Goal: Task Accomplishment & Management: Use online tool/utility

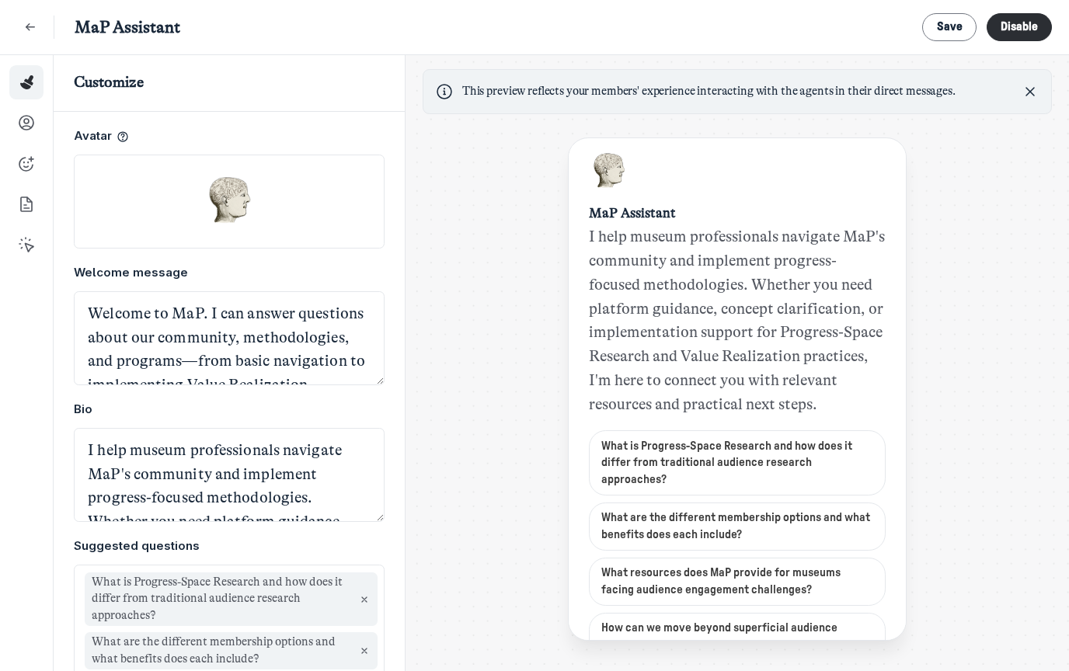
click at [435, 148] on div "This preview reflects your members' experience interacting with the agents in t…" at bounding box center [738, 364] width 664 height 619
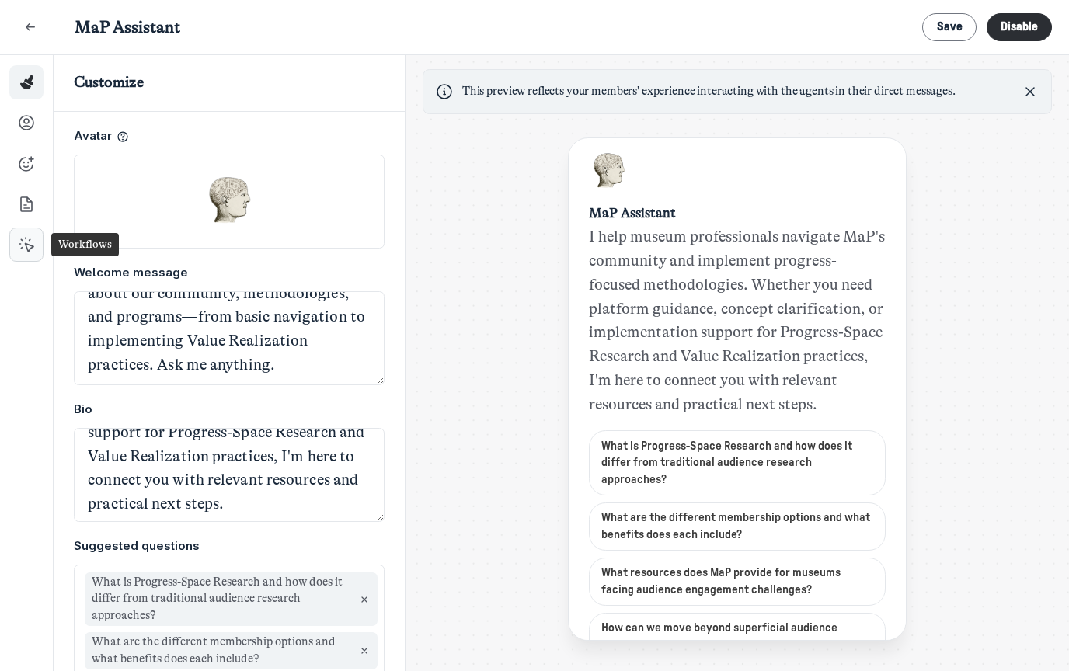
click at [25, 242] on icon at bounding box center [27, 245] width 16 height 16
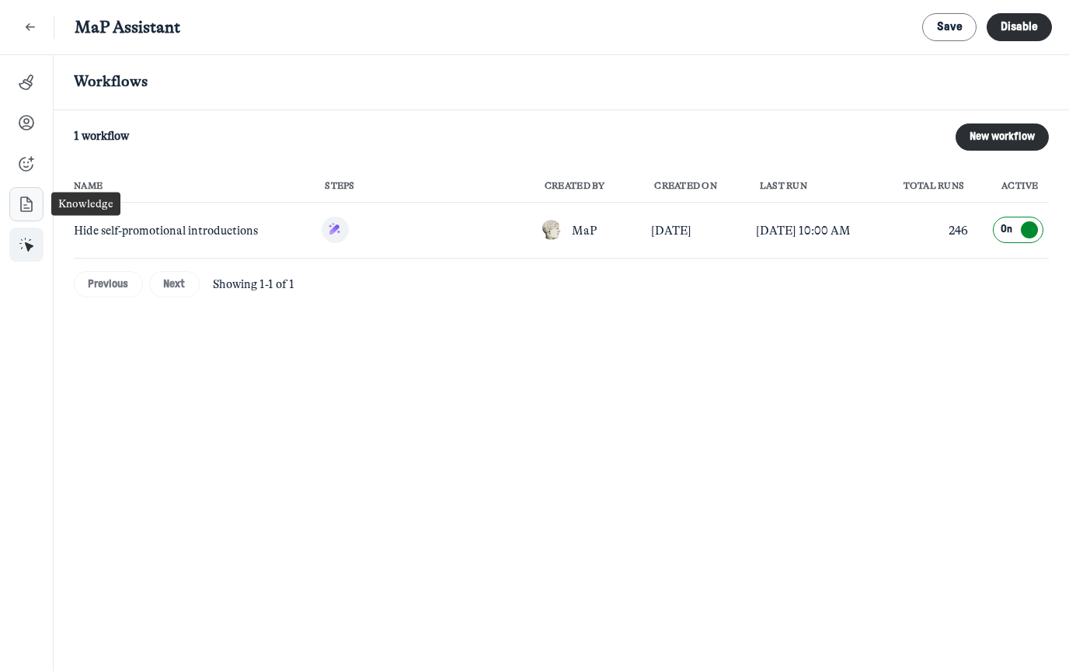
click at [23, 199] on icon at bounding box center [27, 205] width 16 height 16
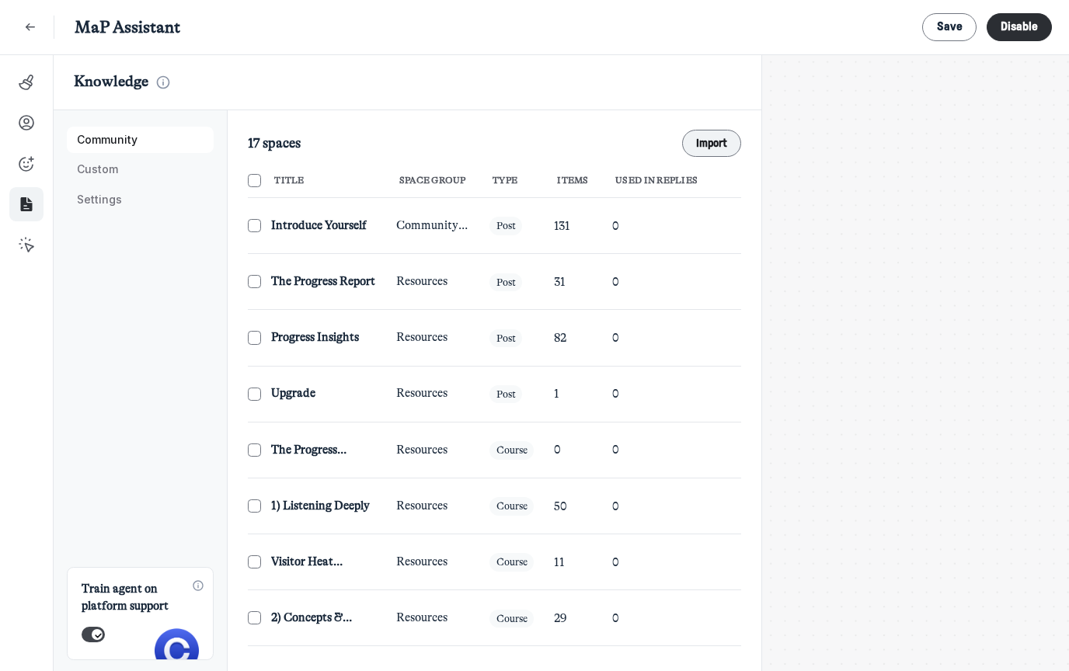
click at [711, 141] on button "Import" at bounding box center [712, 143] width 60 height 27
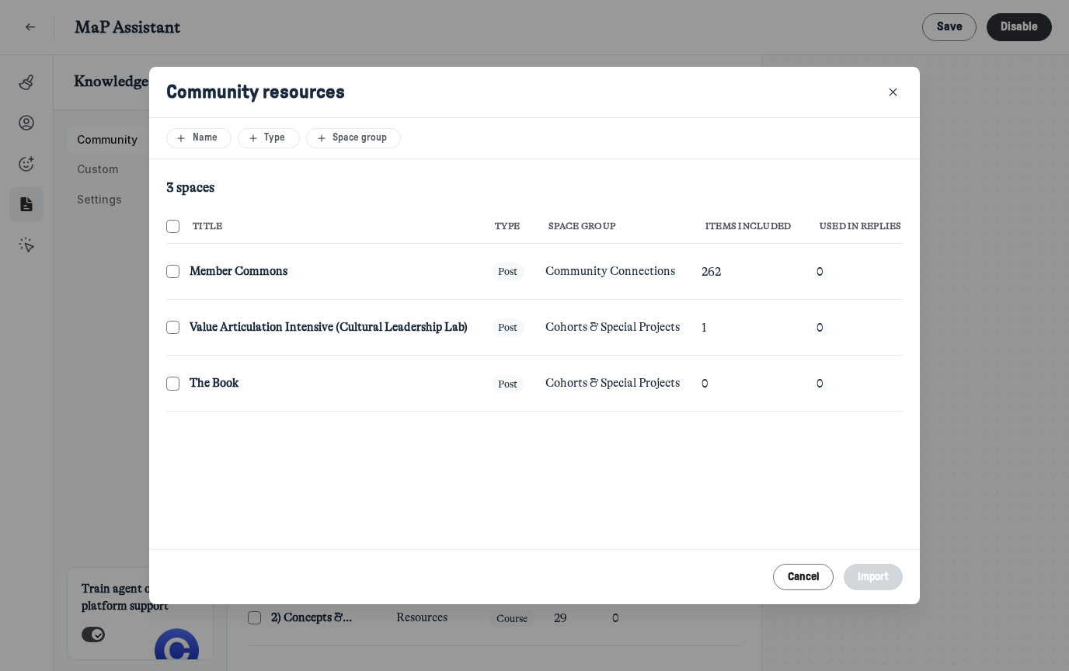
click at [238, 319] on span "Value Articulation Intensive (Cultural Leadership Lab)" at bounding box center [331, 327] width 282 height 17
click at [172, 278] on input "checkbox" at bounding box center [172, 271] width 13 height 13
click at [878, 591] on button "Import" at bounding box center [874, 577] width 60 height 27
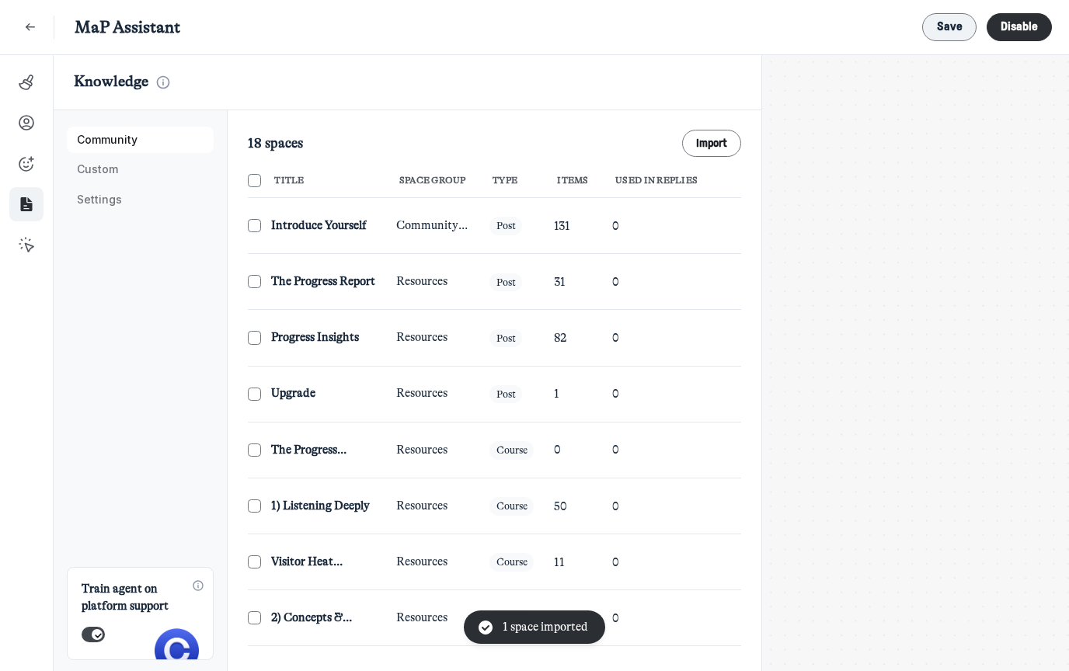
click at [933, 26] on button "Save" at bounding box center [949, 27] width 54 height 28
click at [134, 169] on span "Custom" at bounding box center [140, 169] width 126 height 11
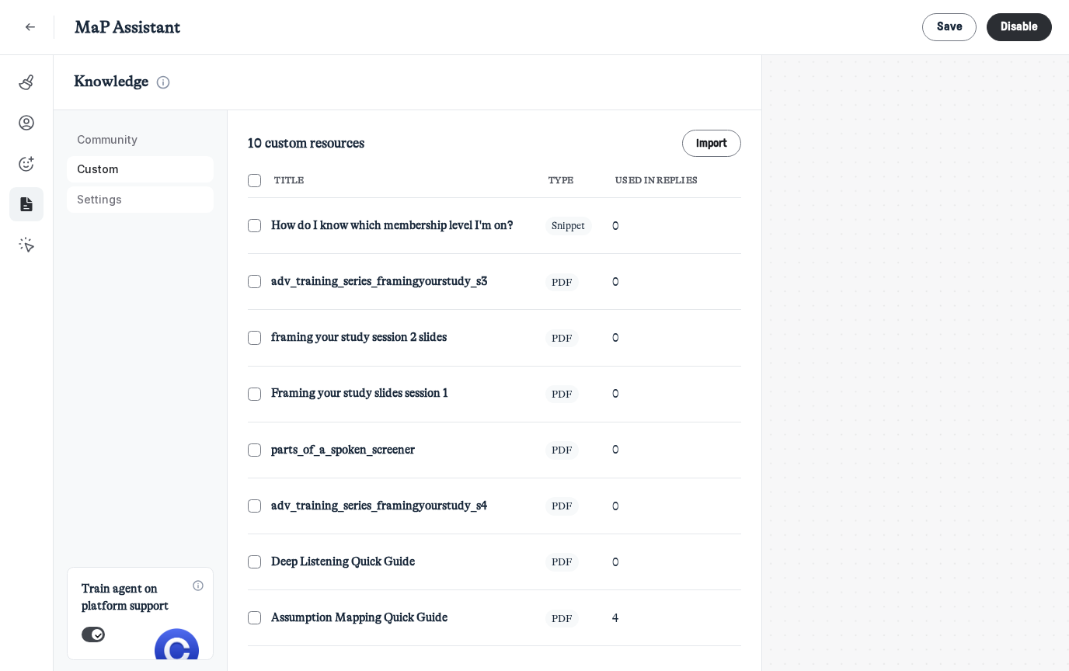
click at [132, 197] on span "Settings" at bounding box center [140, 199] width 126 height 11
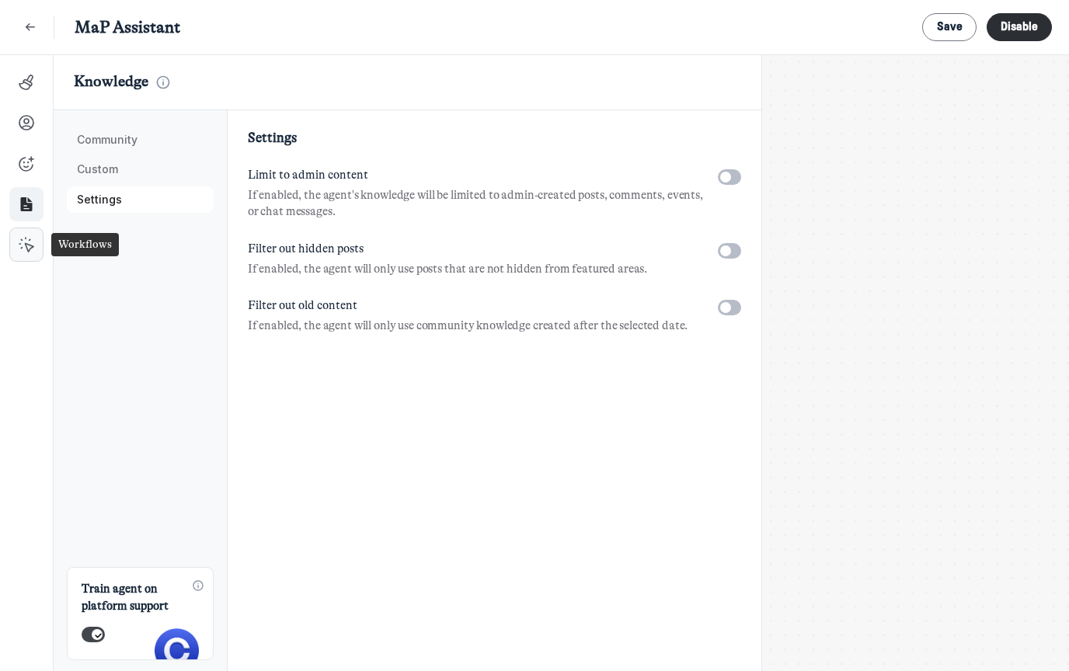
click at [35, 256] on link at bounding box center [26, 245] width 34 height 34
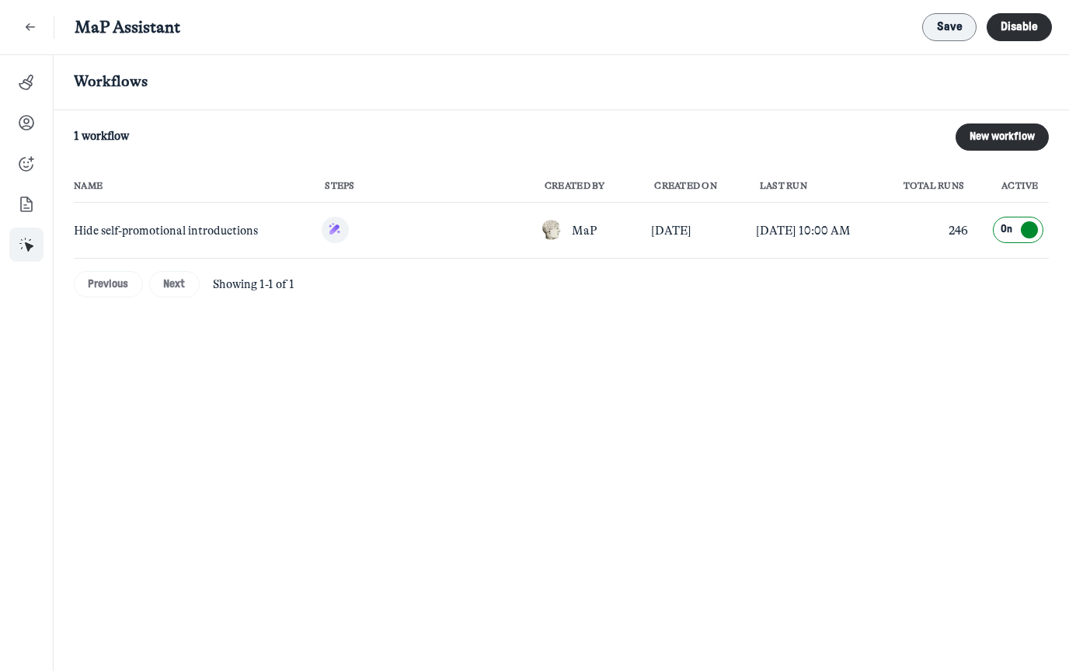
click at [937, 24] on span "Save" at bounding box center [950, 27] width 26 height 12
click at [25, 24] on icon "Back" at bounding box center [31, 27] width 16 height 17
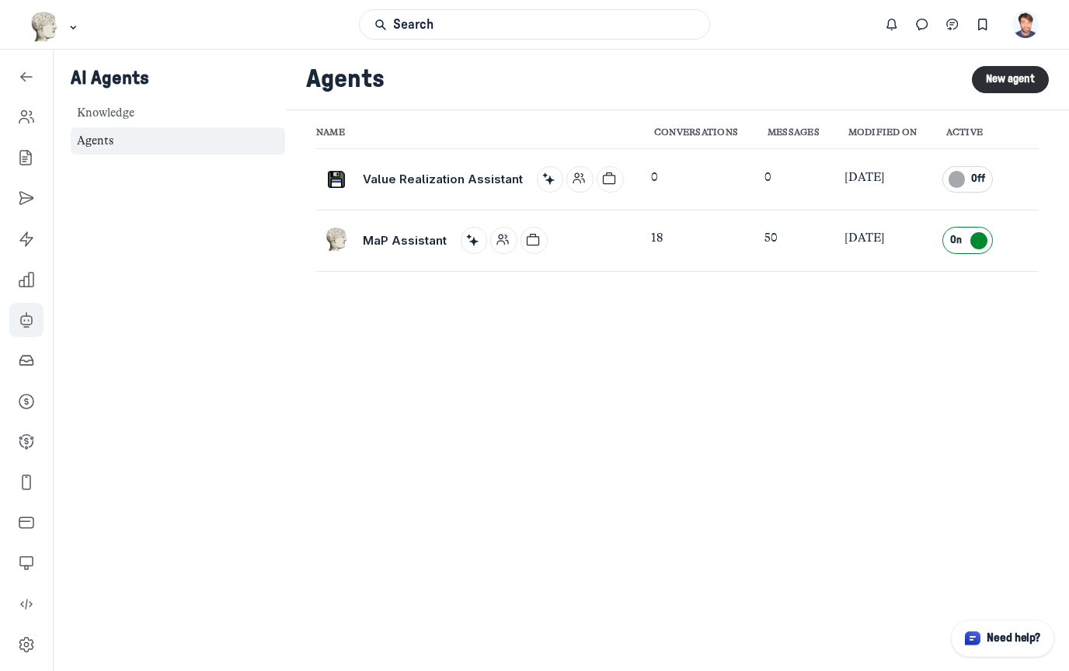
scroll to position [5140, 2233]
click at [35, 230] on link "Left Sidebar" at bounding box center [26, 239] width 34 height 34
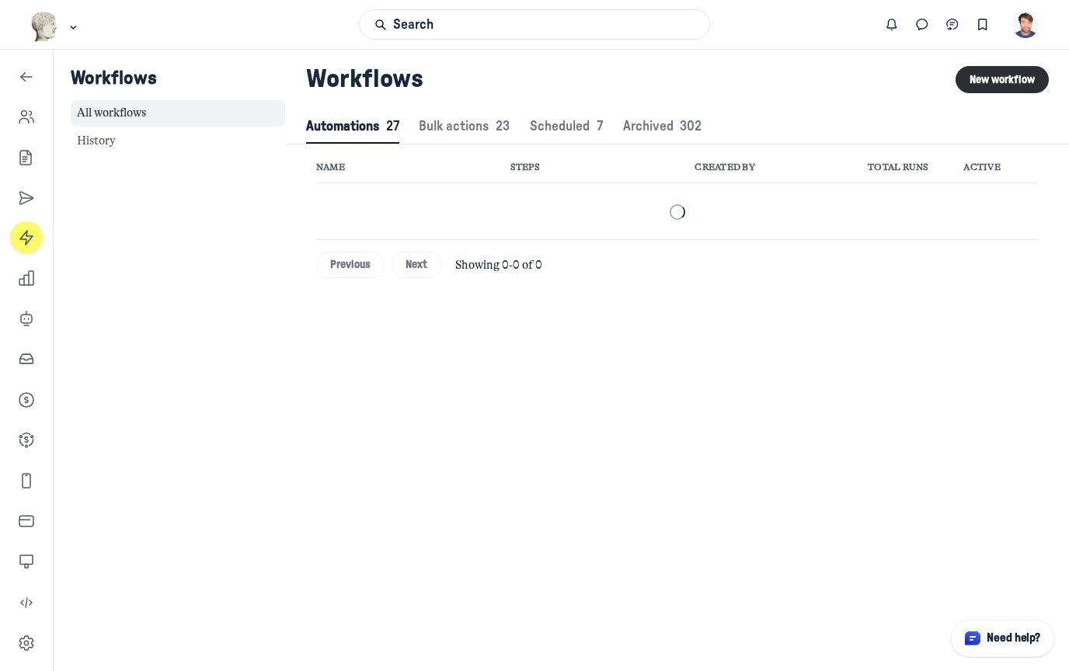
scroll to position [2115, 5342]
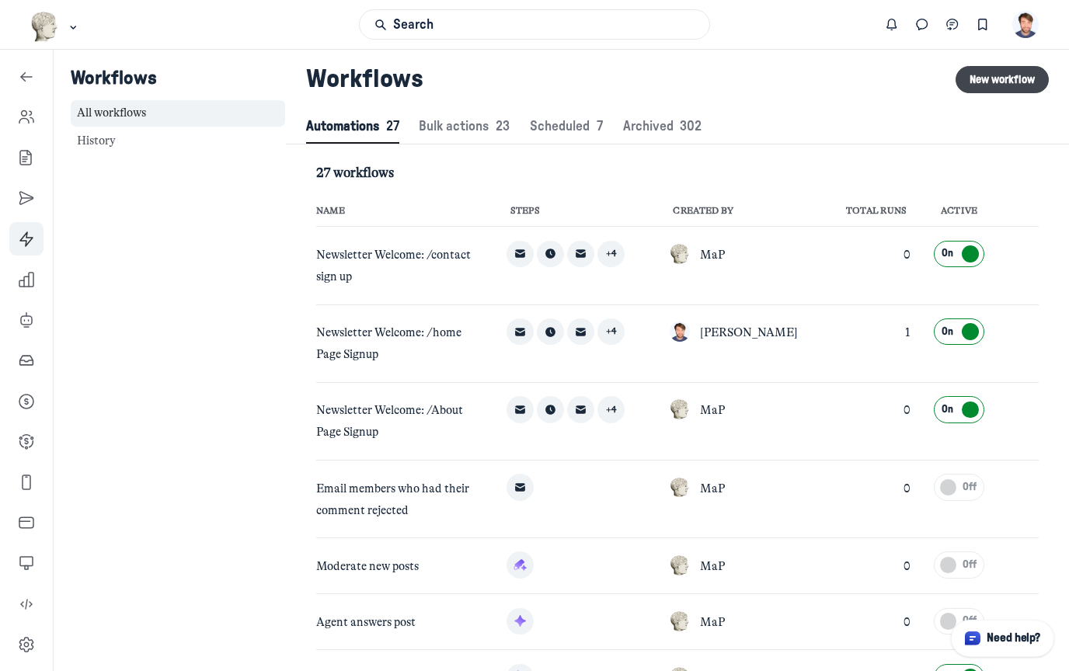
click at [981, 82] on button "New workflow" at bounding box center [1003, 79] width 94 height 27
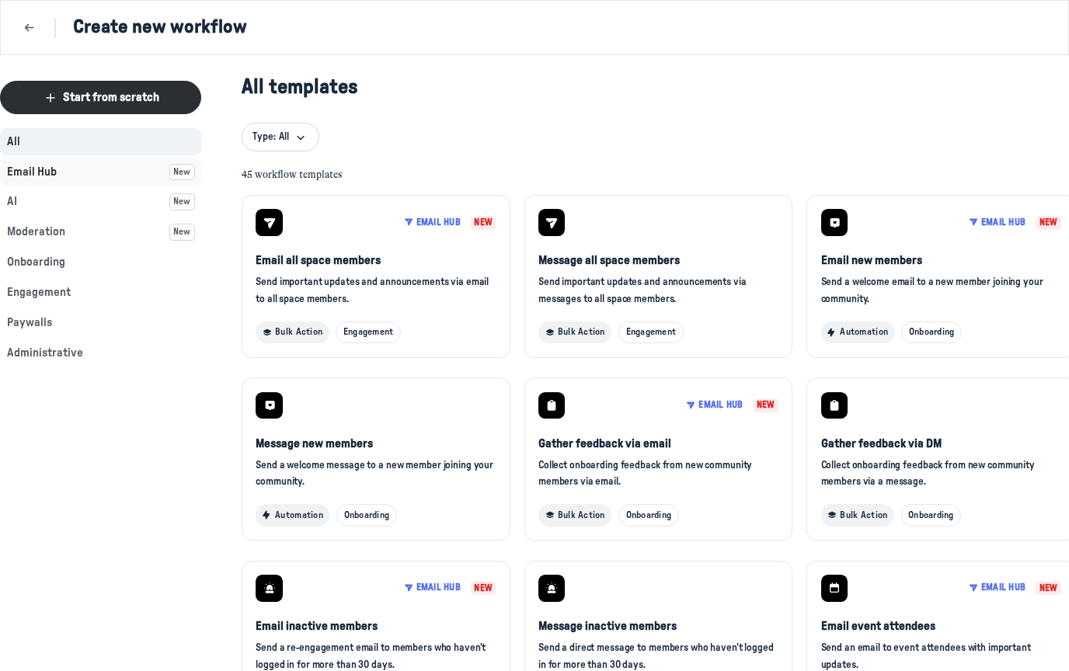
click at [100, 179] on button "Email Hub New" at bounding box center [100, 172] width 201 height 27
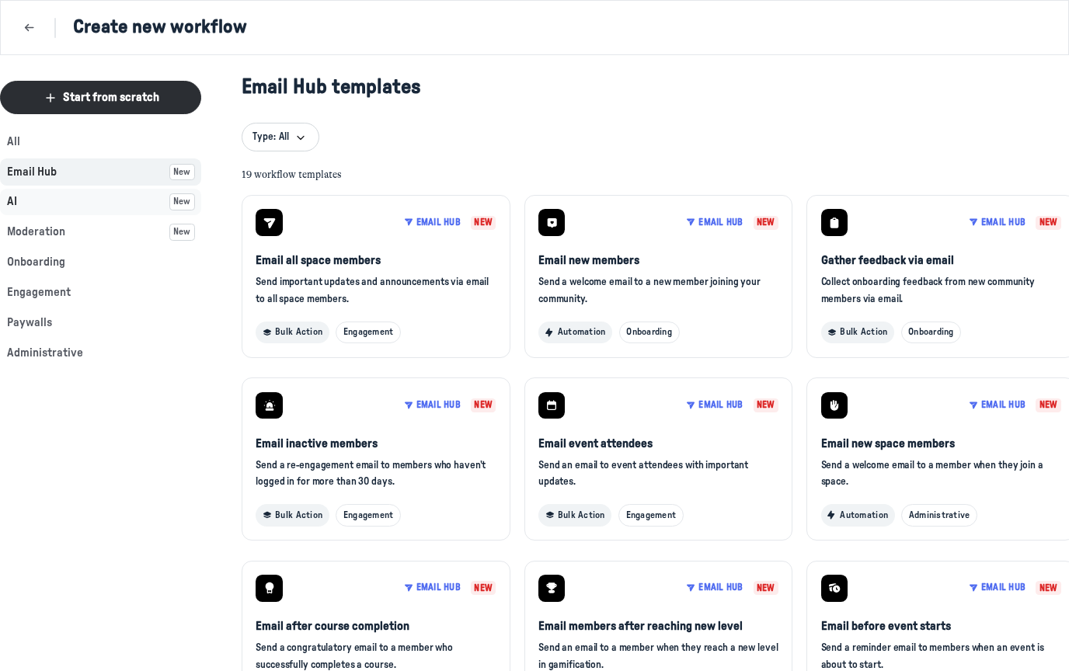
click at [87, 207] on button "AI New" at bounding box center [100, 202] width 201 height 27
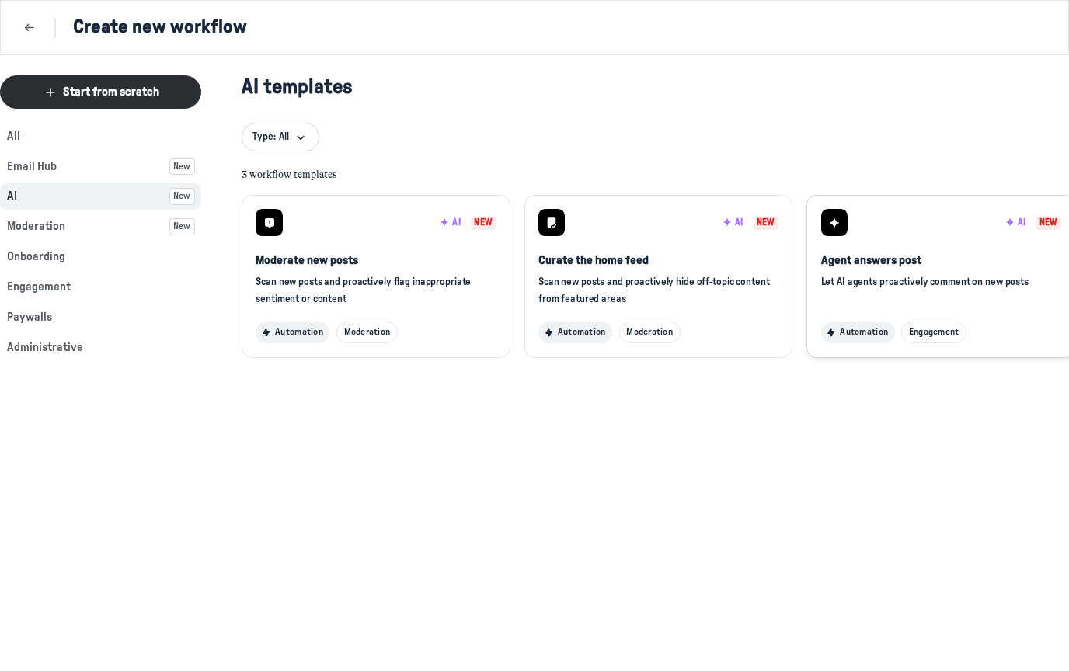
click at [958, 221] on div "AI New" at bounding box center [941, 222] width 240 height 27
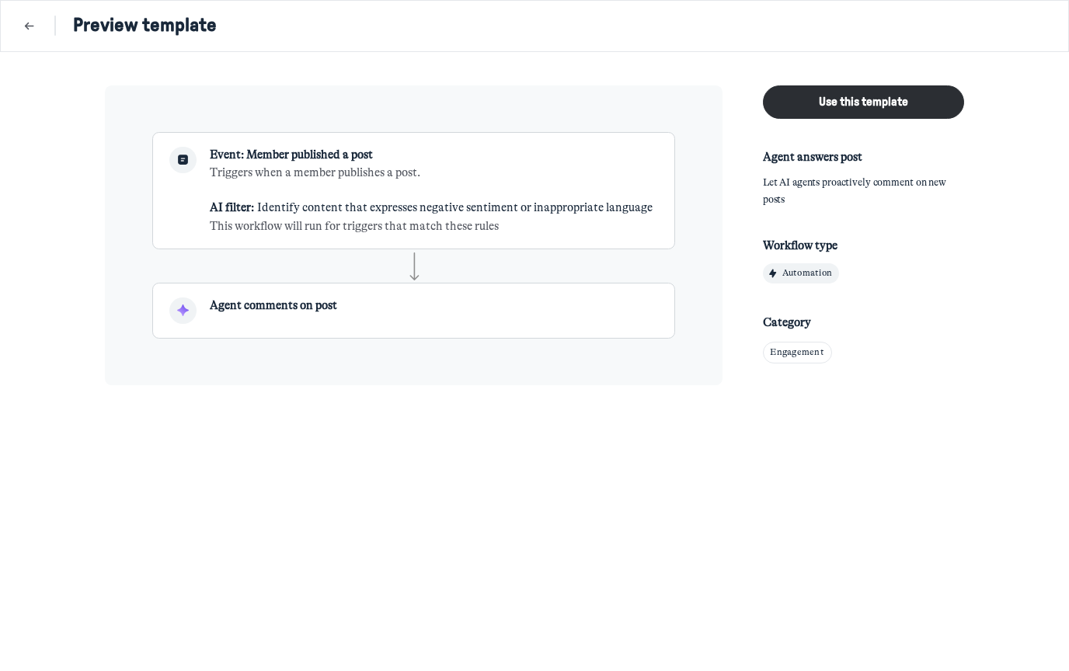
click at [492, 184] on div "Event: Member published a post Triggers when a member publishes a post. AI filt…" at bounding box center [431, 191] width 443 height 89
click at [451, 201] on span "Identify content that expresses negative sentiment or inappropriate language" at bounding box center [455, 207] width 396 height 14
click at [29, 33] on icon "Back" at bounding box center [30, 26] width 16 height 17
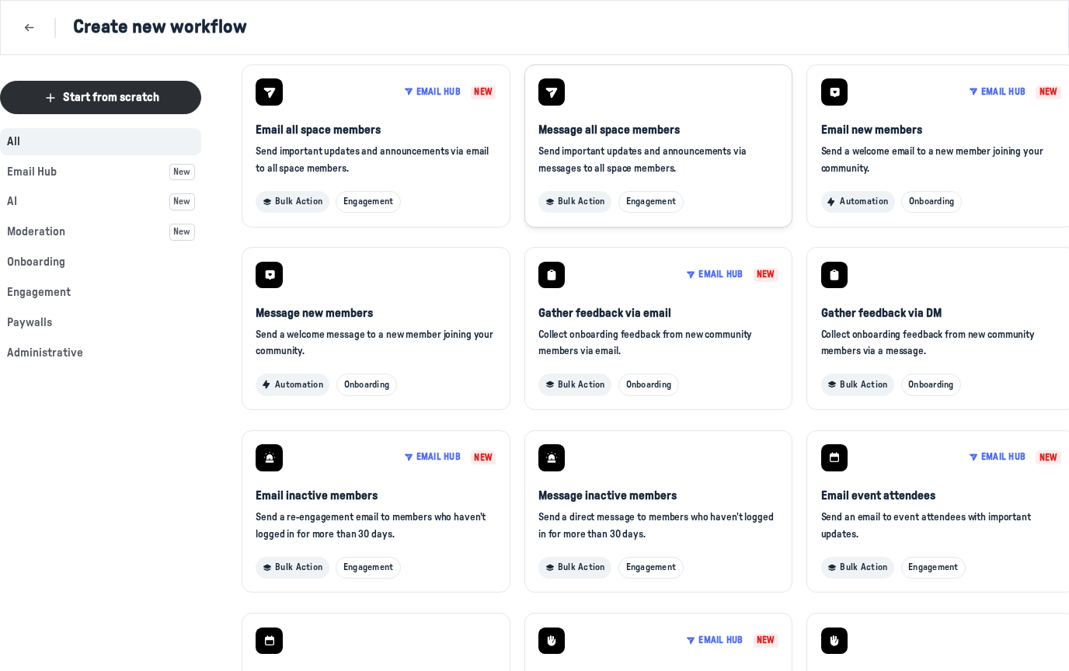
scroll to position [101, 4]
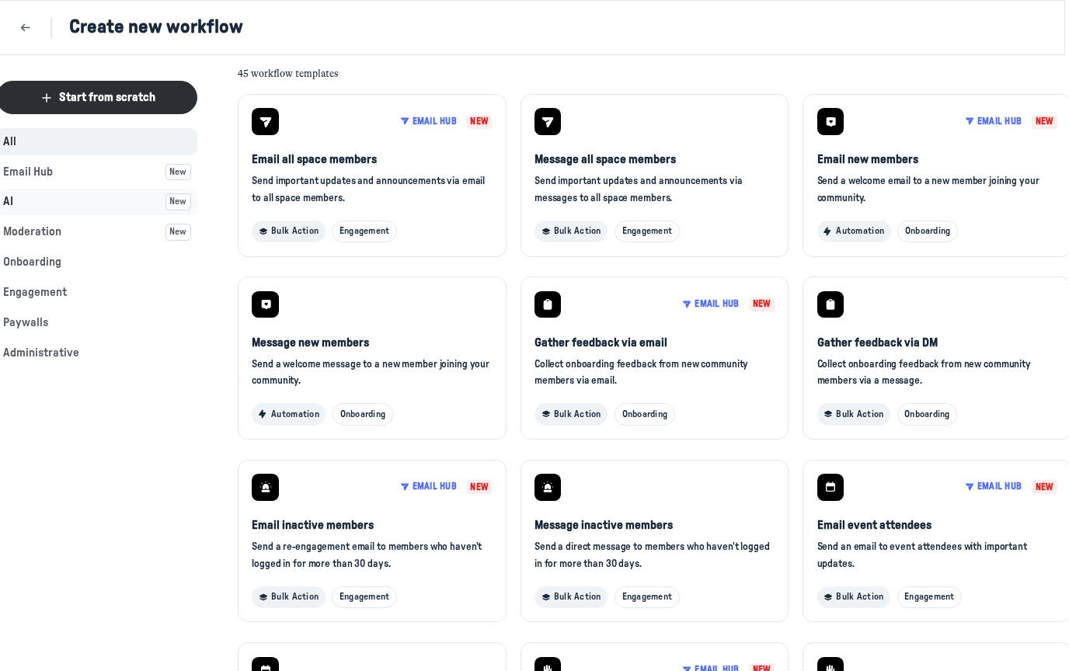
click at [64, 208] on button "AI New" at bounding box center [96, 202] width 201 height 27
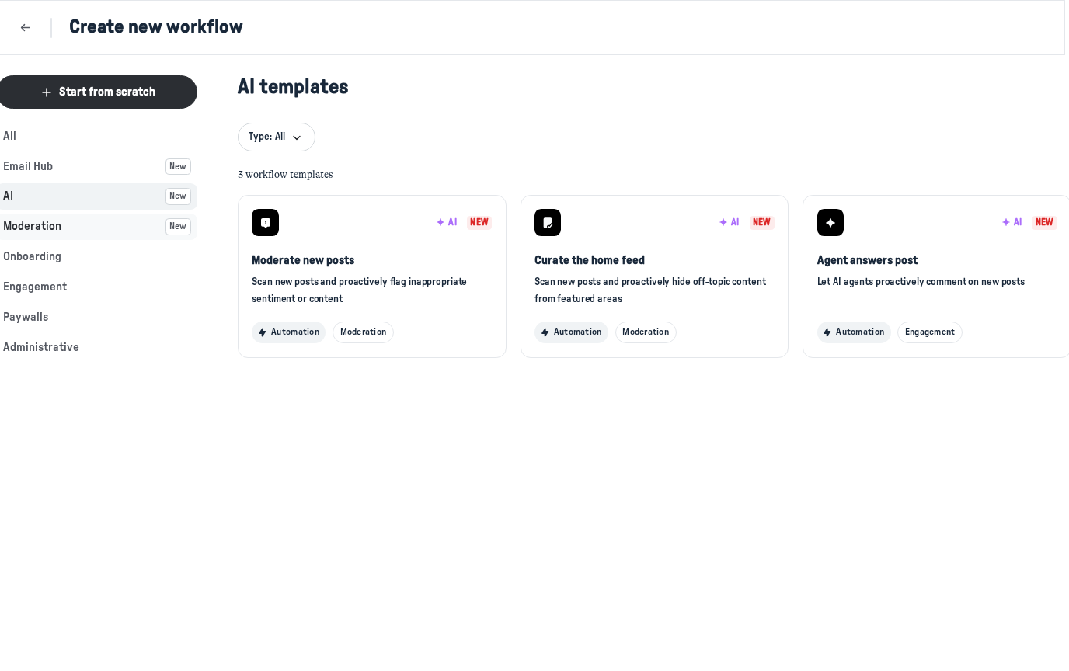
click at [75, 226] on button "Moderation New" at bounding box center [96, 227] width 201 height 27
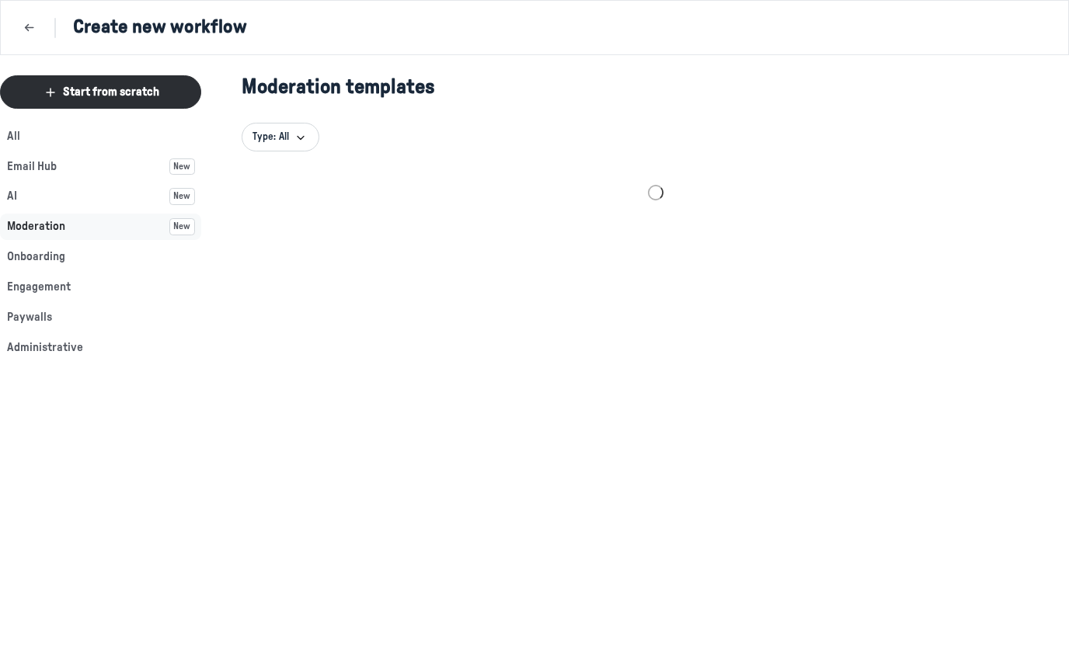
scroll to position [0, 0]
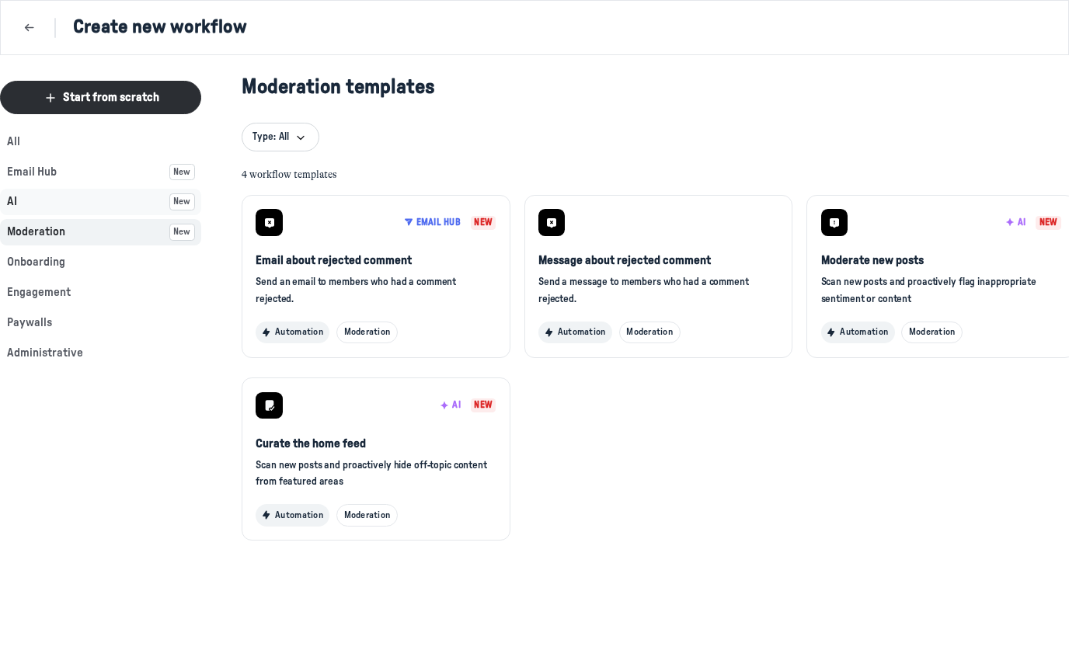
click at [73, 206] on button "AI New" at bounding box center [100, 202] width 201 height 27
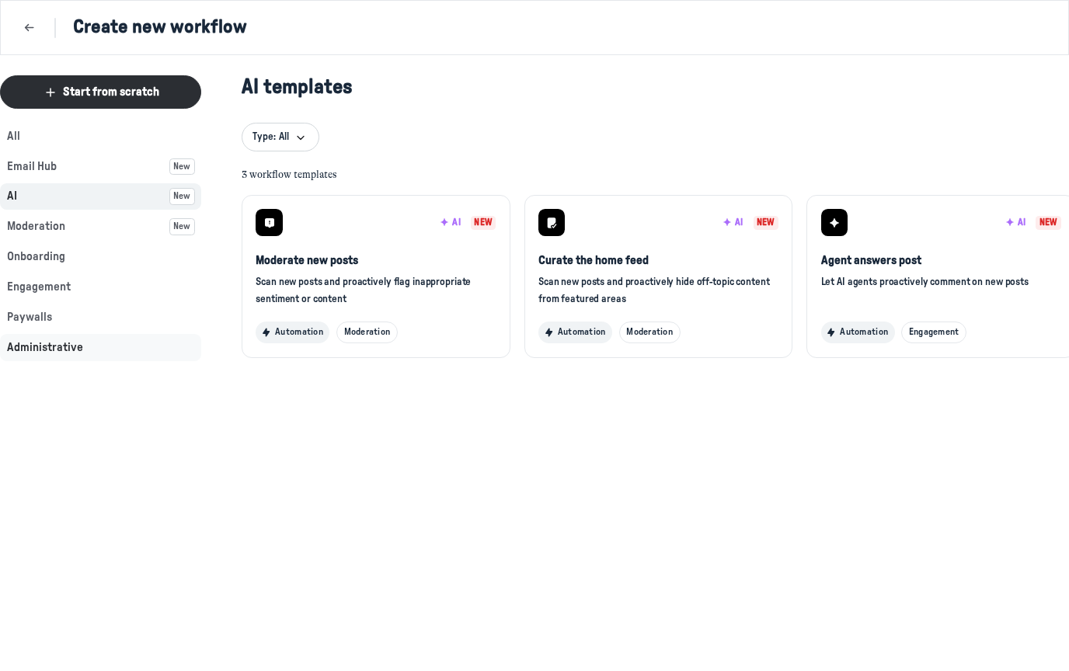
click at [89, 343] on button "Administrative" at bounding box center [100, 347] width 201 height 27
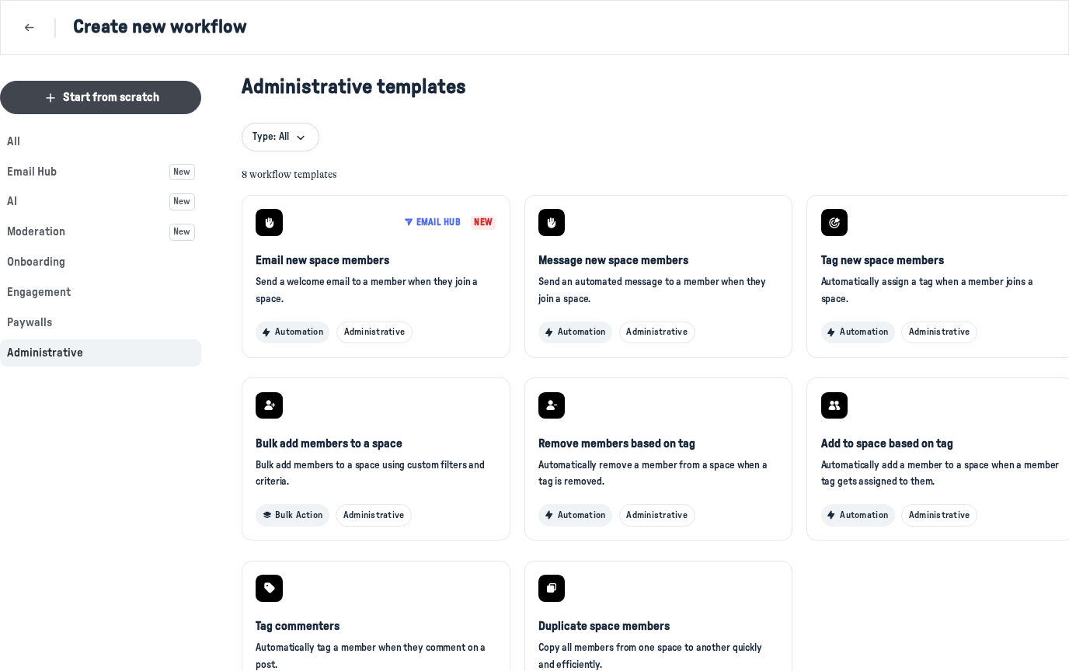
click at [116, 92] on span "Start from scratch" at bounding box center [111, 97] width 96 height 17
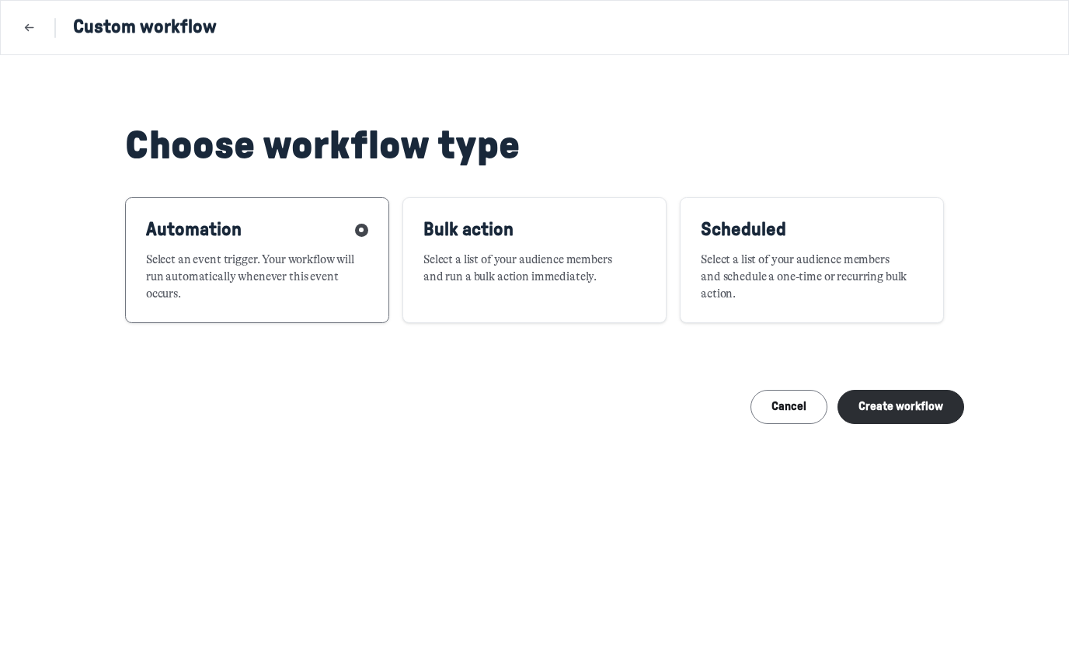
click at [300, 255] on p "Select an event trigger. Your workflow will run automatically whenever this eve…" at bounding box center [250, 277] width 209 height 51
click at [886, 410] on button "Create workflow" at bounding box center [901, 406] width 127 height 33
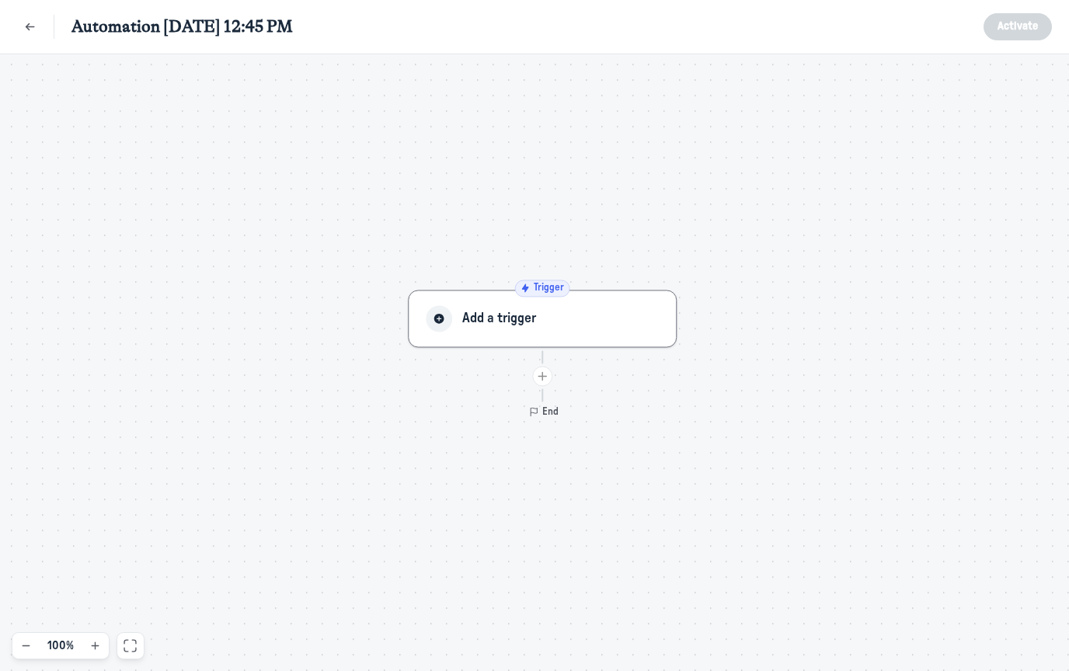
click at [567, 302] on button "Add a trigger" at bounding box center [542, 319] width 269 height 57
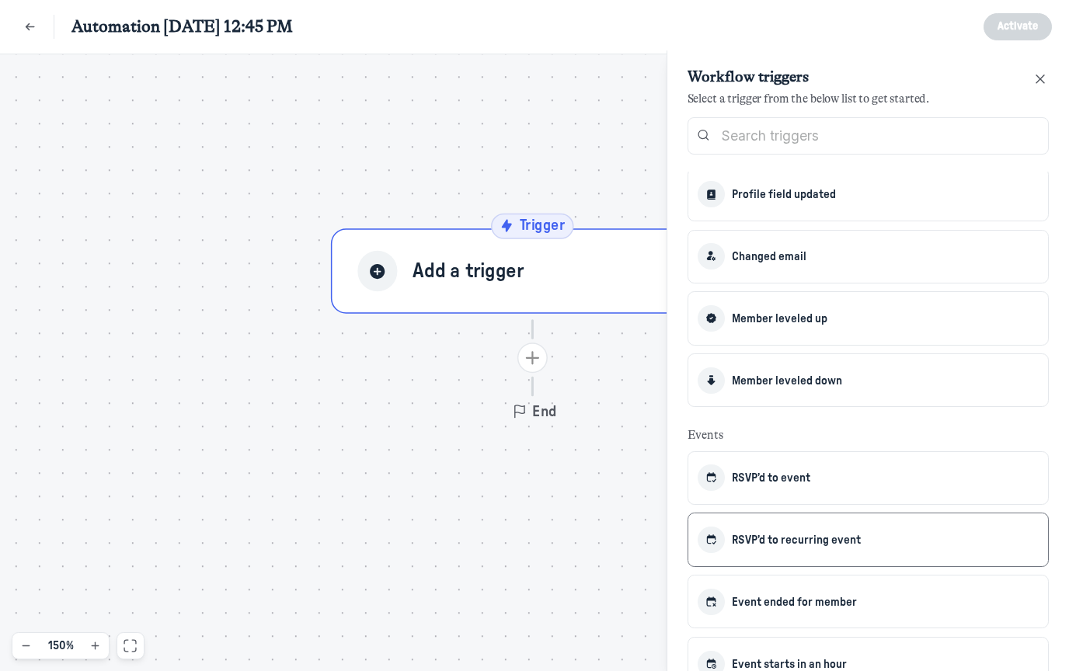
scroll to position [60, 0]
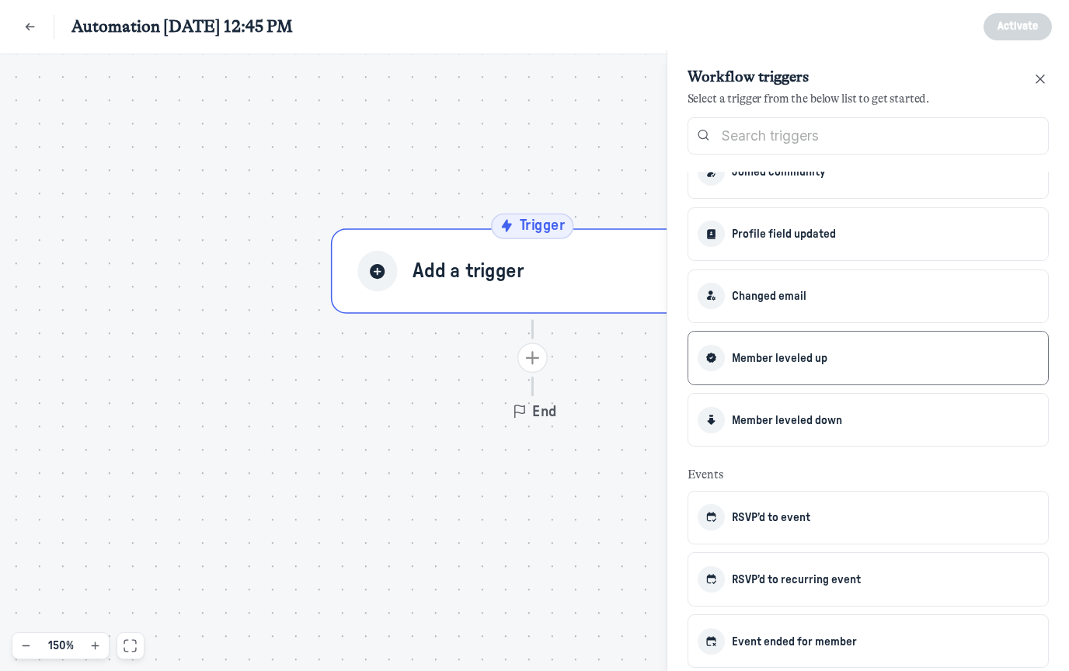
click at [768, 364] on span "Member leveled up" at bounding box center [780, 359] width 96 height 12
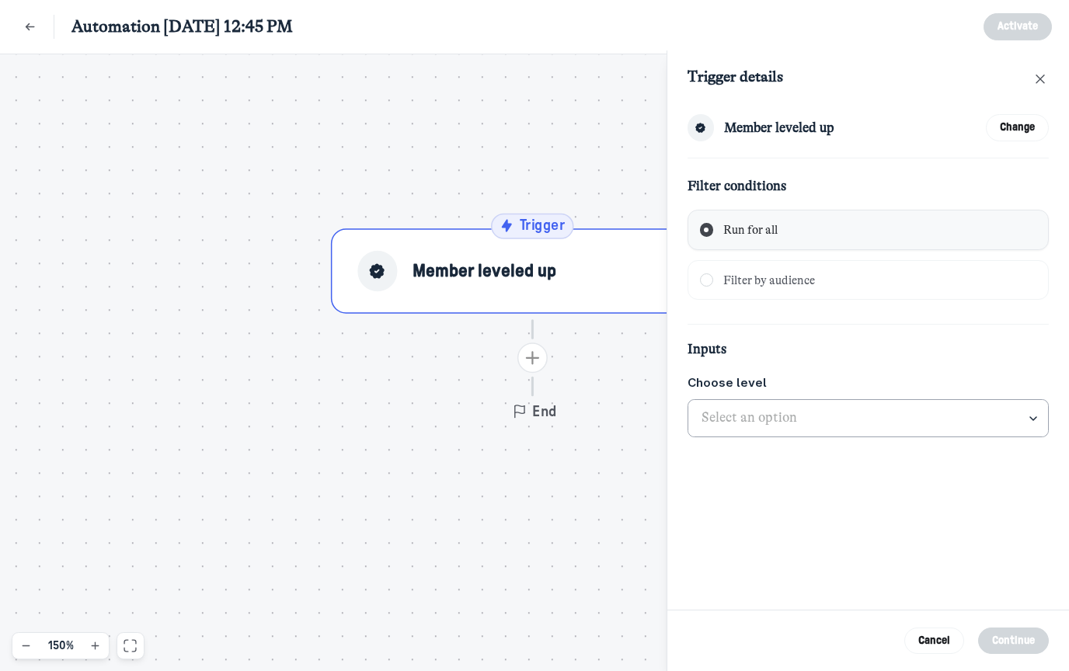
click at [789, 420] on input "text" at bounding box center [869, 418] width 361 height 37
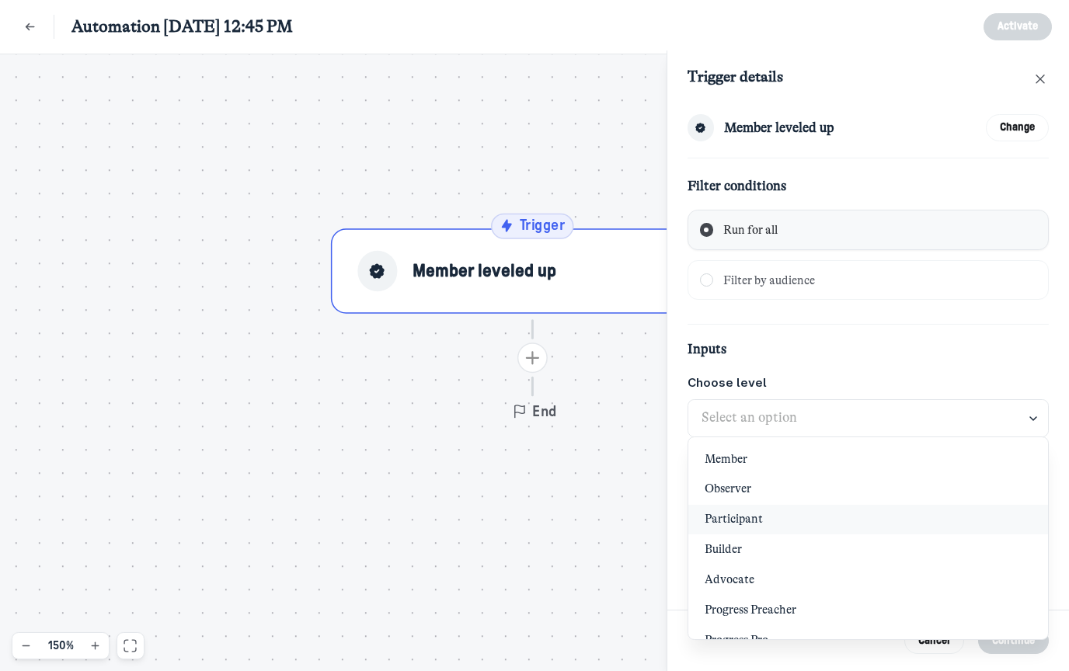
click at [772, 516] on span "Participant" at bounding box center [868, 519] width 326 height 17
type input "Participant"
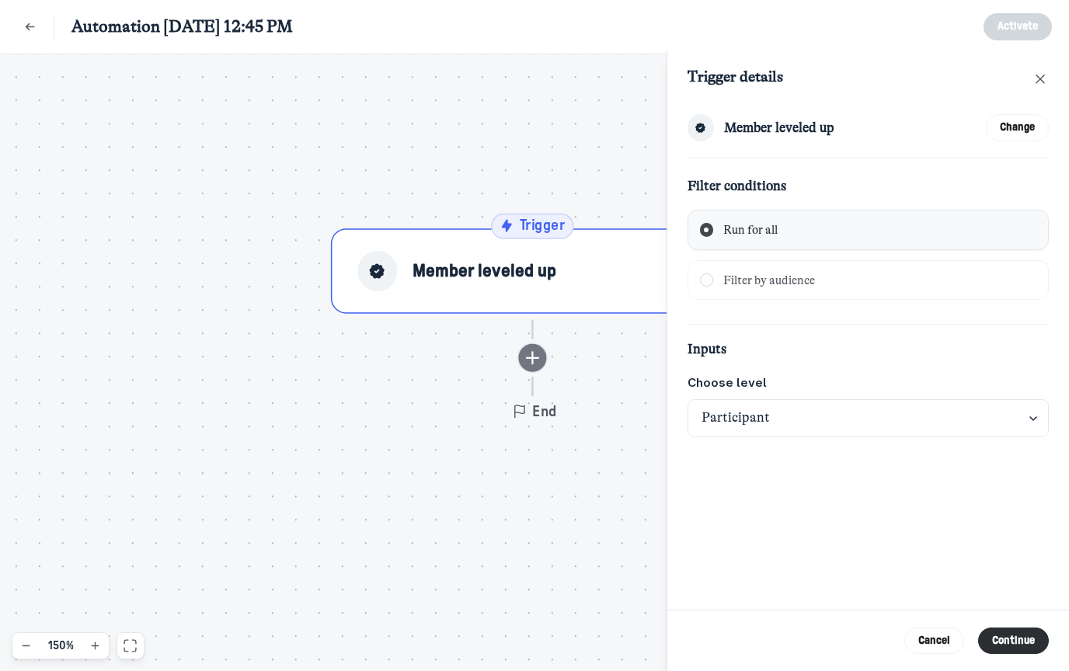
click at [529, 351] on use "Add action" at bounding box center [531, 357] width 13 height 13
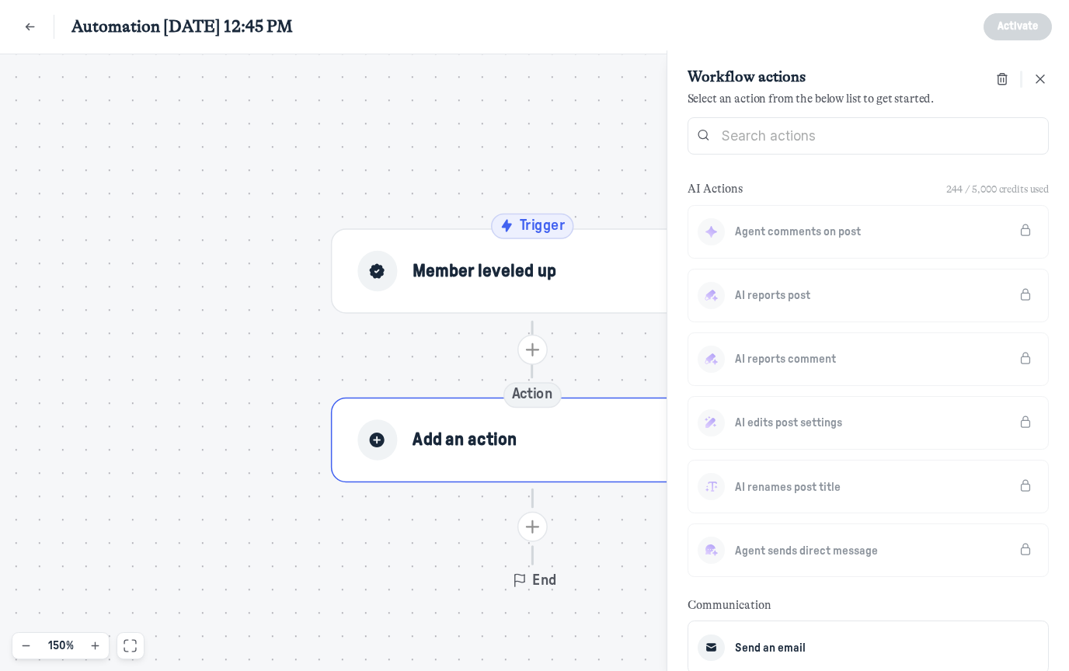
click at [790, 177] on div "AI Actions 244 / 5,000 credits used Agent comments on post AI reports post AI r…" at bounding box center [869, 422] width 402 height 500
click at [441, 259] on span "Member leveled up" at bounding box center [485, 271] width 144 height 25
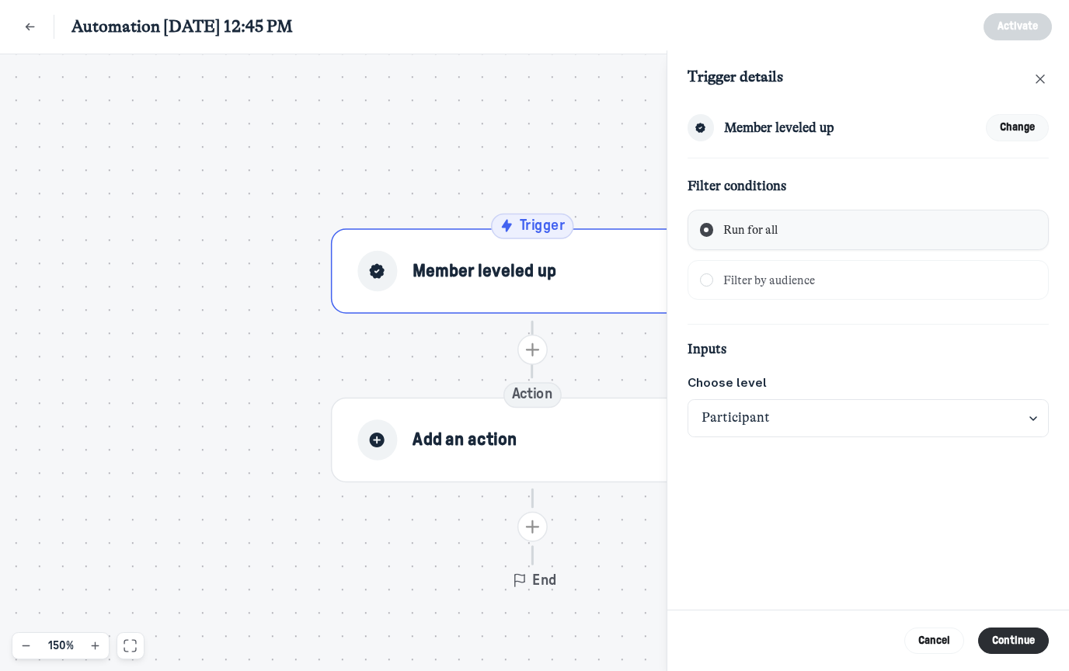
click at [1014, 126] on button "Change" at bounding box center [1018, 127] width 64 height 27
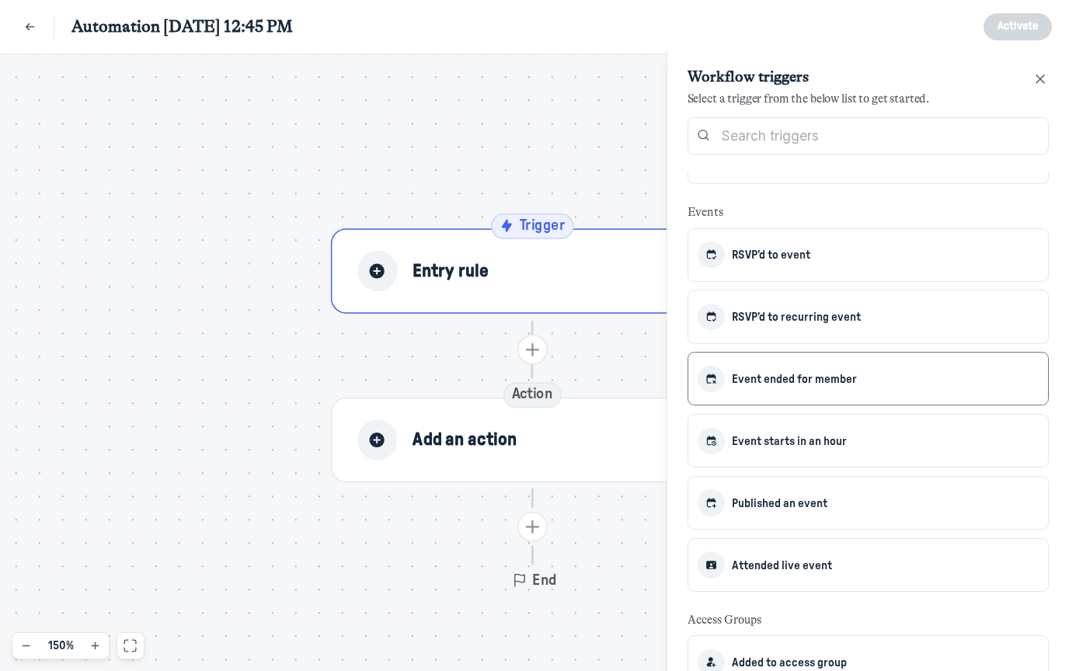
scroll to position [313, 0]
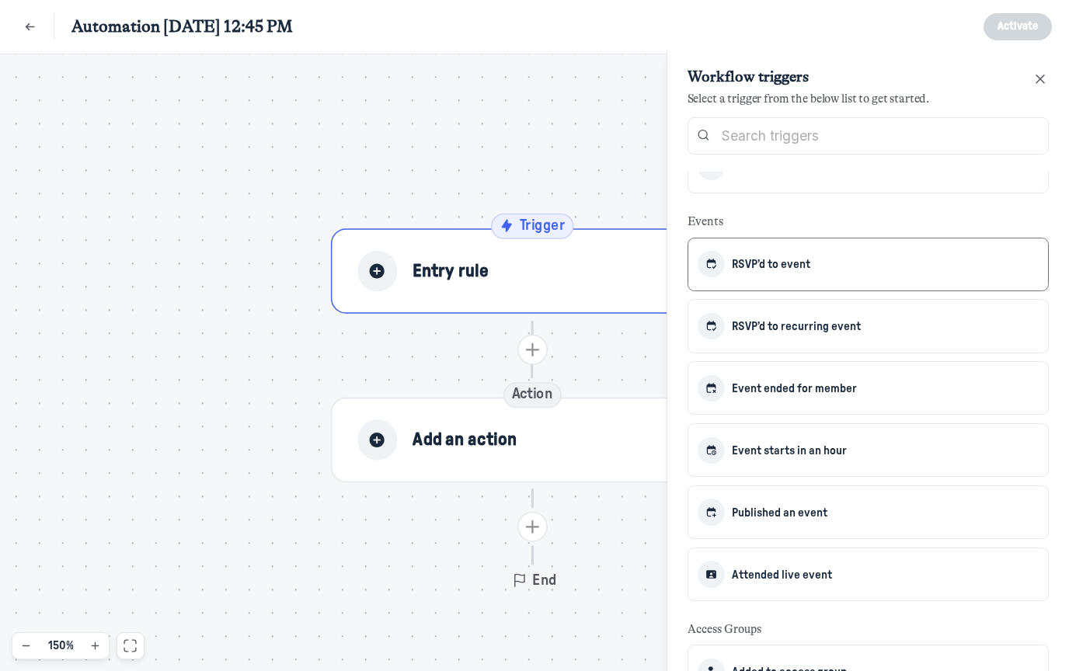
click at [794, 269] on span "RSVP’d to event" at bounding box center [771, 265] width 78 height 12
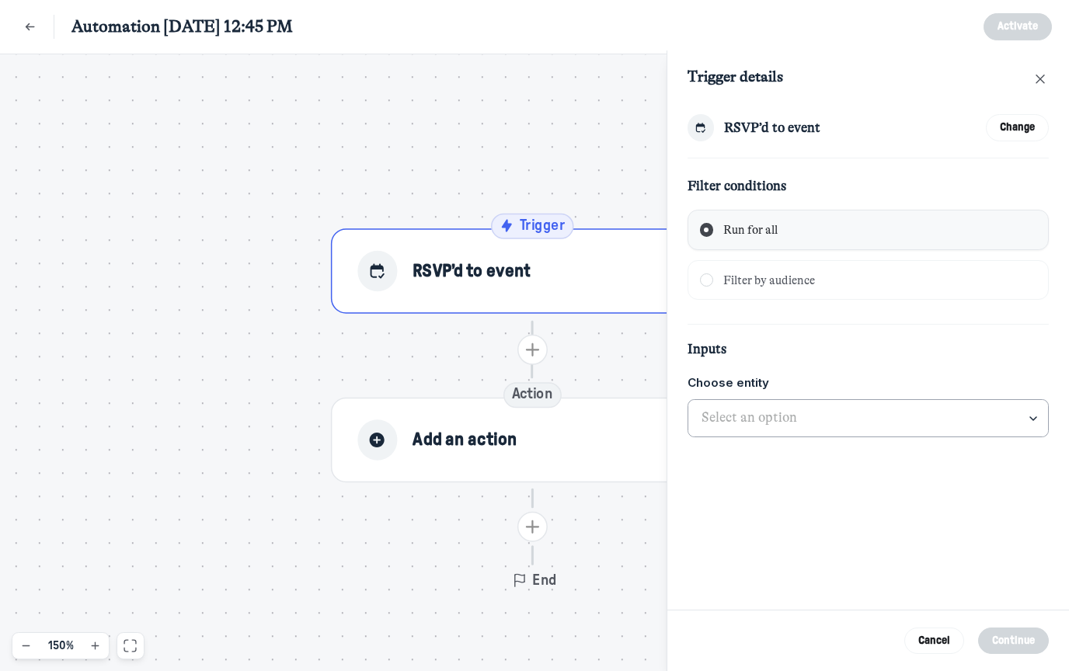
click at [769, 416] on input "text" at bounding box center [869, 418] width 361 height 37
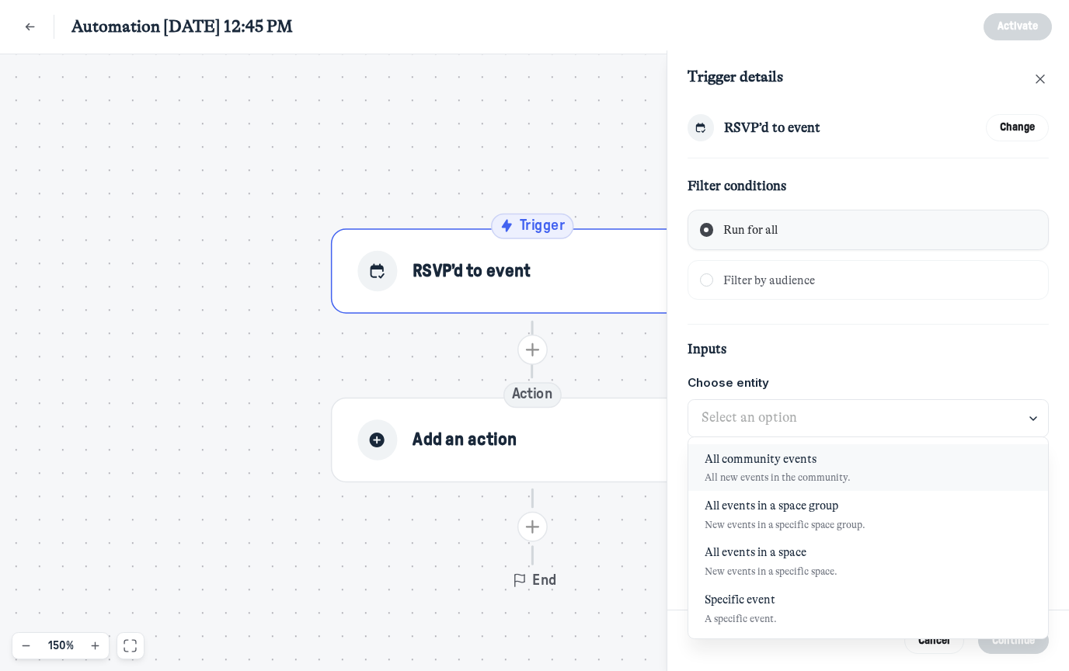
click at [787, 473] on span "All new events in the community." at bounding box center [778, 478] width 146 height 12
type input "All community events"
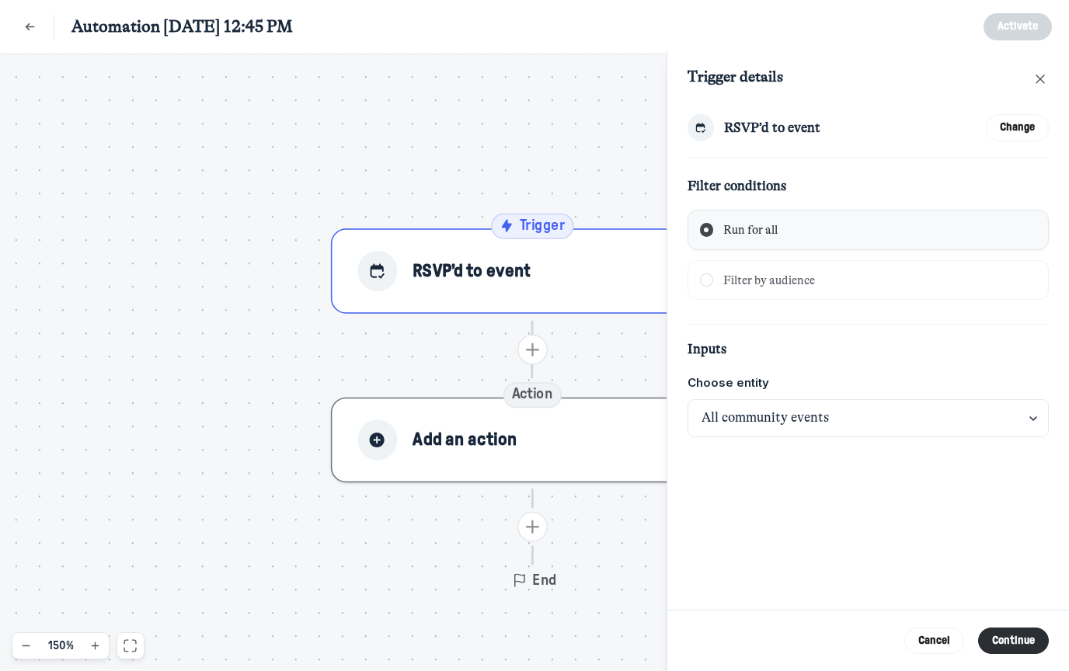
click at [605, 420] on div "Add an action" at bounding box center [532, 440] width 350 height 40
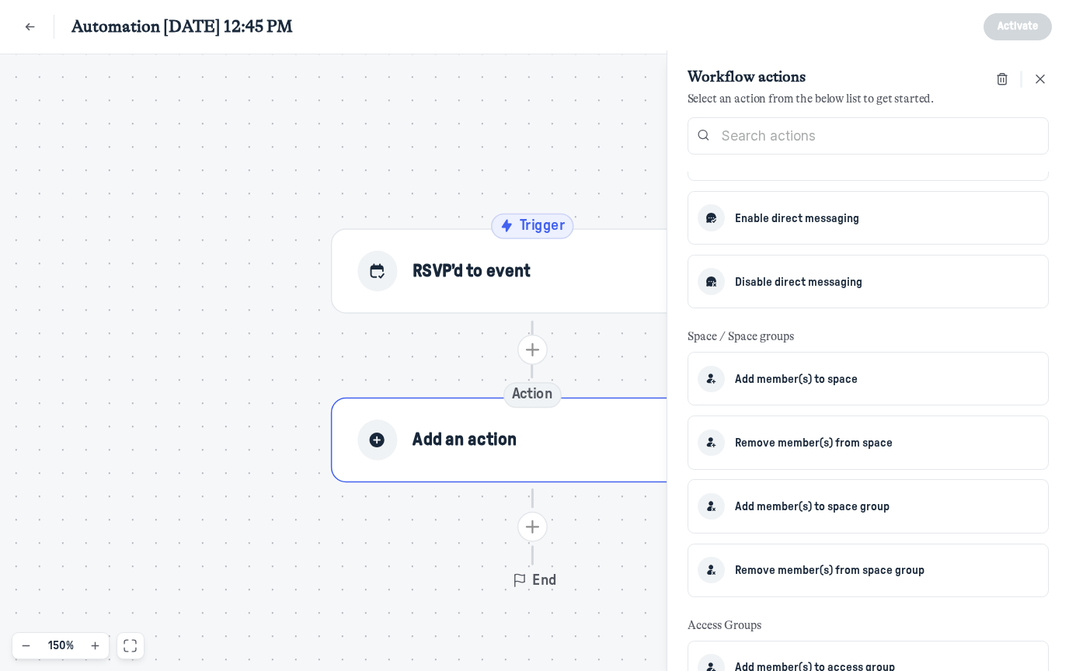
scroll to position [762, 0]
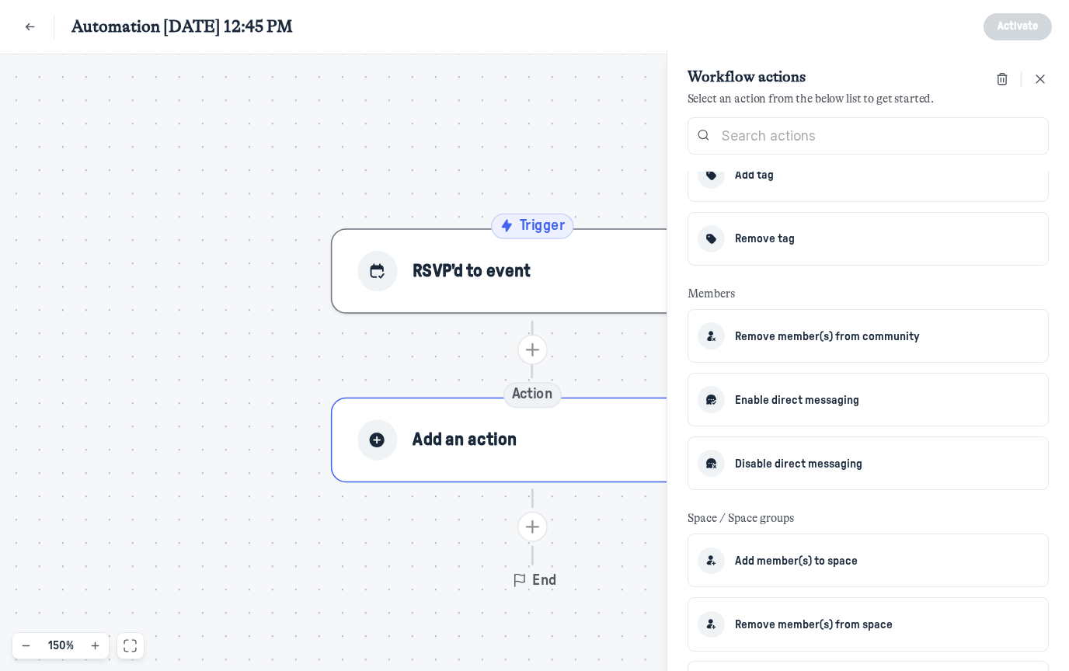
click at [437, 259] on span "RSVP’d to event" at bounding box center [472, 271] width 118 height 25
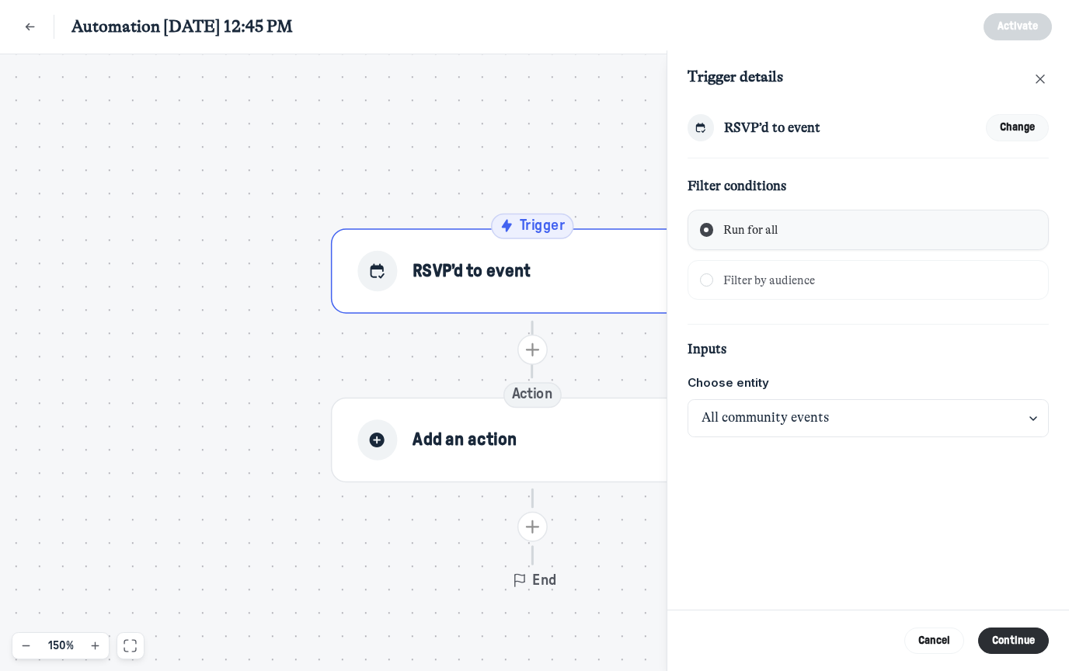
click at [1026, 128] on button "Change" at bounding box center [1018, 127] width 64 height 27
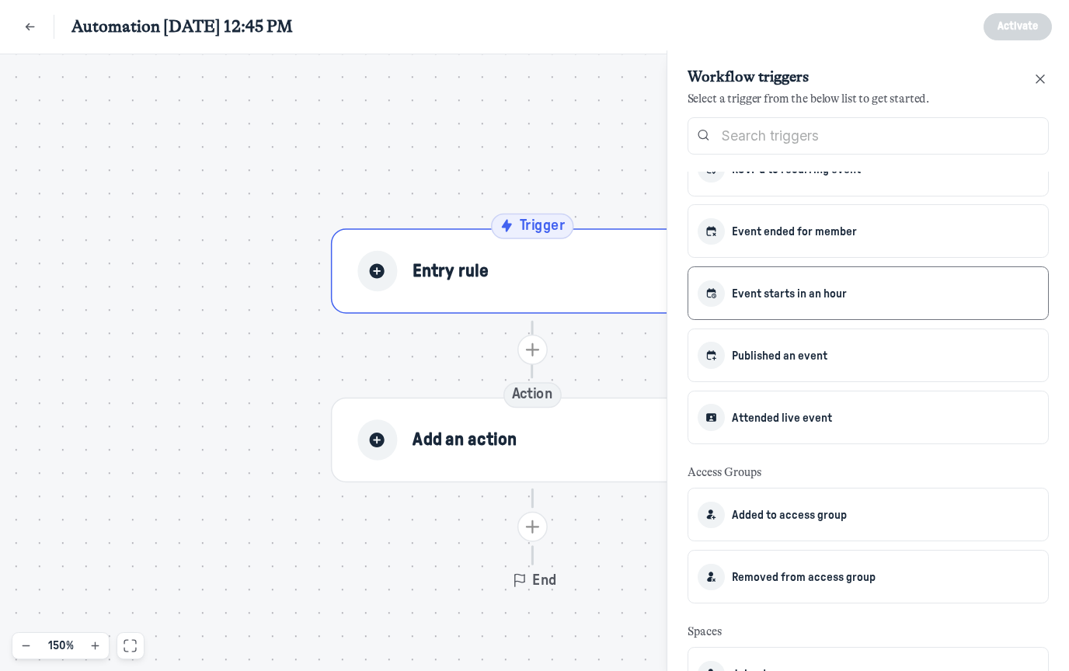
scroll to position [458, 0]
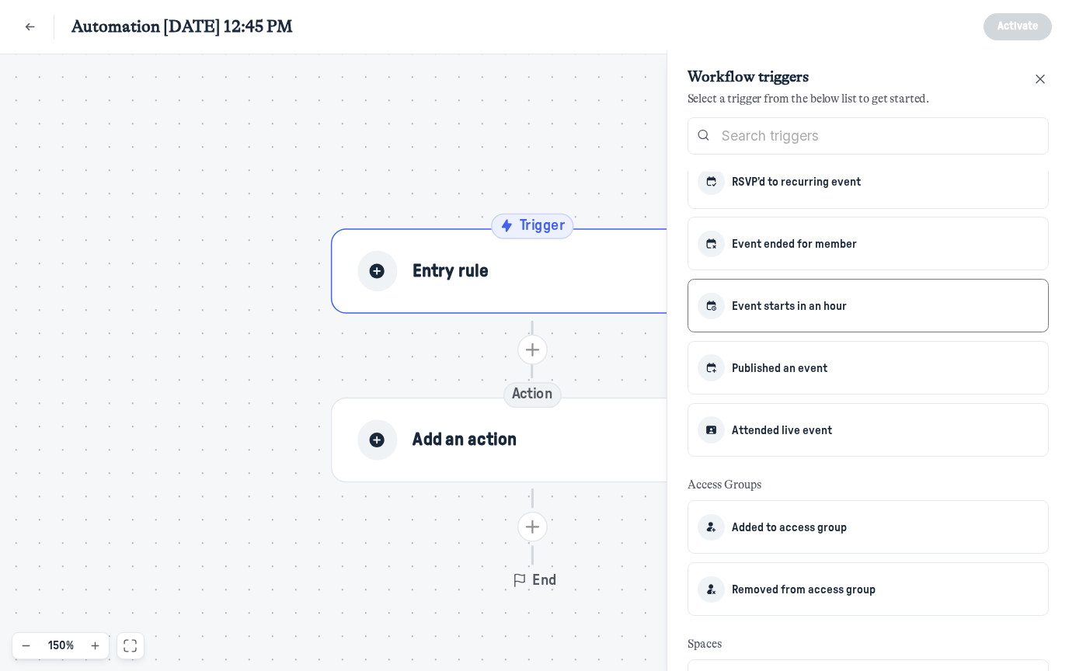
click at [789, 296] on span "Event starts in an hour" at bounding box center [789, 306] width 115 height 22
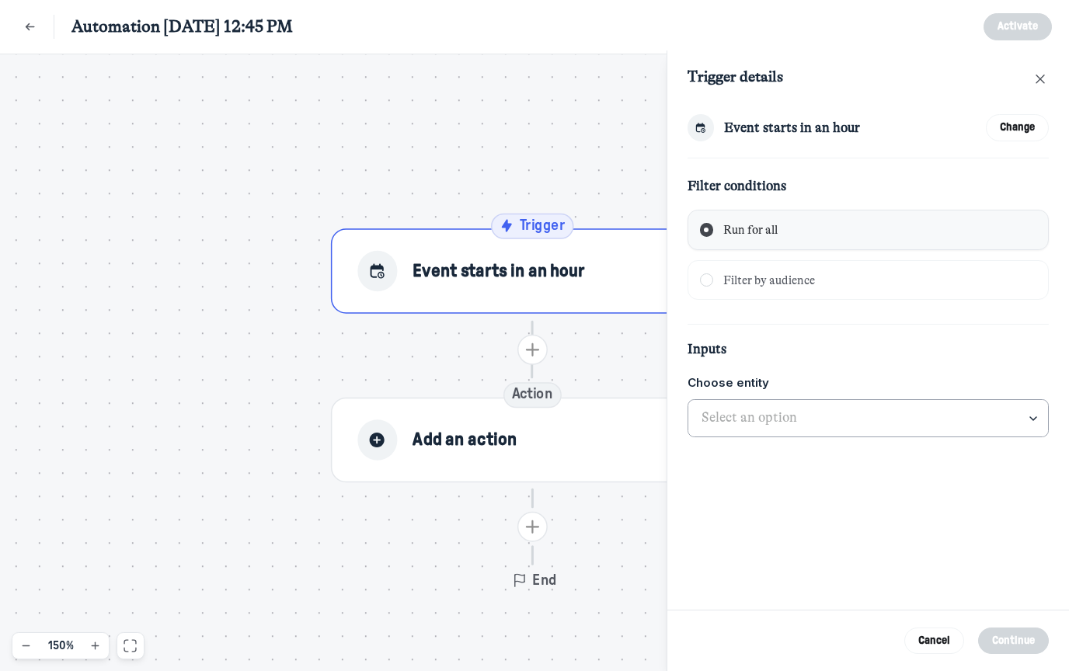
click at [793, 414] on input "text" at bounding box center [869, 418] width 361 height 37
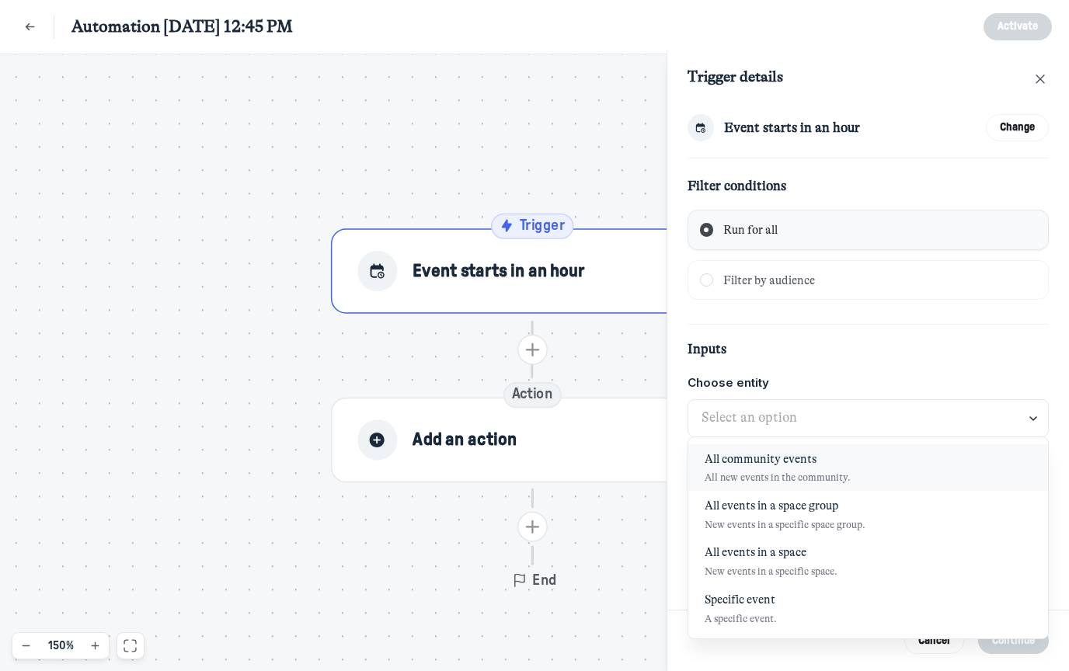
click at [810, 473] on span "All new events in the community." at bounding box center [778, 478] width 146 height 12
type input "All community events"
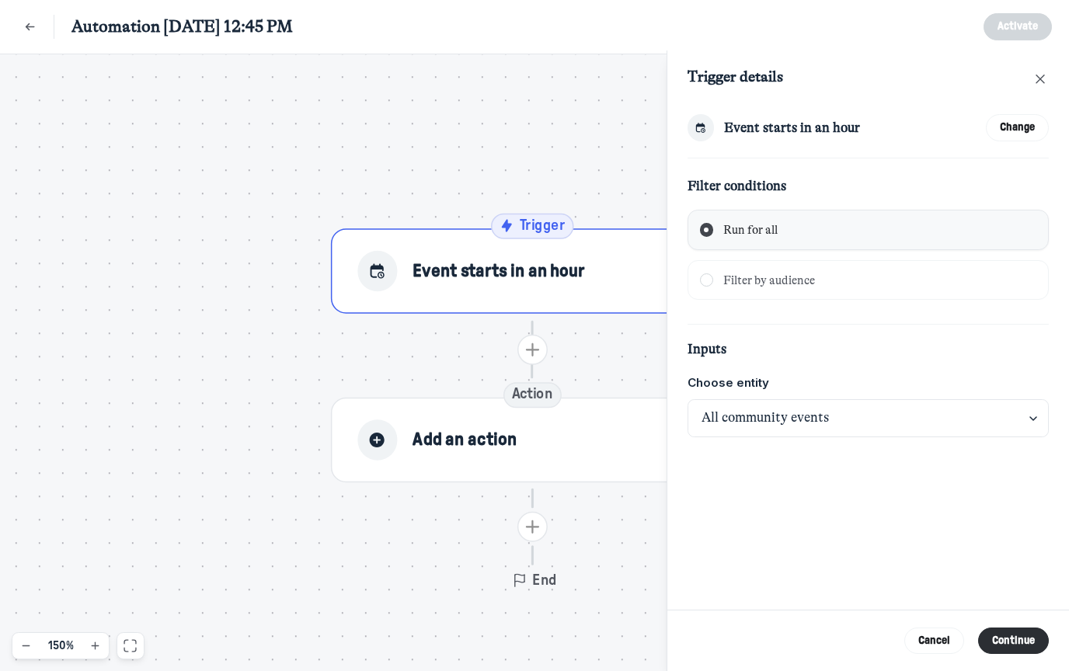
click at [802, 489] on div "Event starts in an hour Change Filter conditions Run for all Filter by audience…" at bounding box center [869, 357] width 402 height 506
click at [790, 279] on span "Filter by audience" at bounding box center [769, 281] width 92 height 14
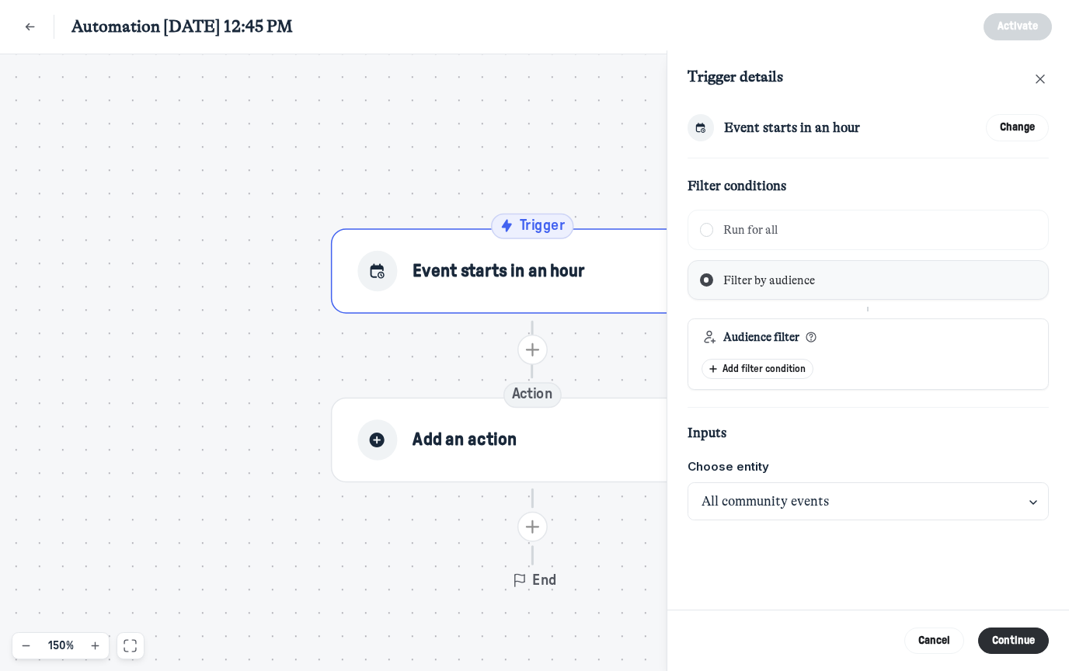
click at [770, 227] on span "Run for all" at bounding box center [750, 230] width 54 height 14
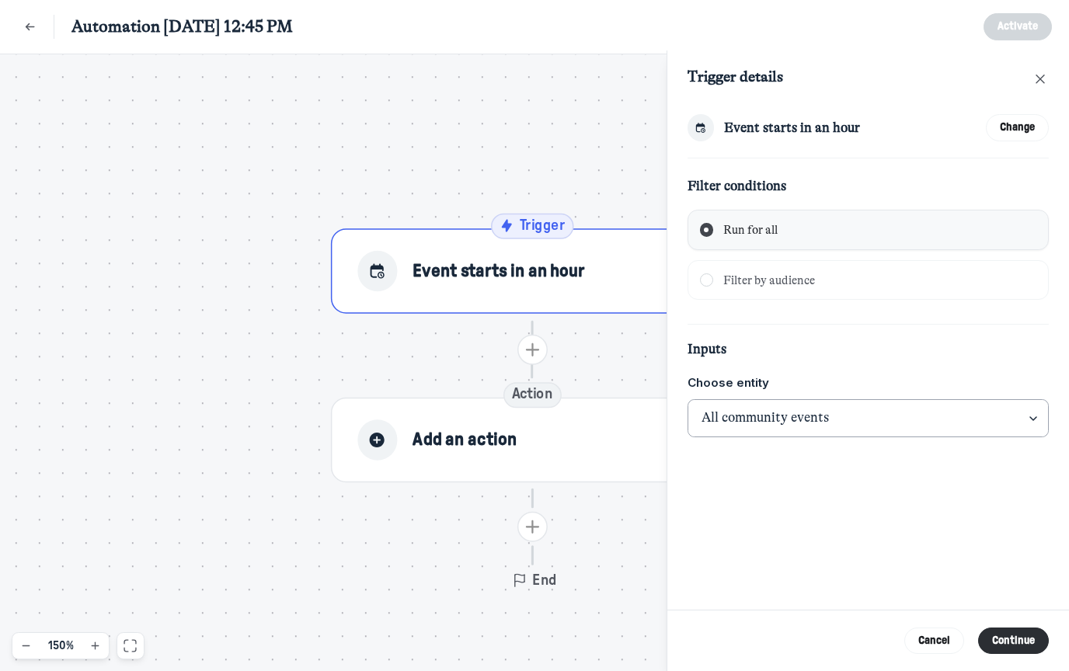
click at [796, 419] on input "All community events" at bounding box center [869, 418] width 361 height 37
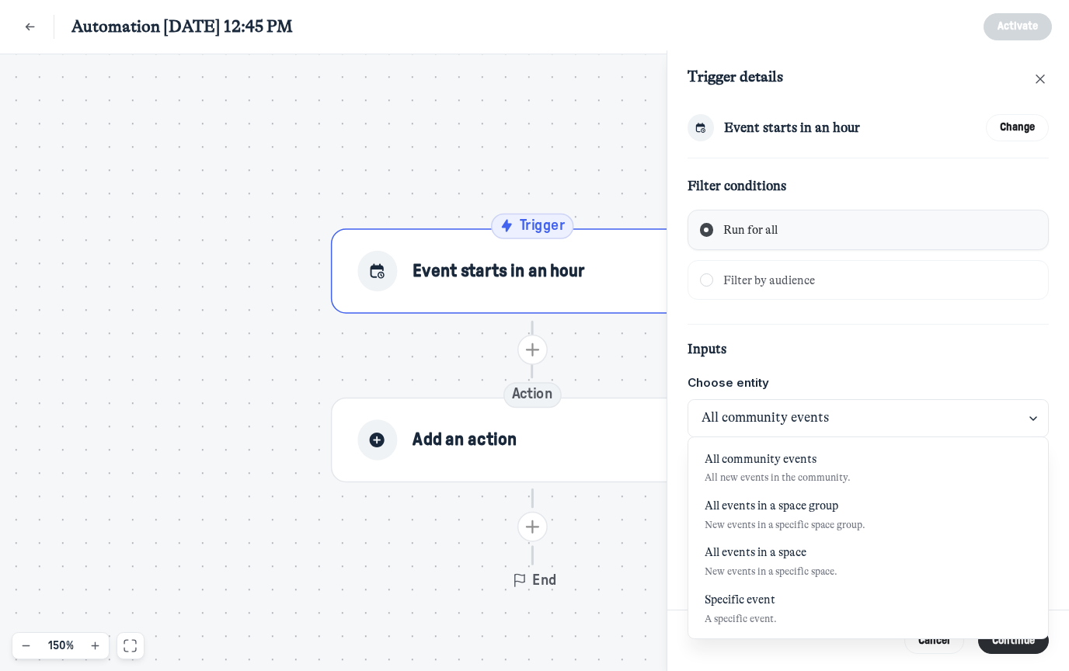
click at [807, 325] on div "Event starts in an hour Change Filter conditions Run for all Filter by audience…" at bounding box center [869, 275] width 362 height 323
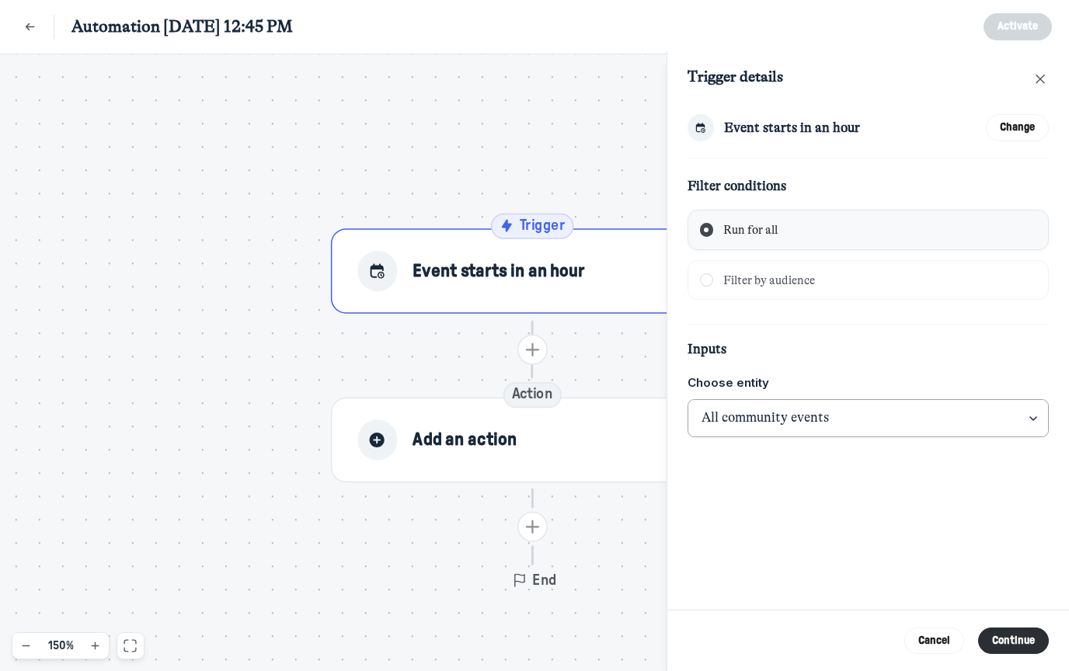
click at [772, 420] on input "All community events" at bounding box center [869, 418] width 361 height 37
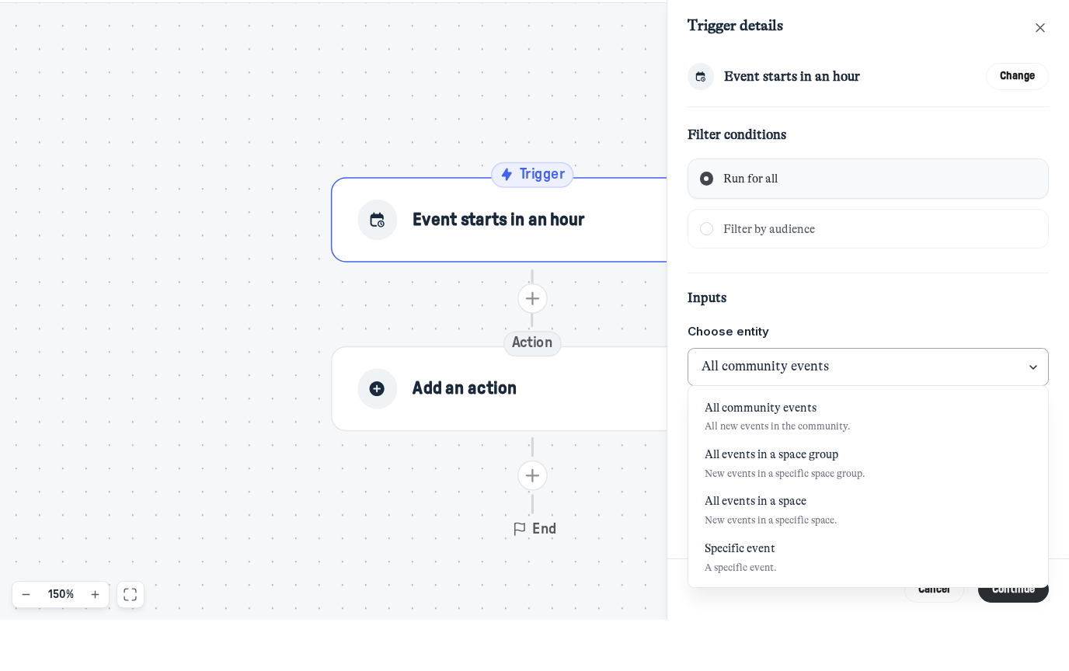
scroll to position [26, 0]
click at [777, 472] on span "All new events in the community." at bounding box center [778, 478] width 146 height 12
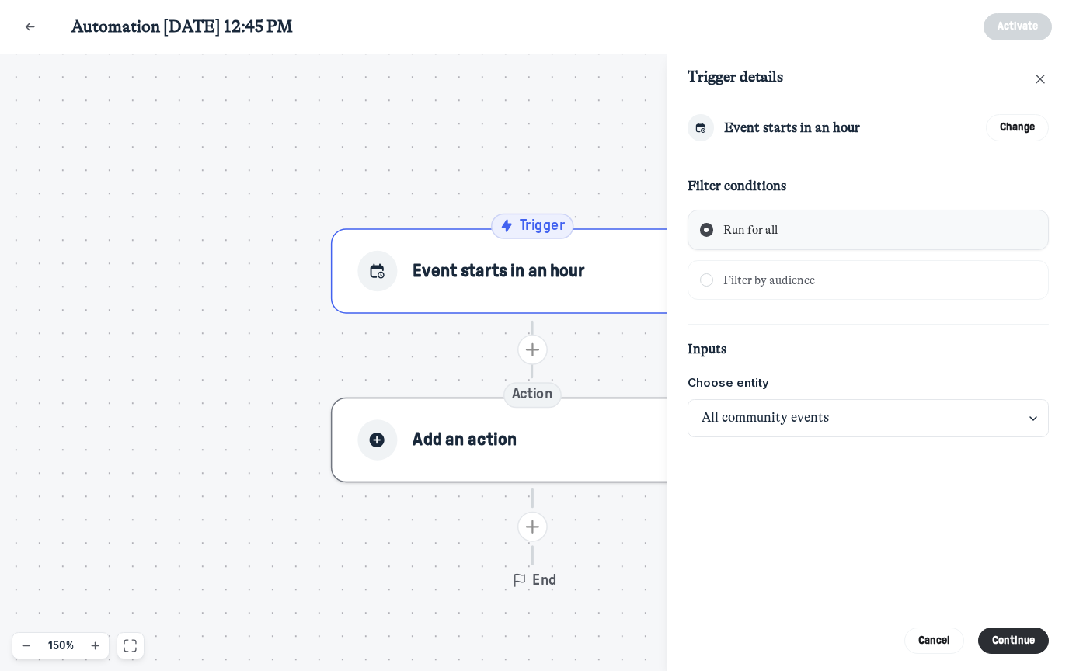
click at [556, 398] on button "Add an action" at bounding box center [532, 440] width 403 height 85
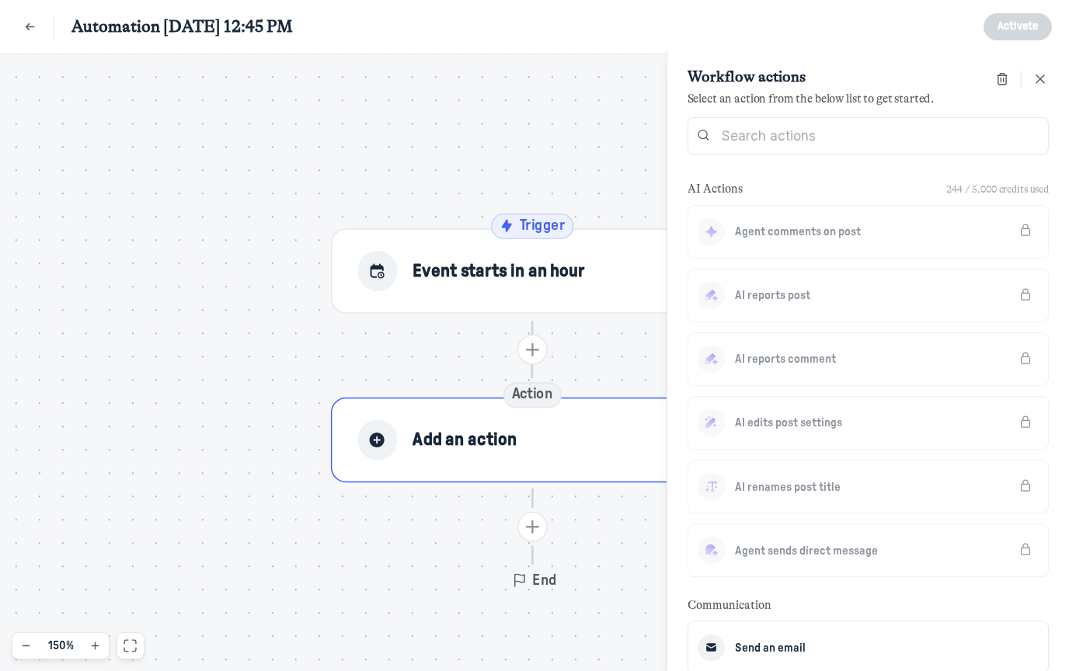
click at [556, 398] on button "Add an action" at bounding box center [532, 440] width 403 height 85
click at [536, 343] on use "Add action" at bounding box center [531, 349] width 13 height 13
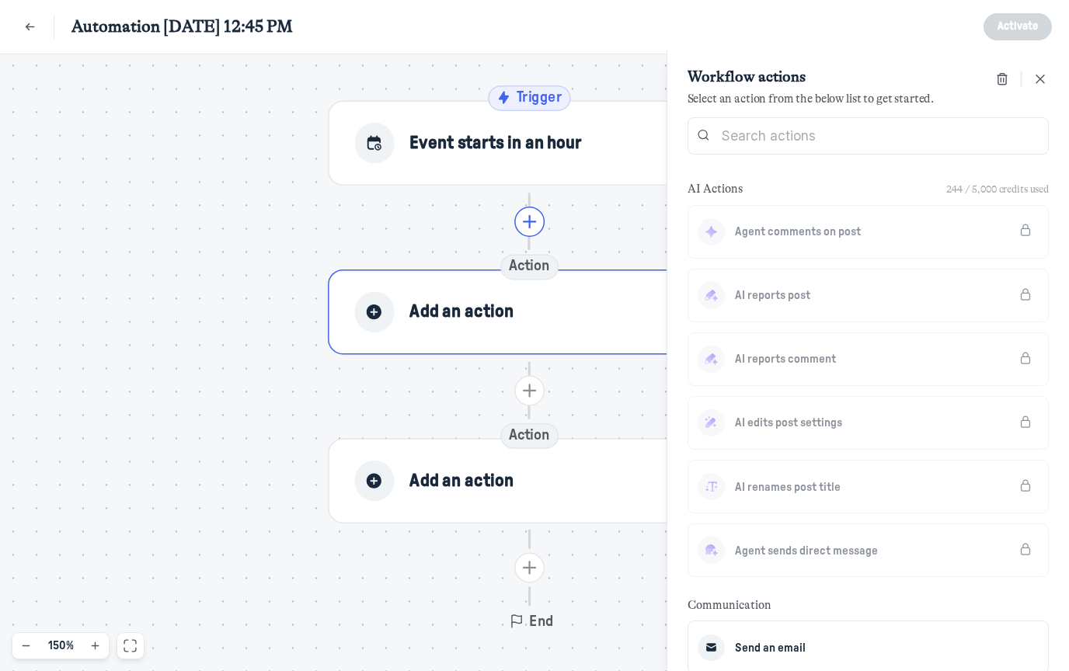
click at [469, 300] on span "Add an action" at bounding box center [462, 312] width 104 height 25
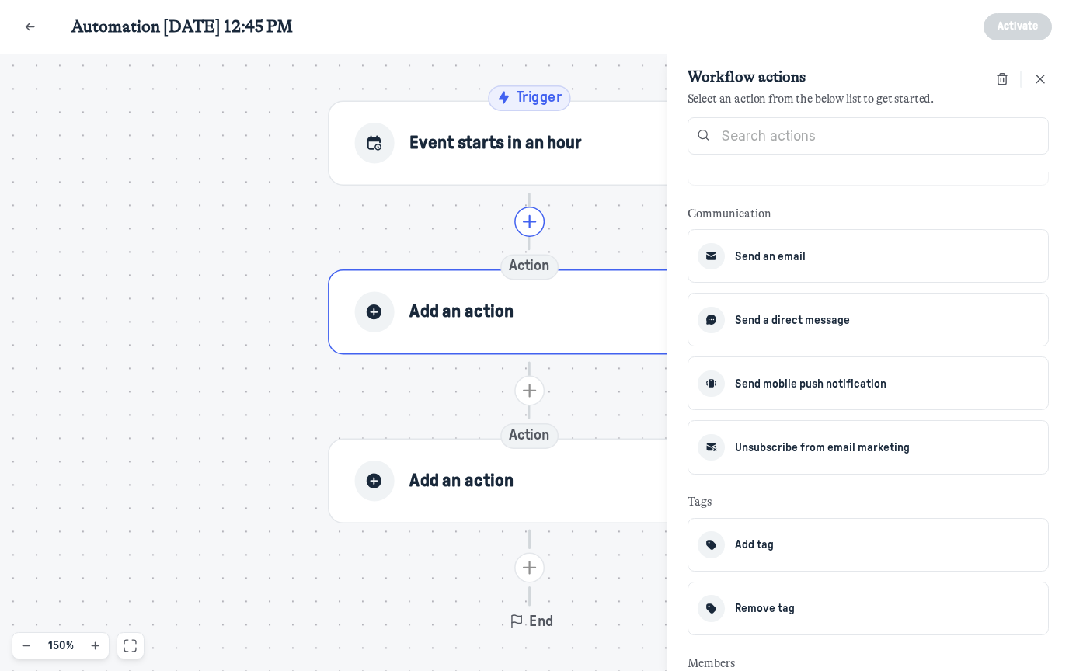
scroll to position [401, 0]
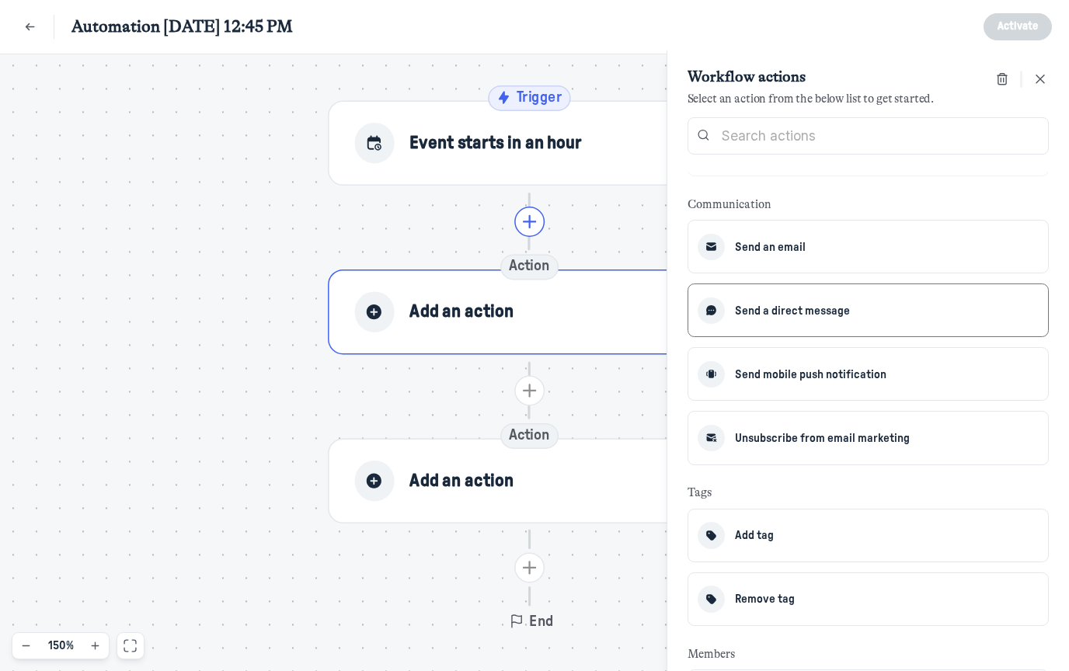
click at [824, 322] on button "Send a direct message" at bounding box center [869, 311] width 362 height 54
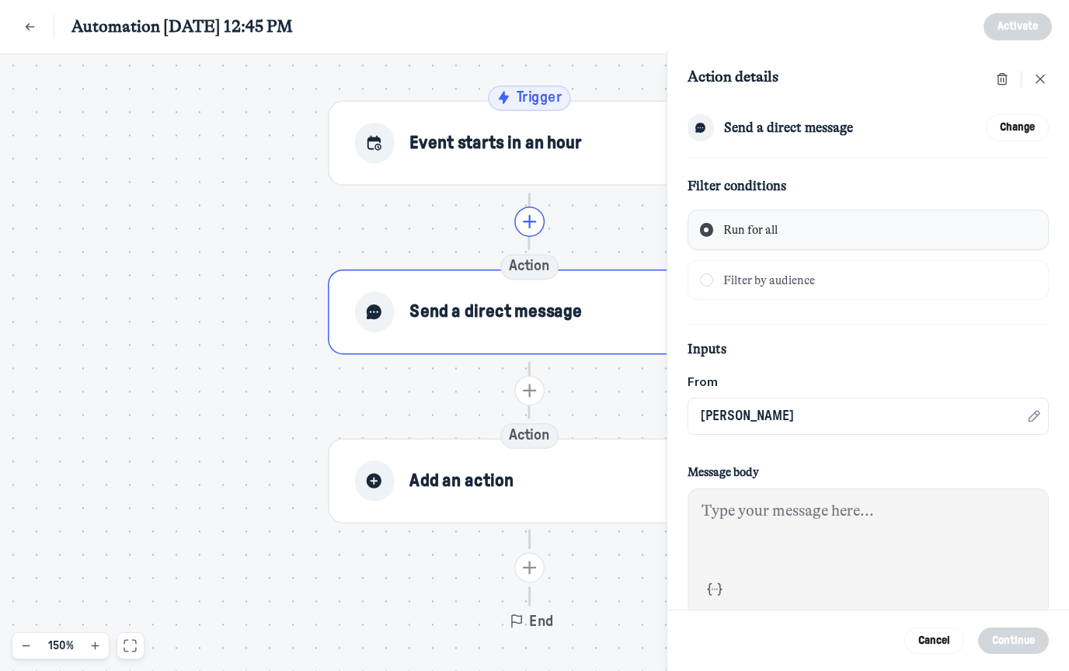
scroll to position [85, 0]
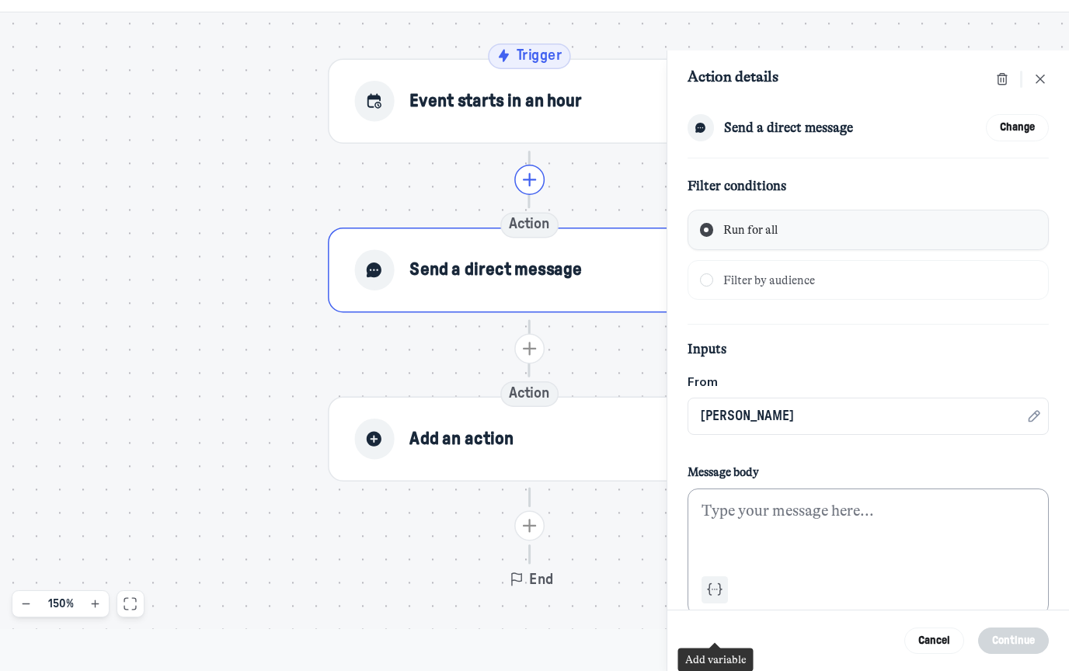
click at [717, 581] on icon "Add variable" at bounding box center [715, 589] width 16 height 17
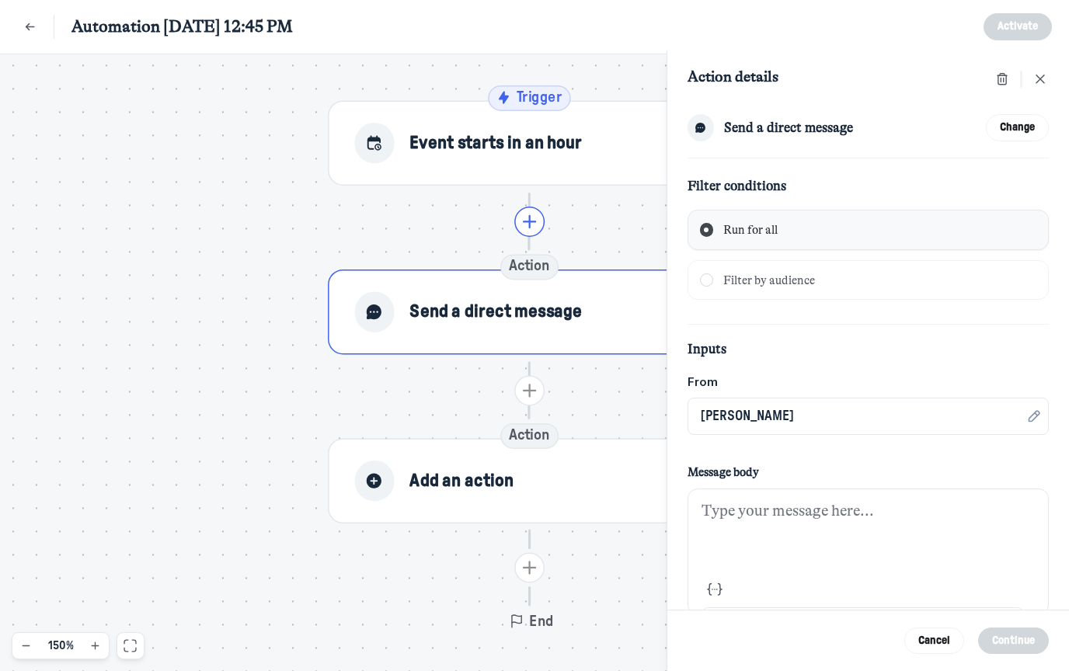
scroll to position [0, 0]
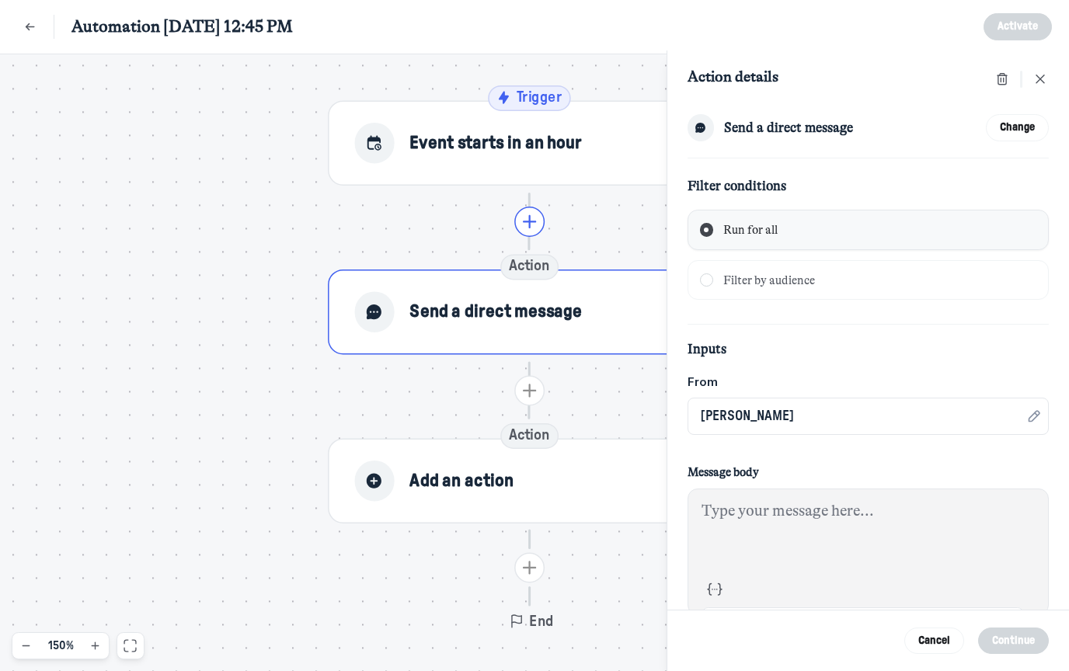
click at [806, 276] on span "Filter by audience" at bounding box center [769, 281] width 92 height 14
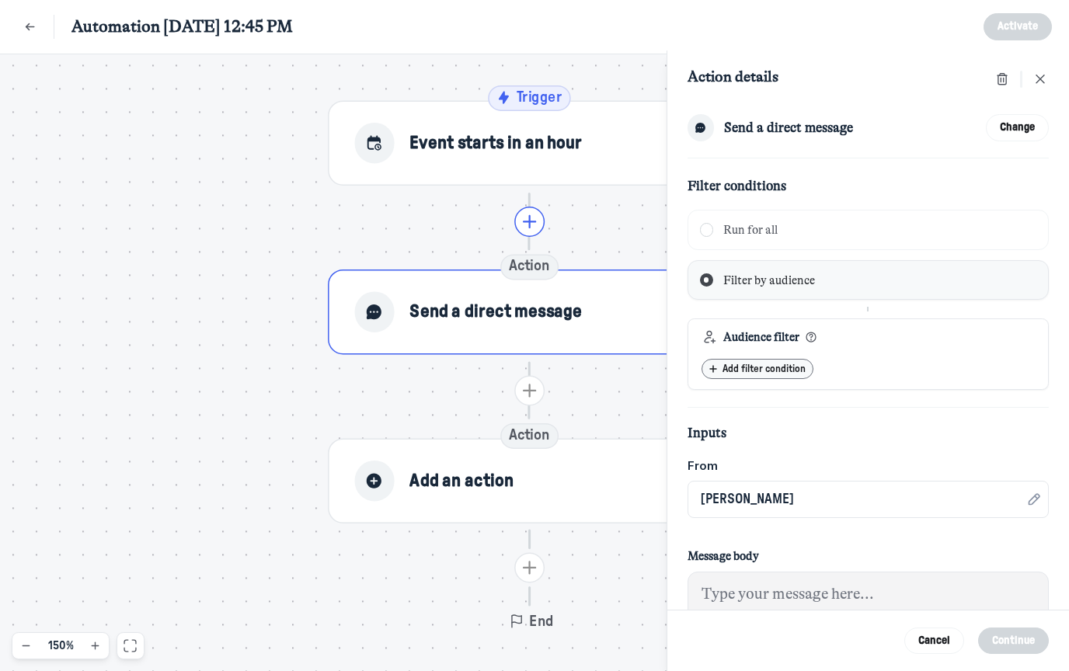
click at [784, 364] on span "Add filter condition" at bounding box center [768, 369] width 90 height 10
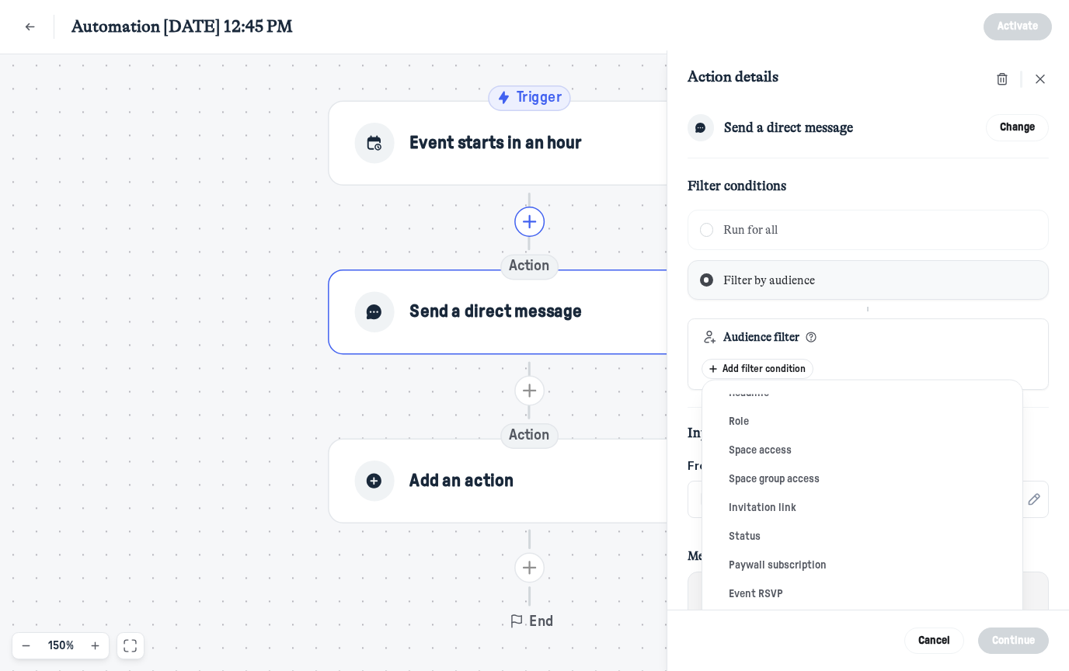
scroll to position [287, 0]
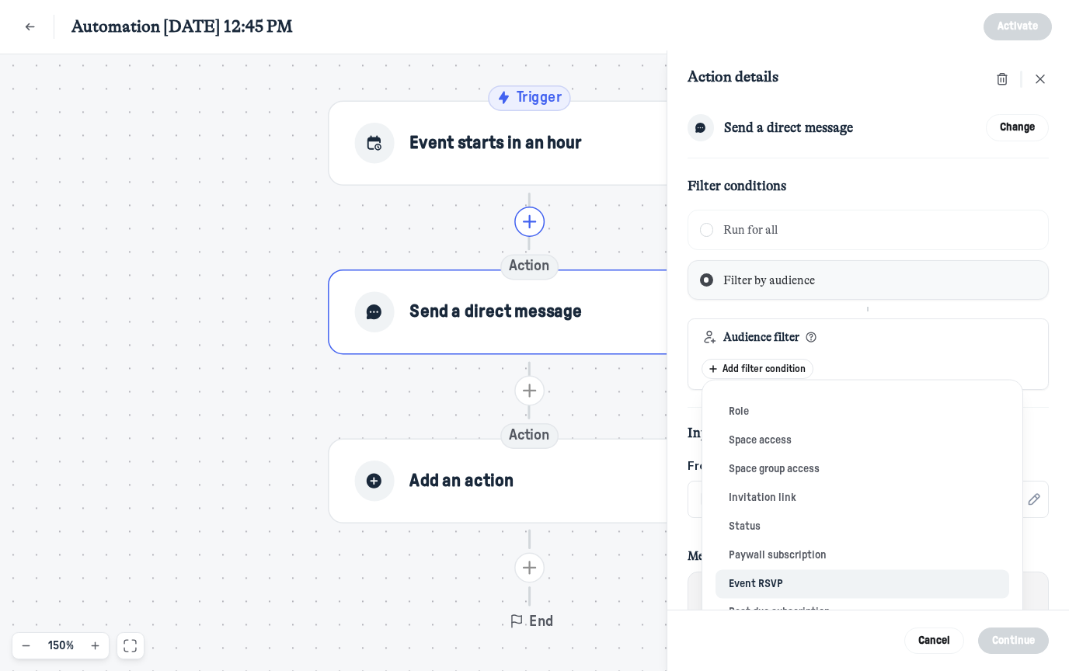
click at [766, 578] on button "Event RSVP" at bounding box center [863, 584] width 294 height 29
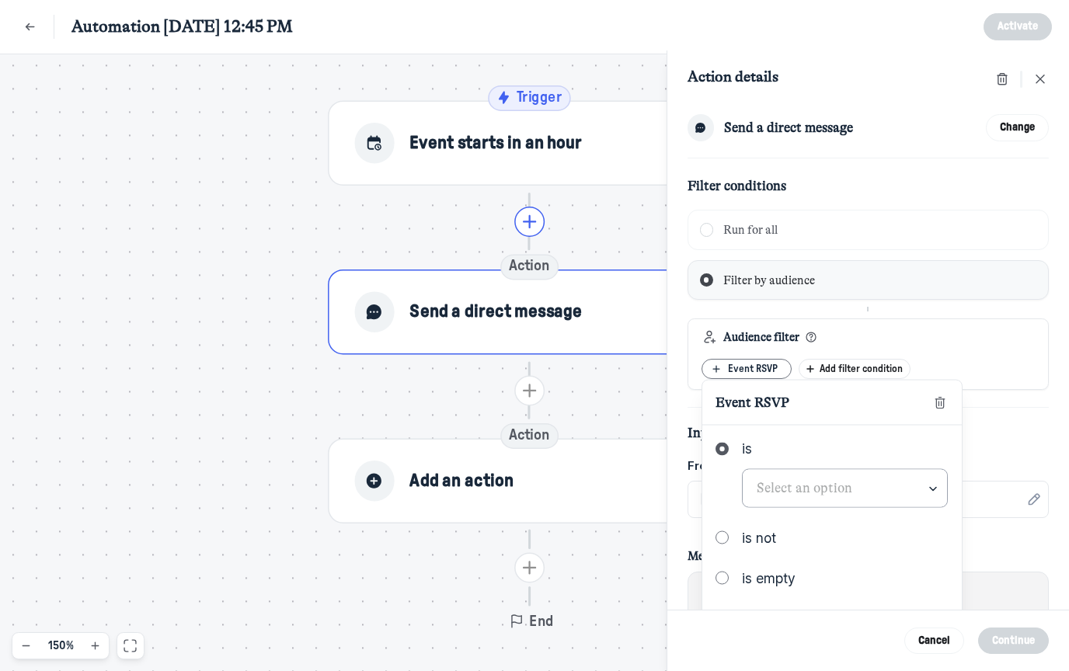
click at [806, 484] on input "text" at bounding box center [845, 488] width 204 height 37
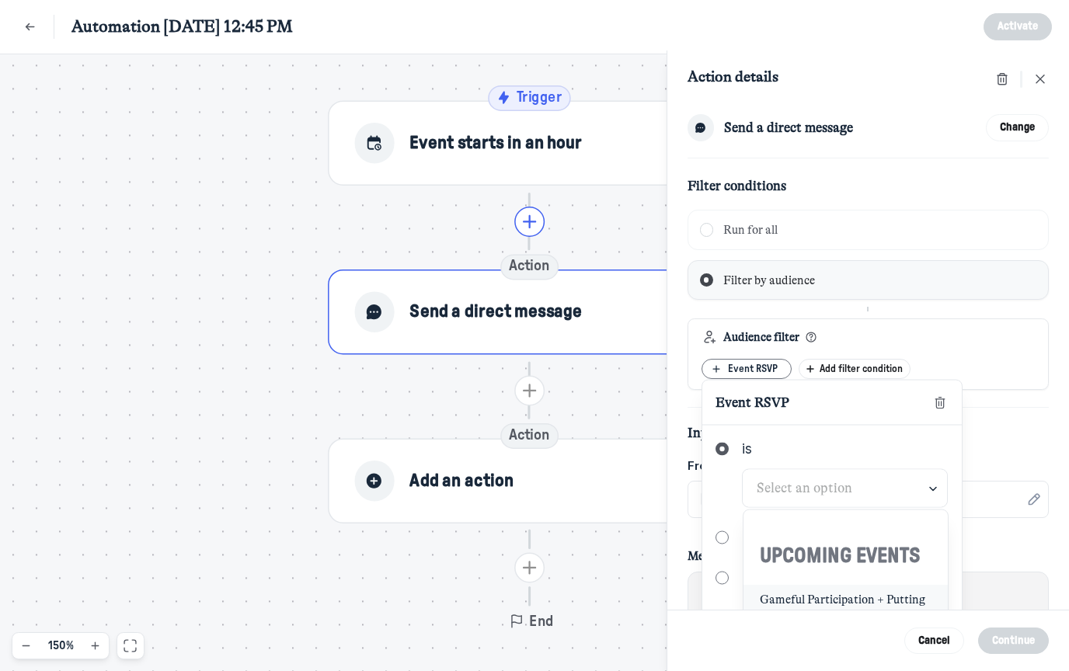
click at [905, 329] on div "Audience filter" at bounding box center [868, 337] width 333 height 17
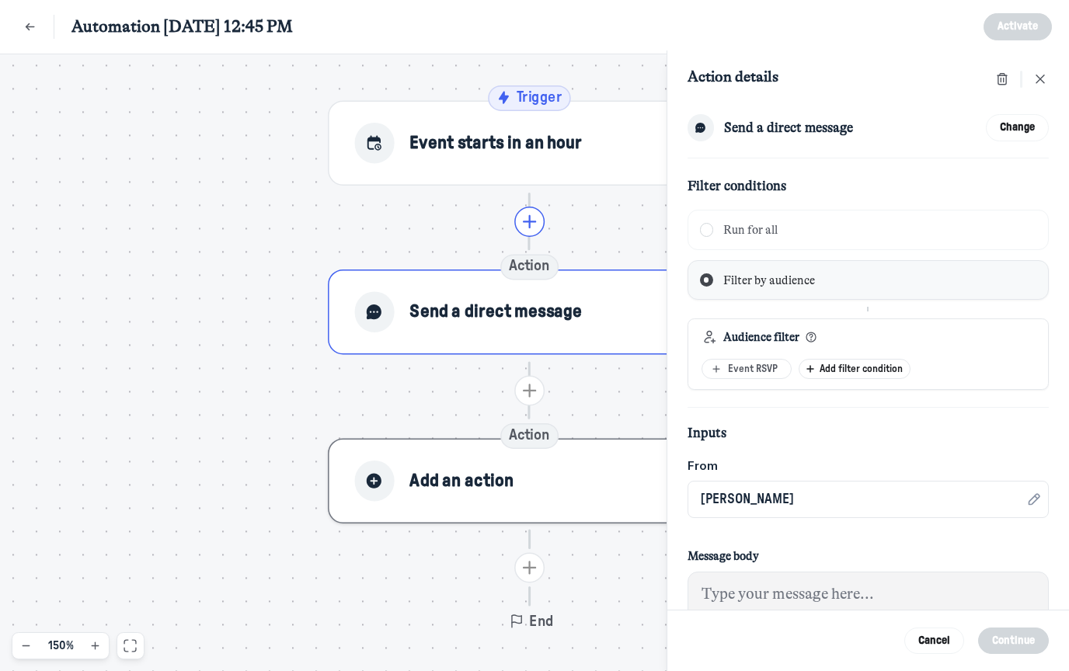
click at [615, 500] on div "Add an action" at bounding box center [529, 482] width 350 height 40
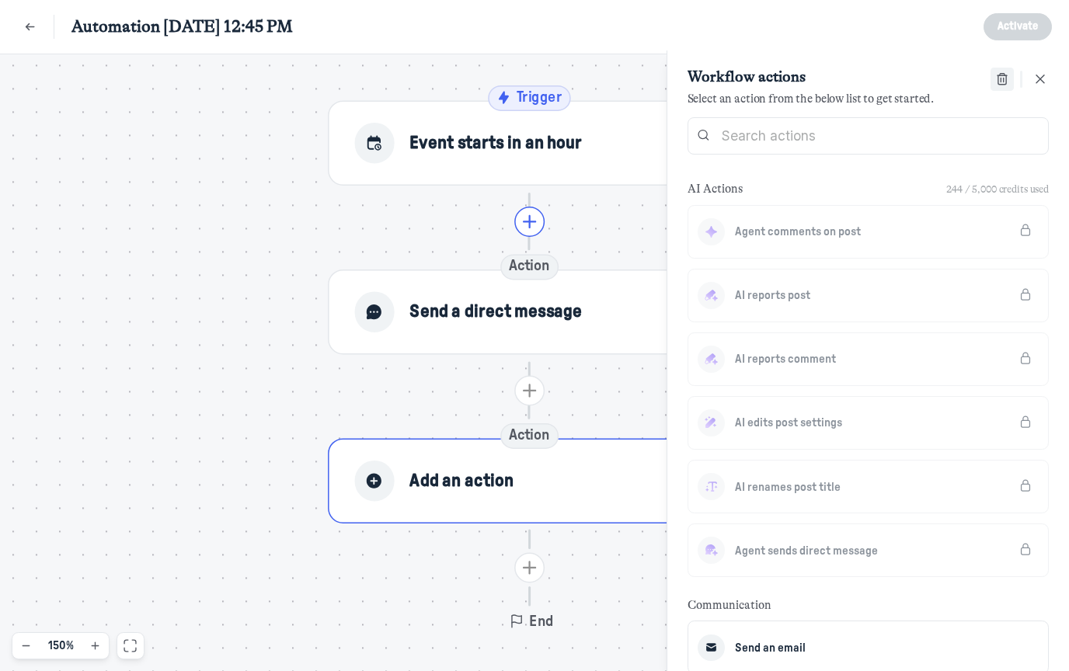
click at [992, 85] on button "Delete action" at bounding box center [1002, 79] width 23 height 23
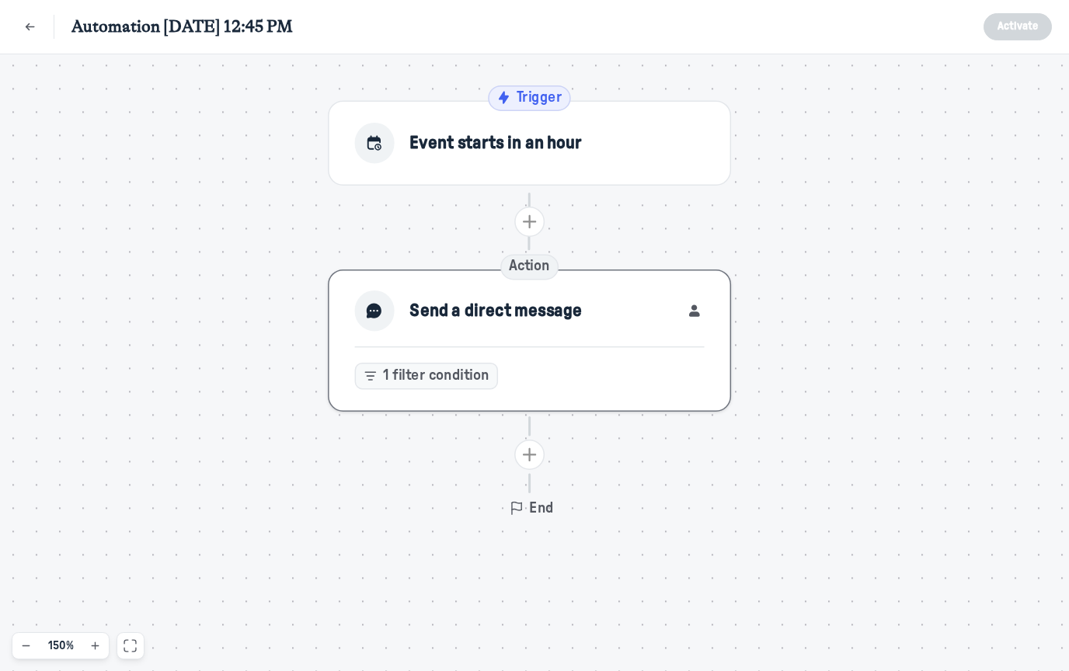
click at [611, 312] on div "Send a direct message" at bounding box center [529, 311] width 350 height 40
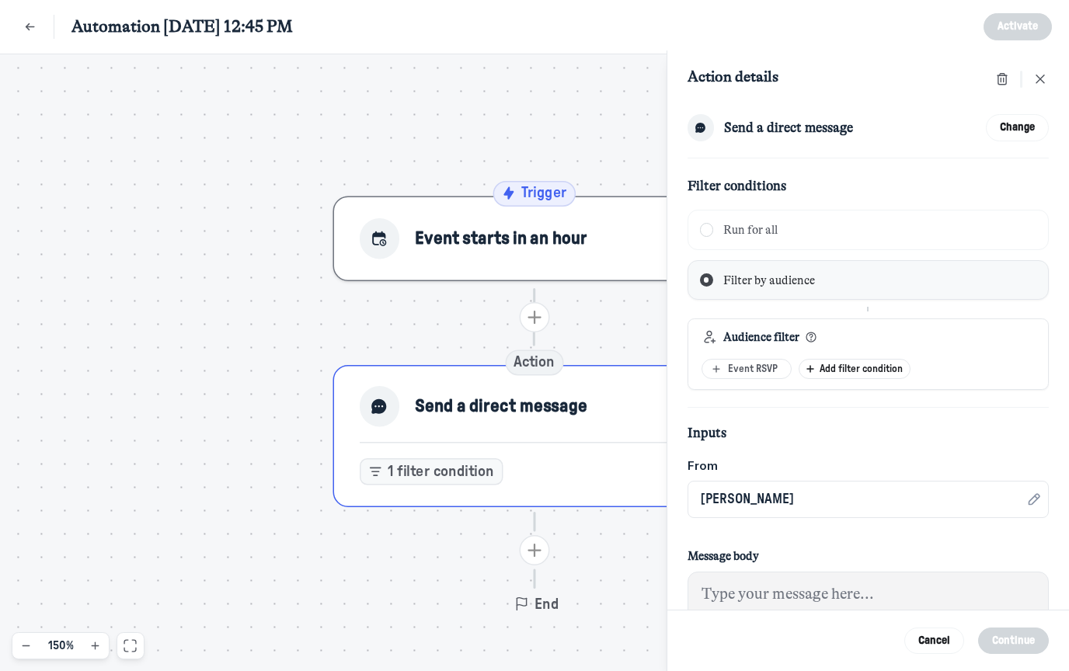
click at [587, 228] on span "Event starts in an hour" at bounding box center [501, 238] width 173 height 25
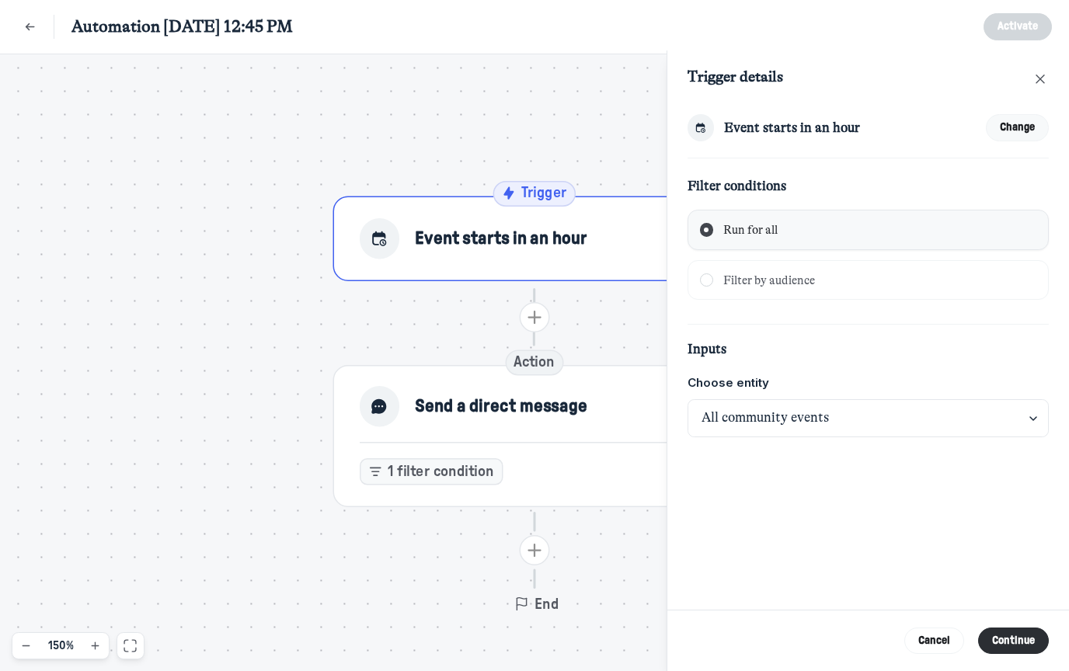
click at [1005, 124] on button "Change" at bounding box center [1018, 127] width 64 height 27
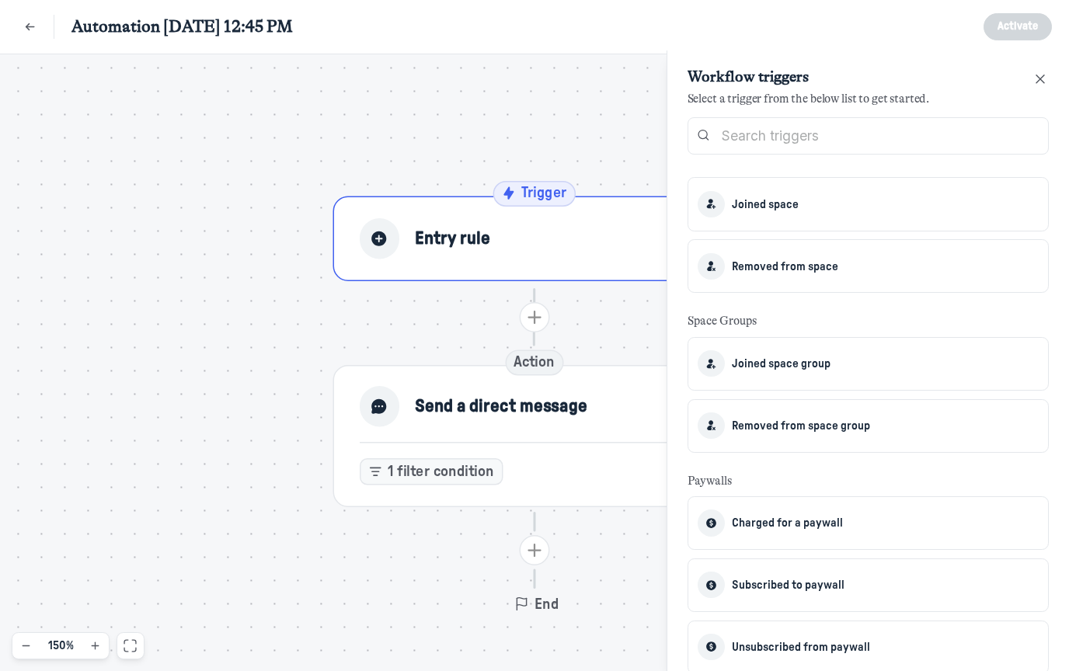
scroll to position [860, 0]
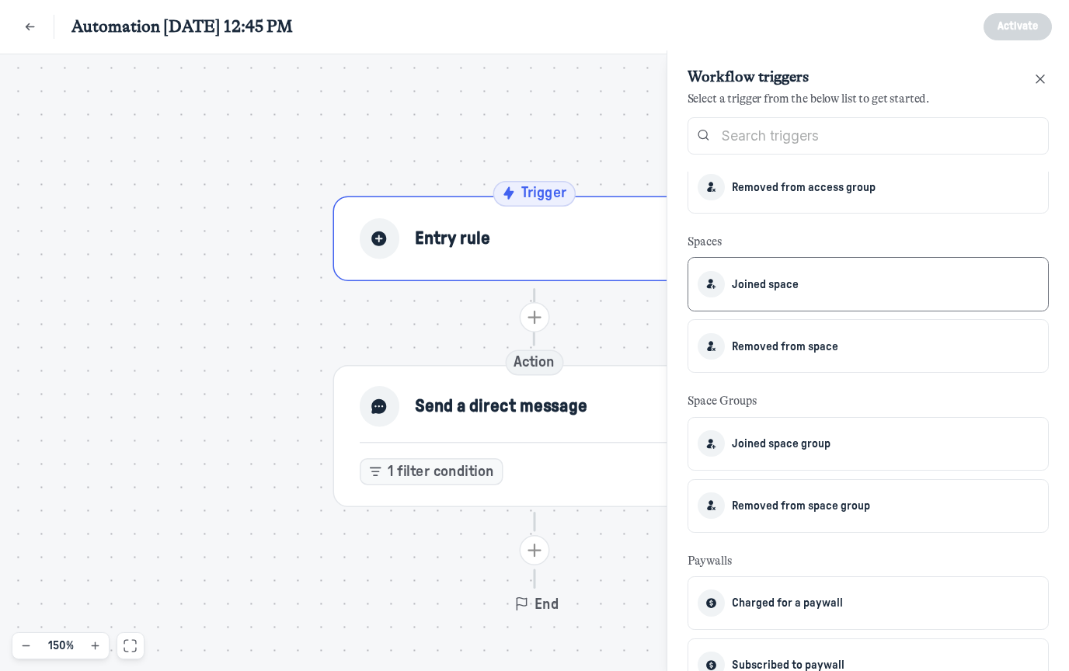
click at [797, 291] on span "Joined space" at bounding box center [765, 285] width 67 height 22
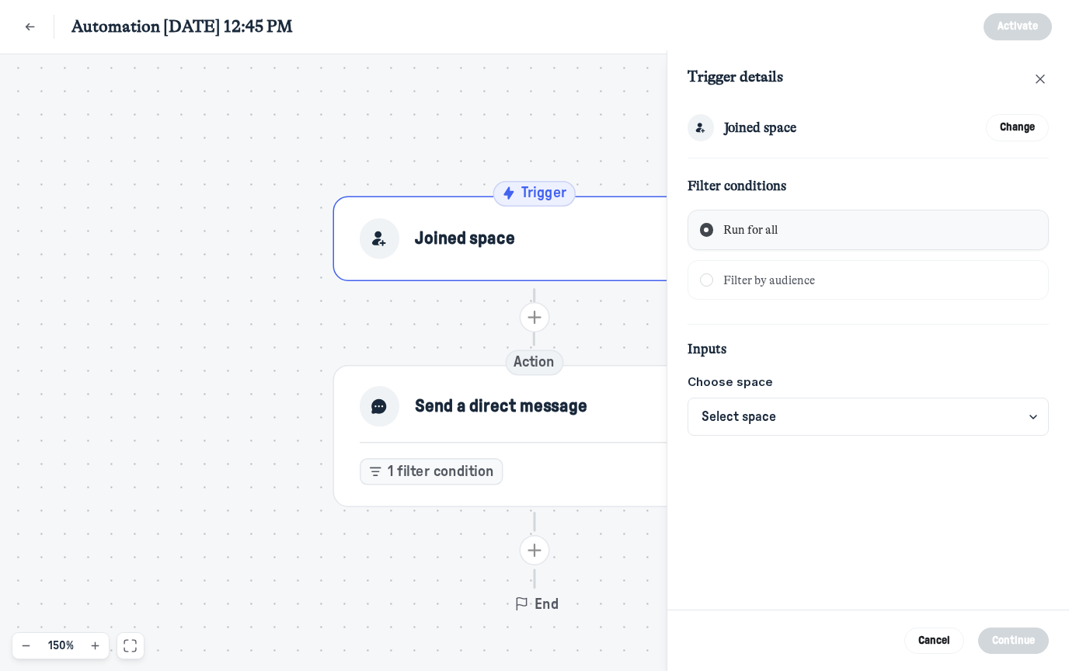
click at [771, 413] on span "Select space" at bounding box center [739, 417] width 75 height 17
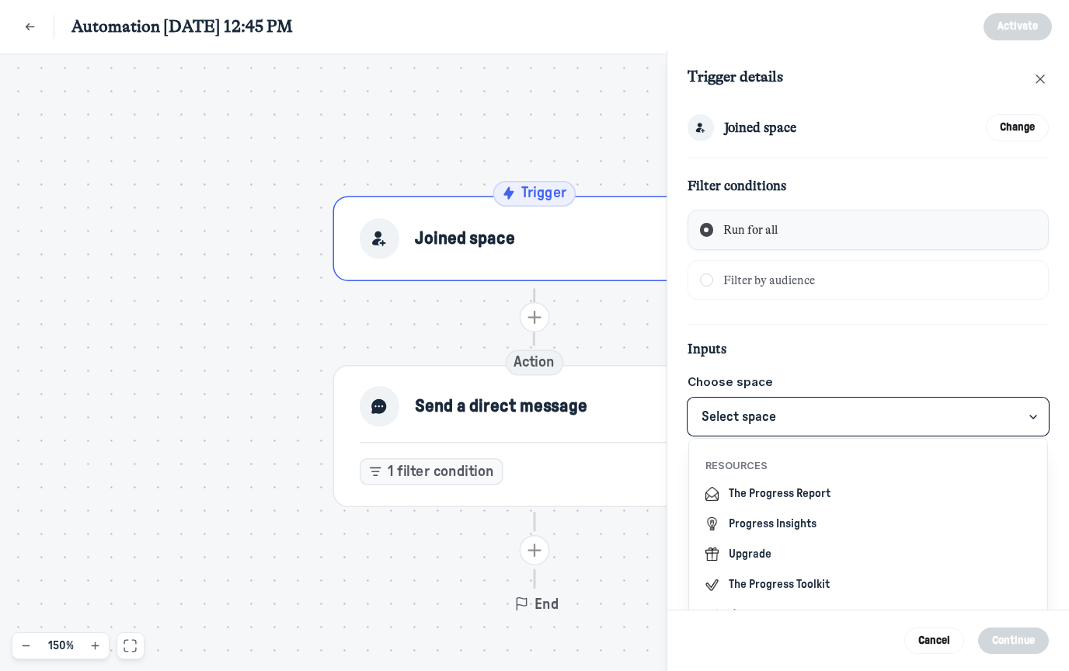
scroll to position [241, 0]
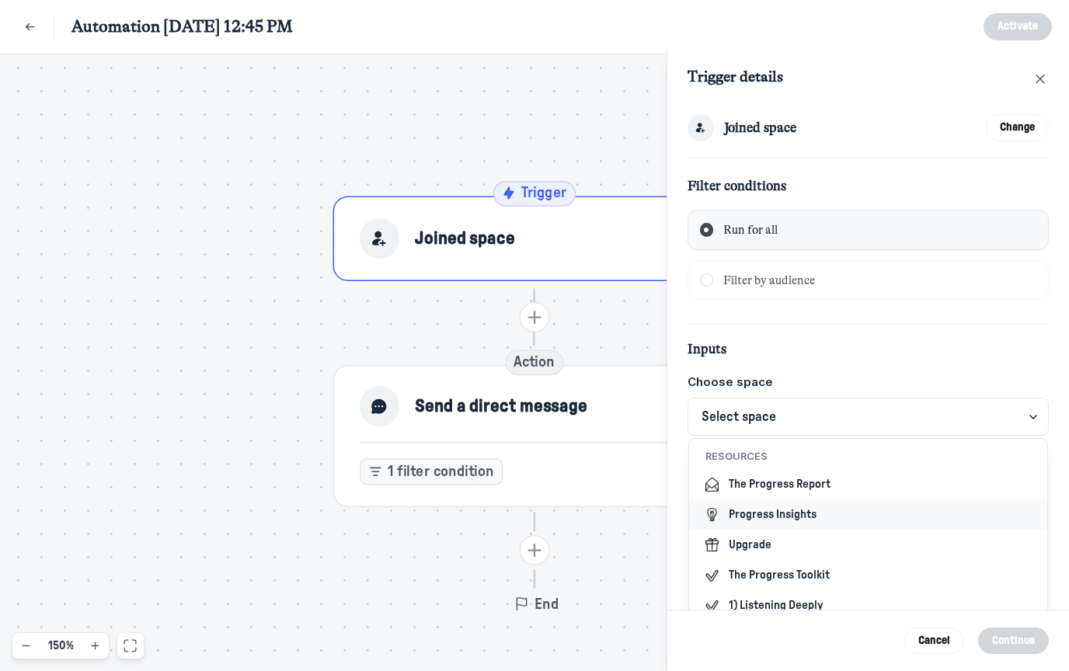
click at [762, 512] on button "Progress Insights" at bounding box center [868, 515] width 359 height 30
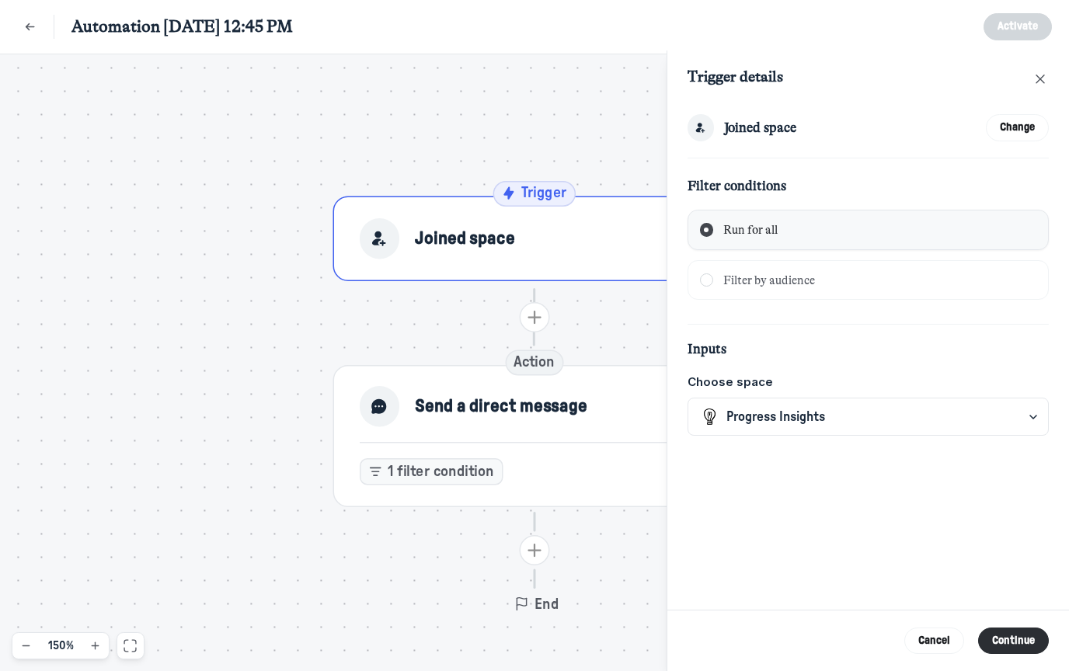
click at [759, 476] on div "Joined space Change Filter conditions Run for all Filter by audience Inputs Cho…" at bounding box center [869, 357] width 402 height 506
click at [608, 413] on div "Send a direct message" at bounding box center [534, 406] width 350 height 40
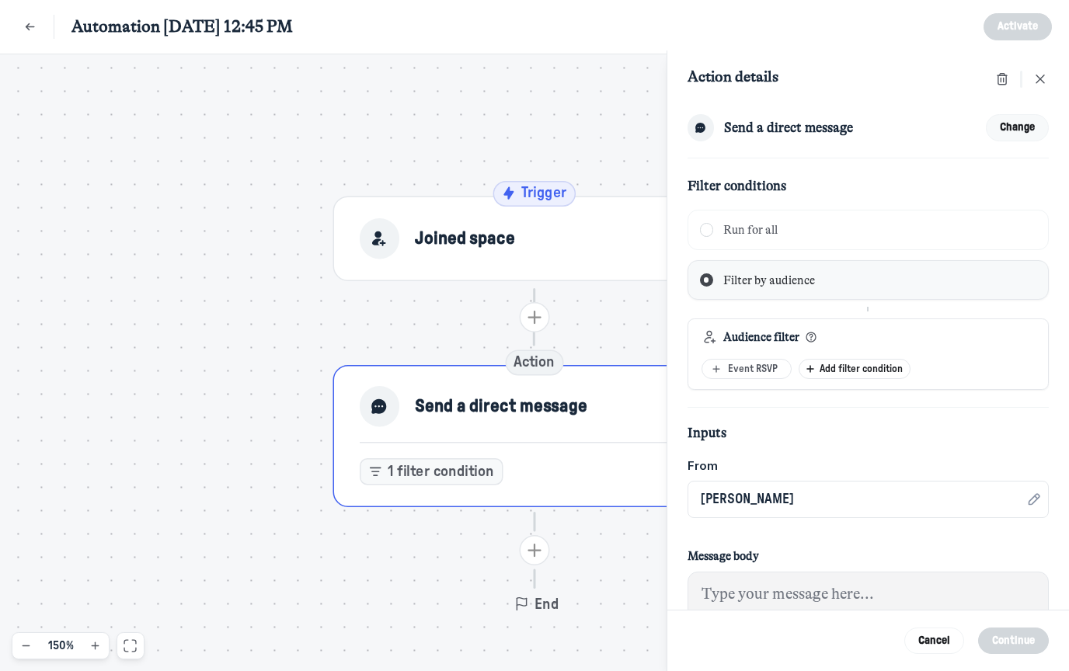
click at [1032, 130] on button "Change" at bounding box center [1018, 127] width 64 height 27
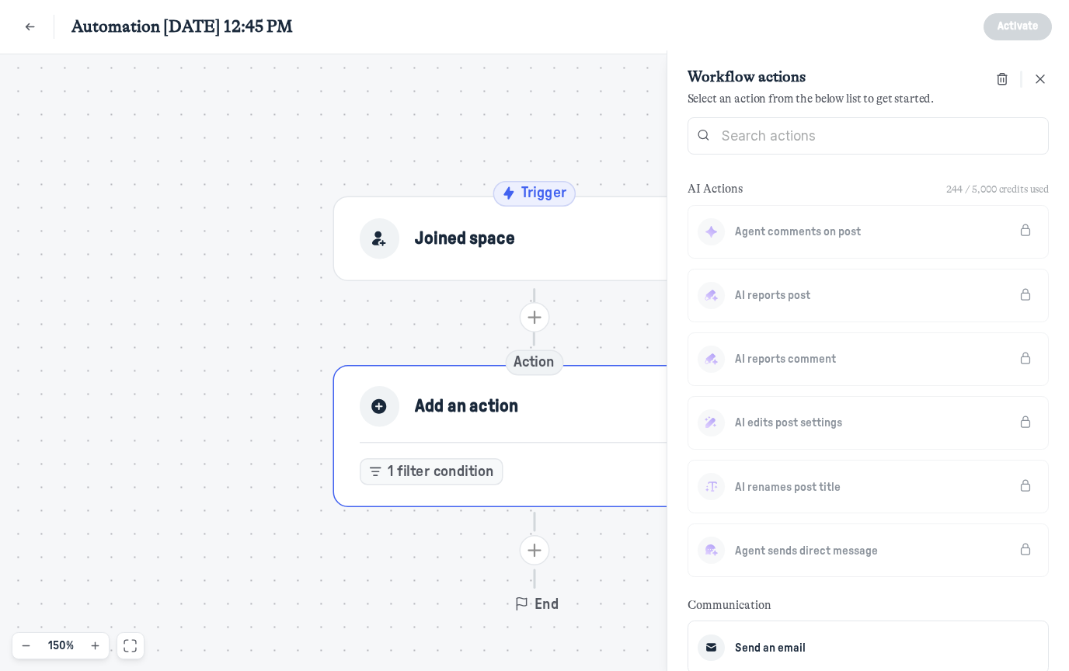
scroll to position [9, 0]
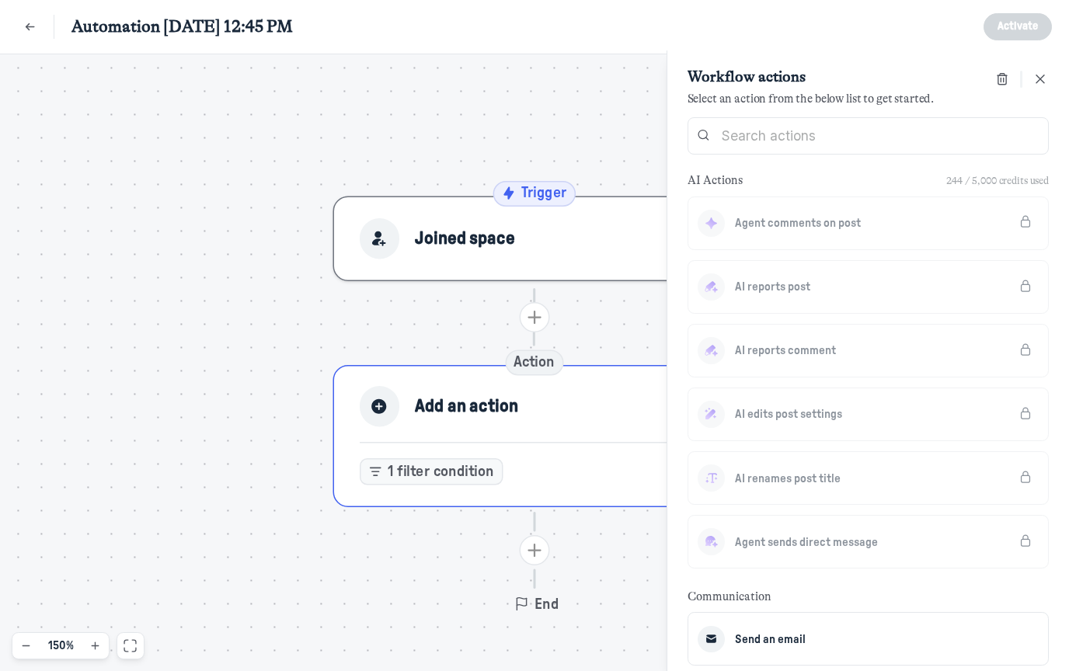
click at [603, 224] on div "Joined space" at bounding box center [534, 239] width 350 height 40
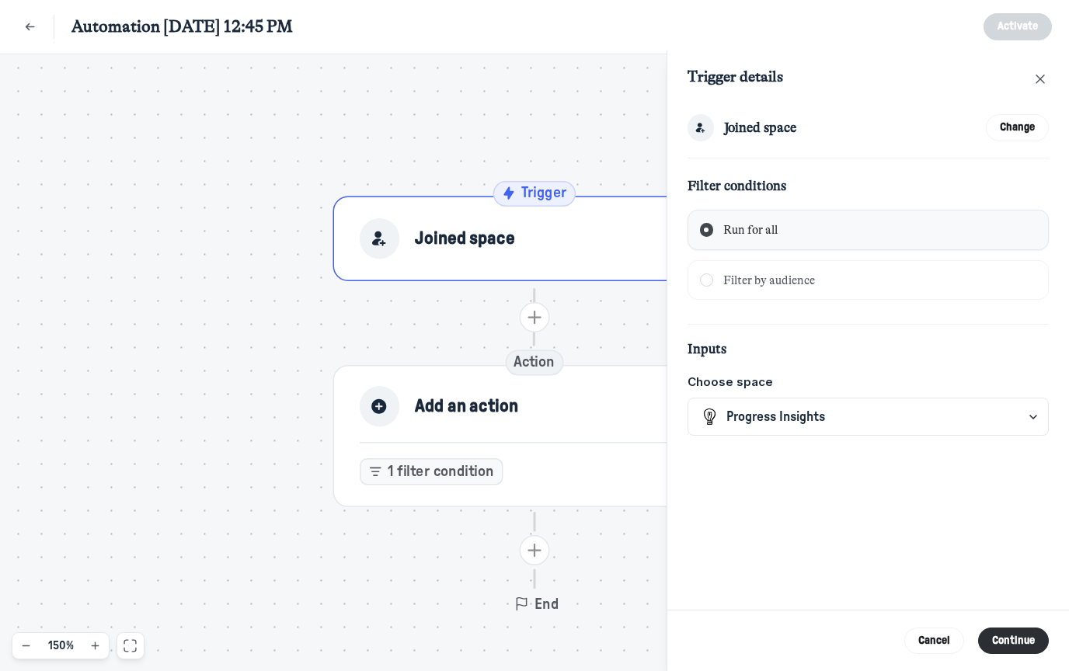
click at [838, 492] on div "Joined space Change Filter conditions Run for all Filter by audience Inputs Cho…" at bounding box center [869, 357] width 402 height 506
click at [1011, 118] on button "Change" at bounding box center [1018, 127] width 64 height 27
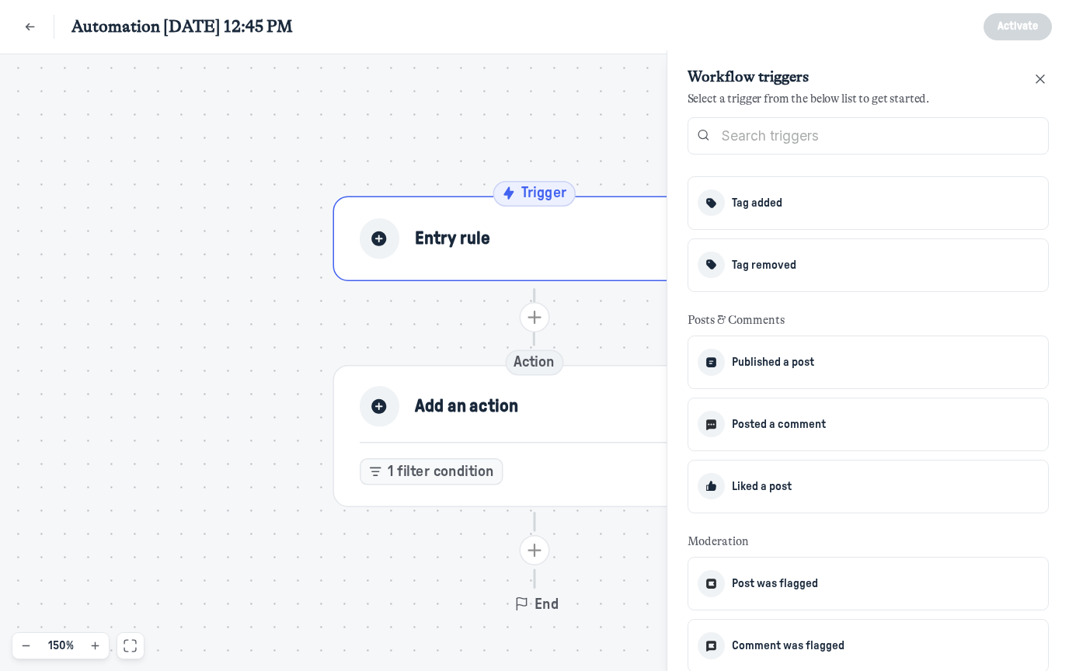
scroll to position [1617, 0]
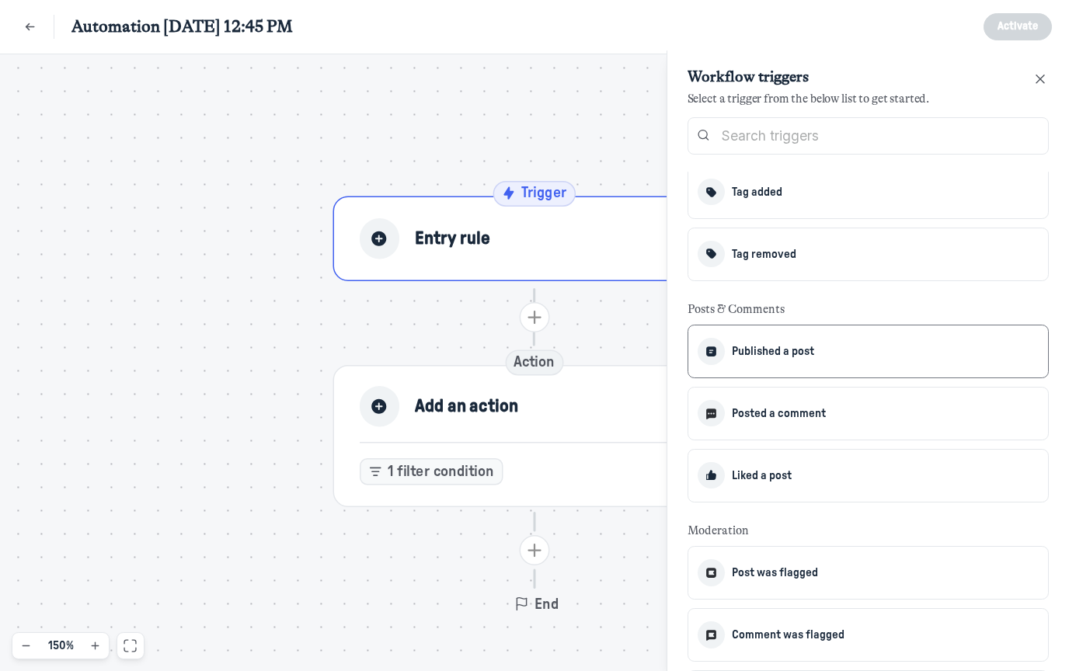
click at [779, 340] on span "Published a post" at bounding box center [773, 351] width 82 height 22
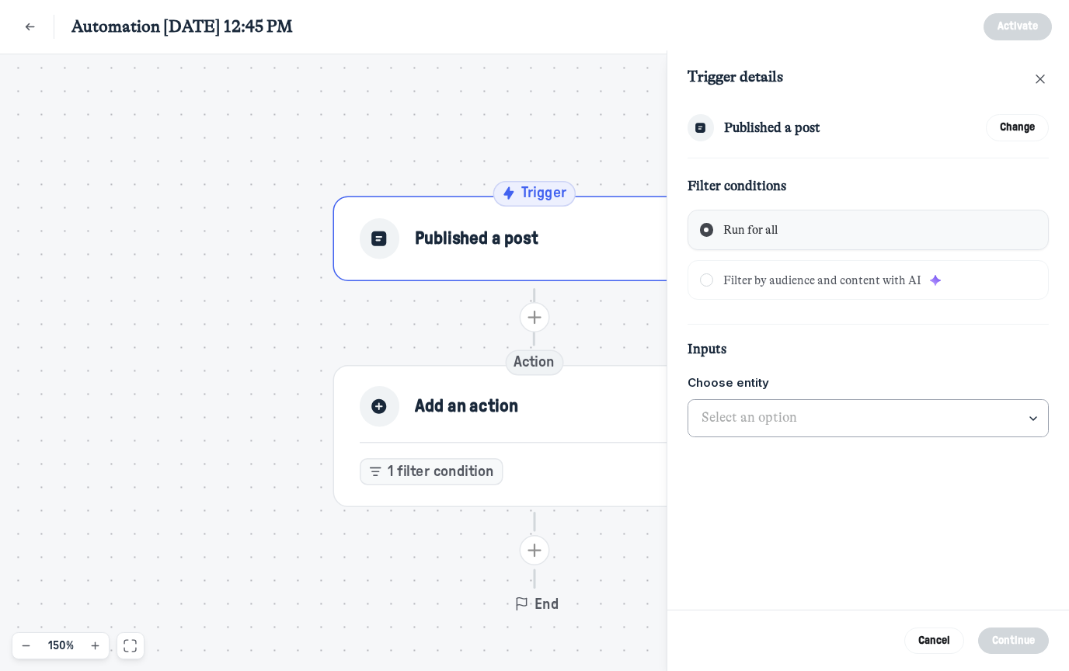
click at [807, 413] on input "text" at bounding box center [869, 418] width 361 height 37
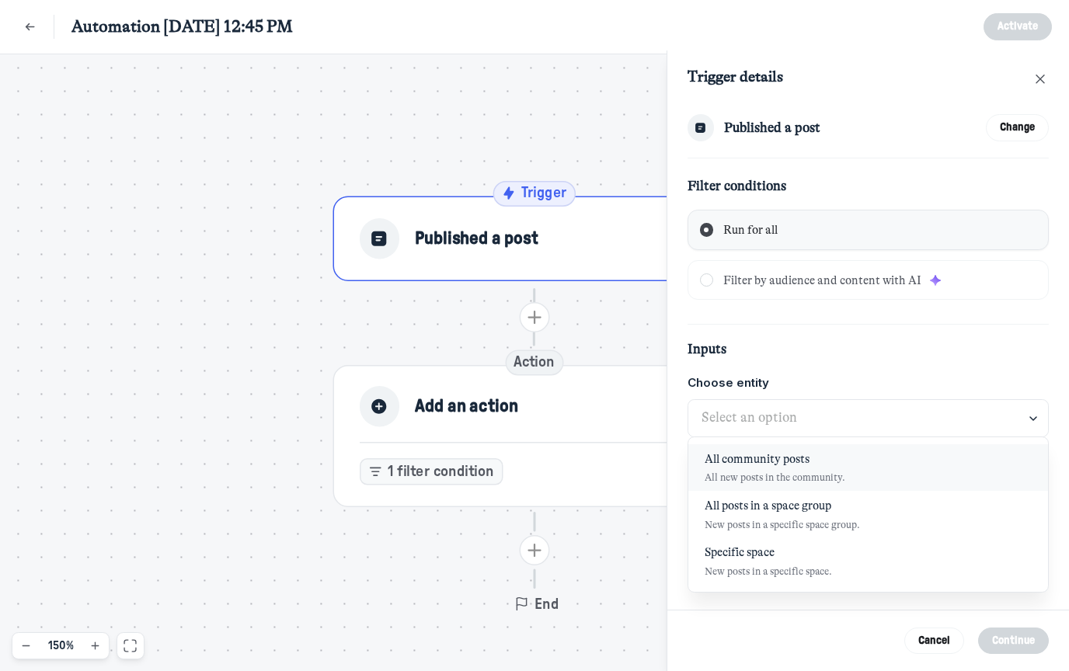
click at [811, 476] on span "All new posts in the community." at bounding box center [775, 478] width 141 height 12
type input "All community posts"
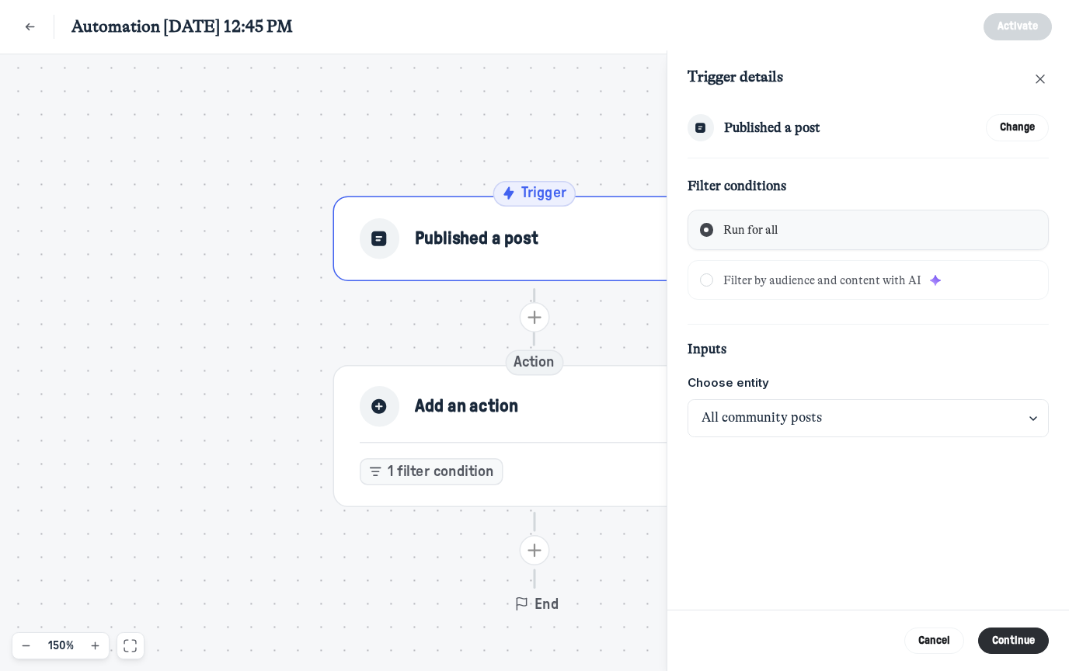
click at [849, 510] on div "Published a post Change Filter conditions Run for all Filter by audience and co…" at bounding box center [869, 357] width 402 height 506
click at [1006, 655] on button "Continue" at bounding box center [1013, 641] width 71 height 27
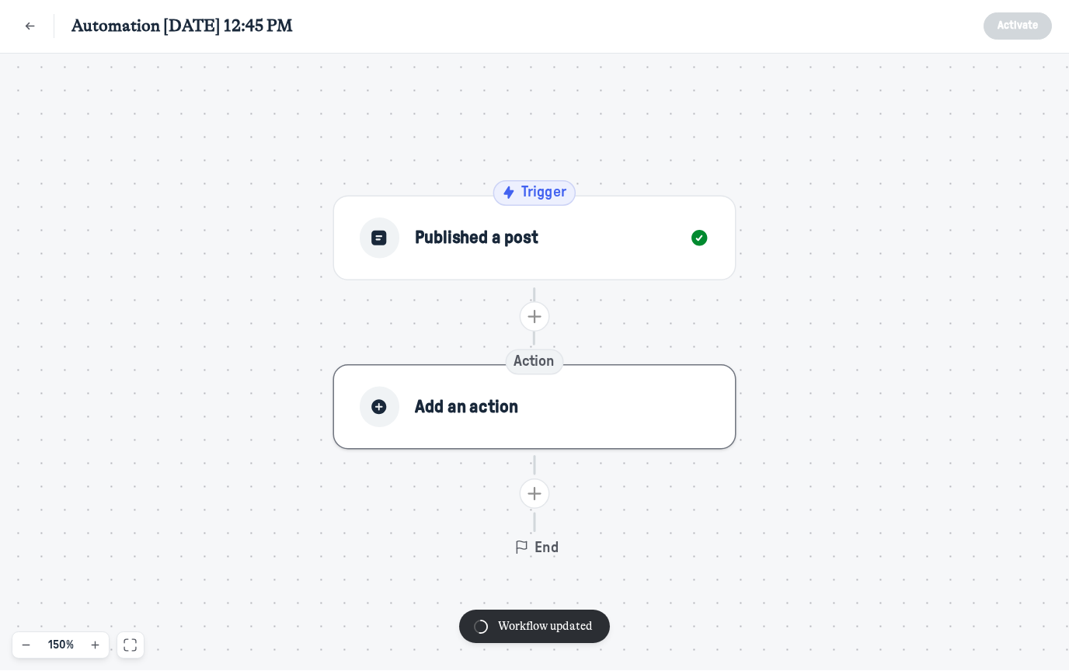
click at [636, 413] on div "Add an action" at bounding box center [534, 408] width 350 height 40
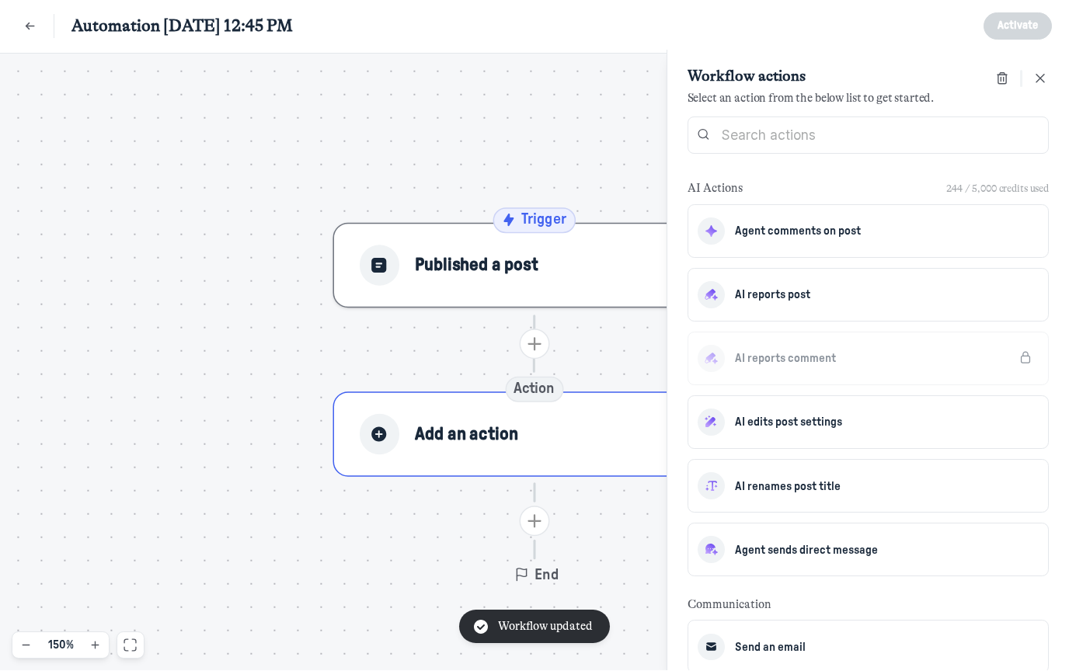
click at [565, 241] on button "Published a post" at bounding box center [534, 266] width 403 height 85
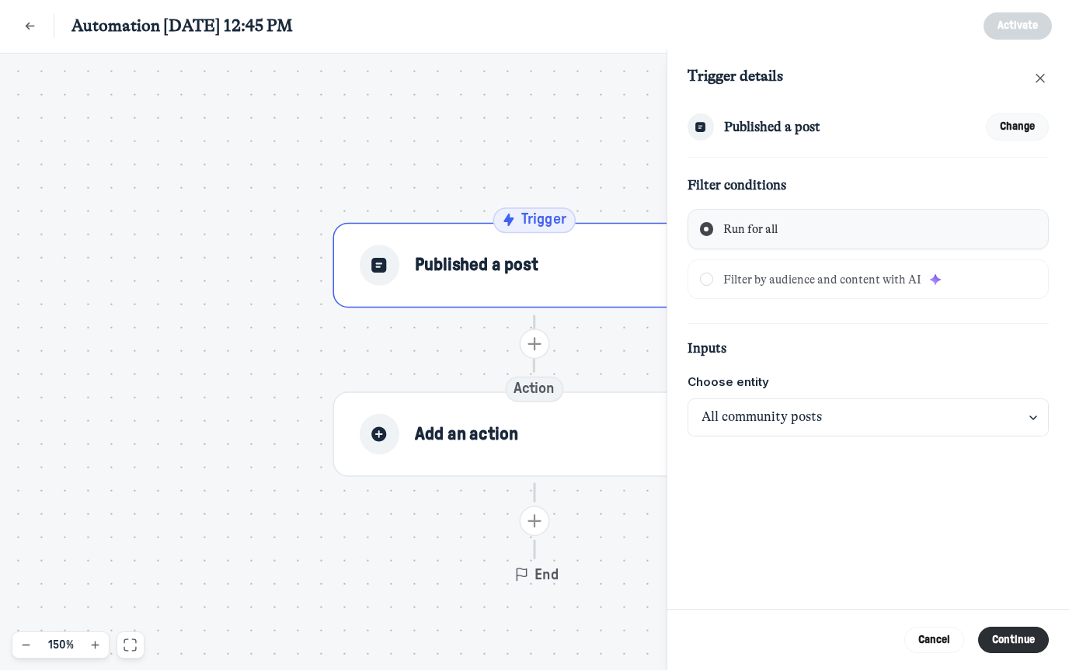
click at [1023, 139] on button "Change" at bounding box center [1018, 127] width 64 height 27
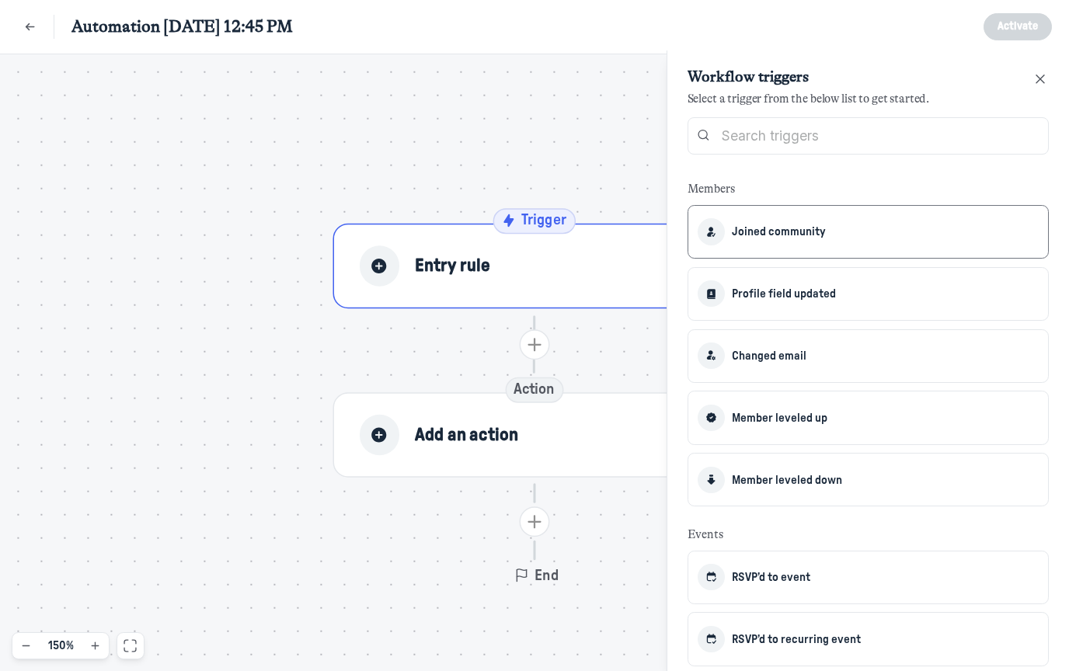
click at [821, 226] on span "Joined community" at bounding box center [779, 232] width 94 height 12
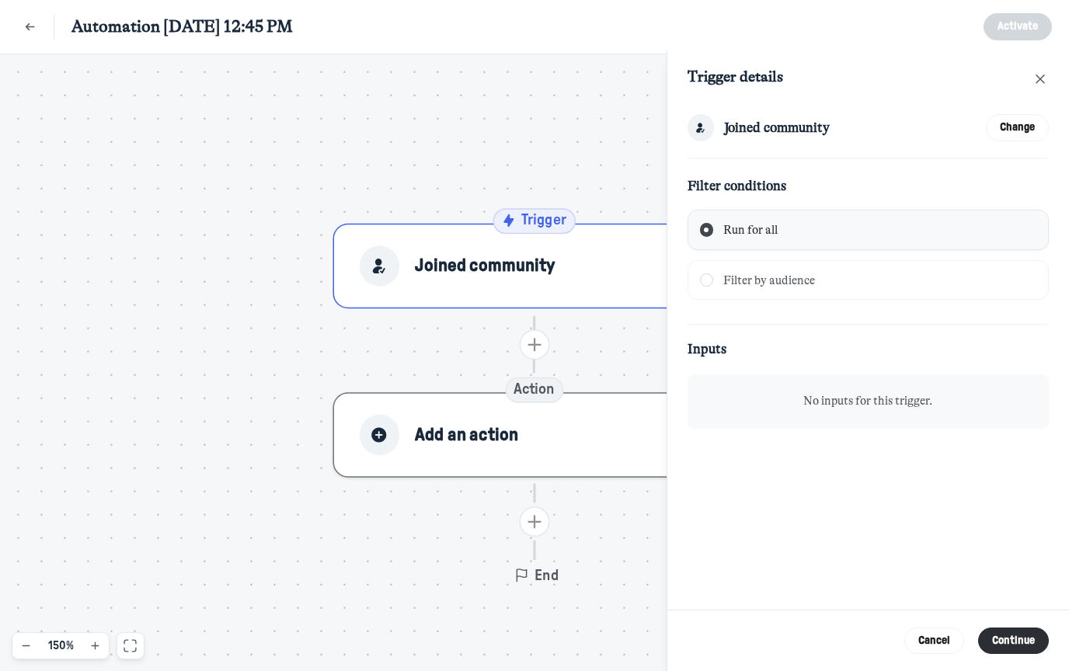
click at [598, 438] on div "Add an action" at bounding box center [534, 435] width 350 height 40
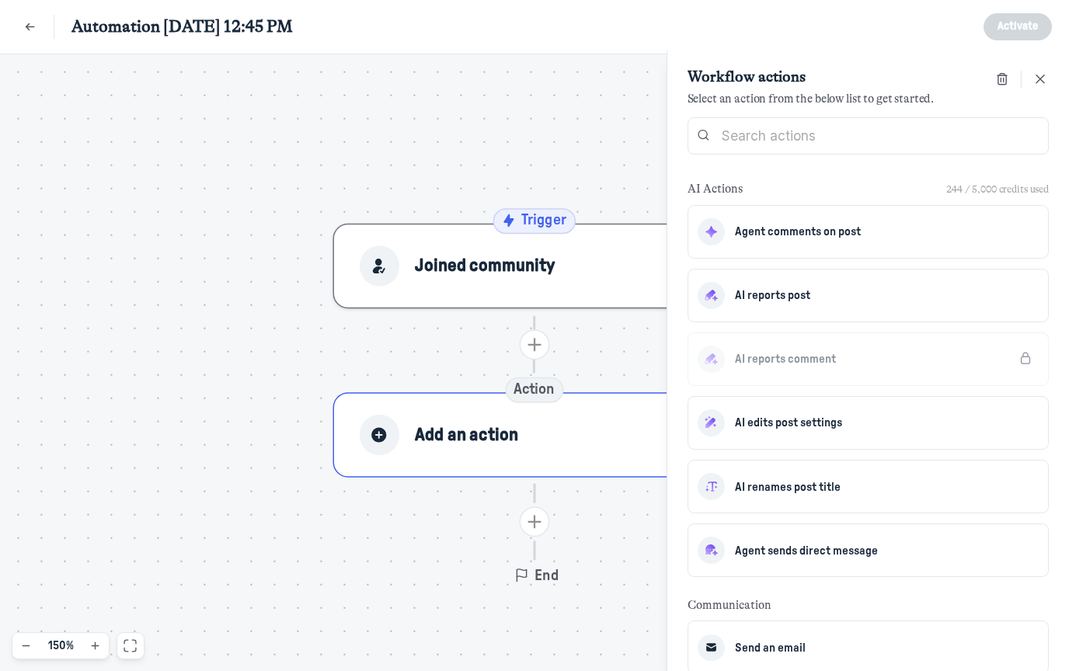
click at [551, 296] on button "Joined community" at bounding box center [534, 266] width 403 height 85
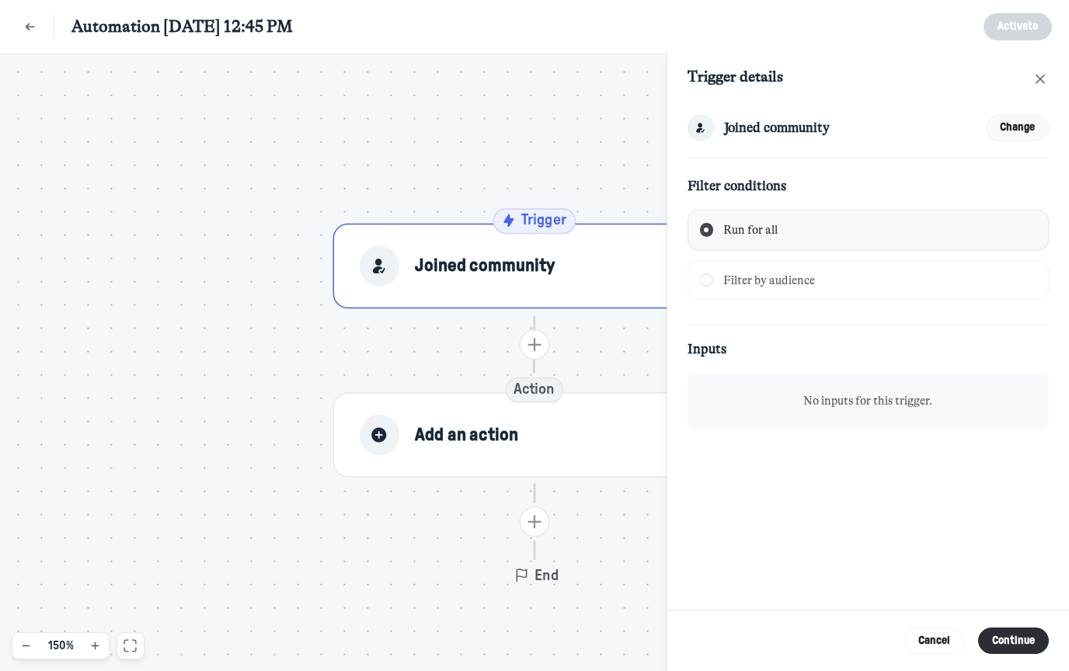
click at [1024, 130] on button "Change" at bounding box center [1018, 127] width 64 height 27
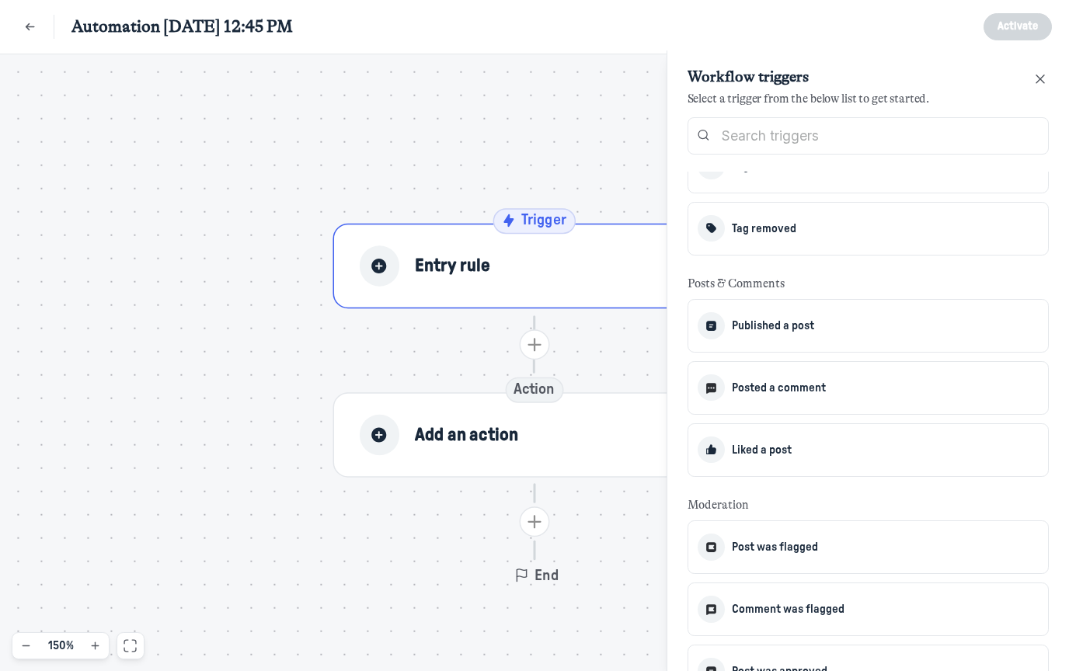
scroll to position [1647, 0]
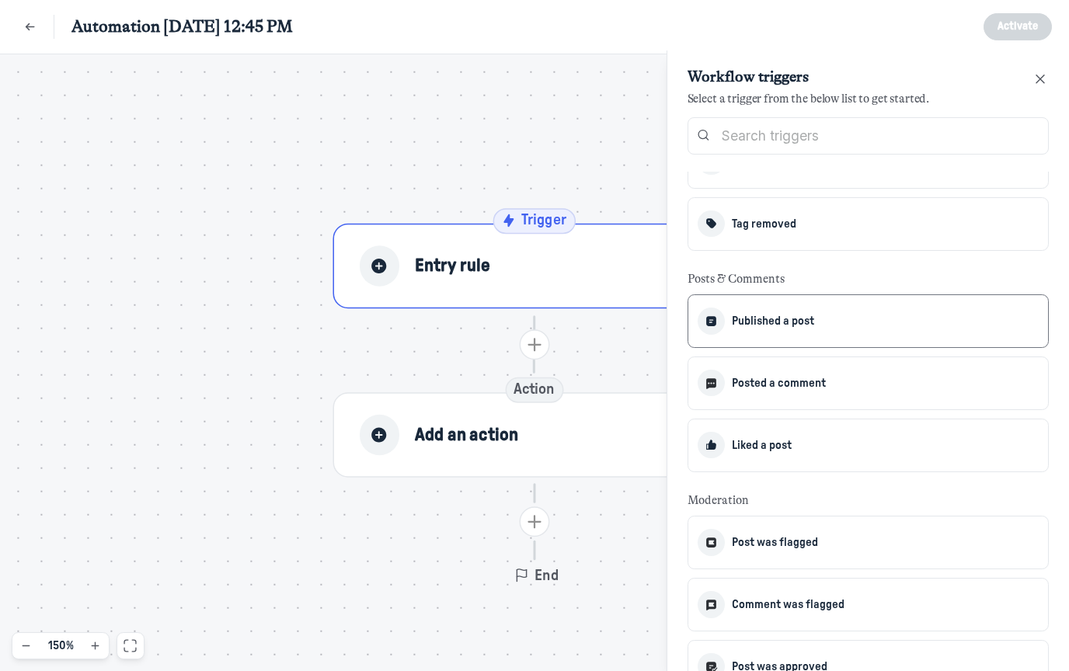
click at [784, 319] on span "Published a post" at bounding box center [773, 322] width 82 height 12
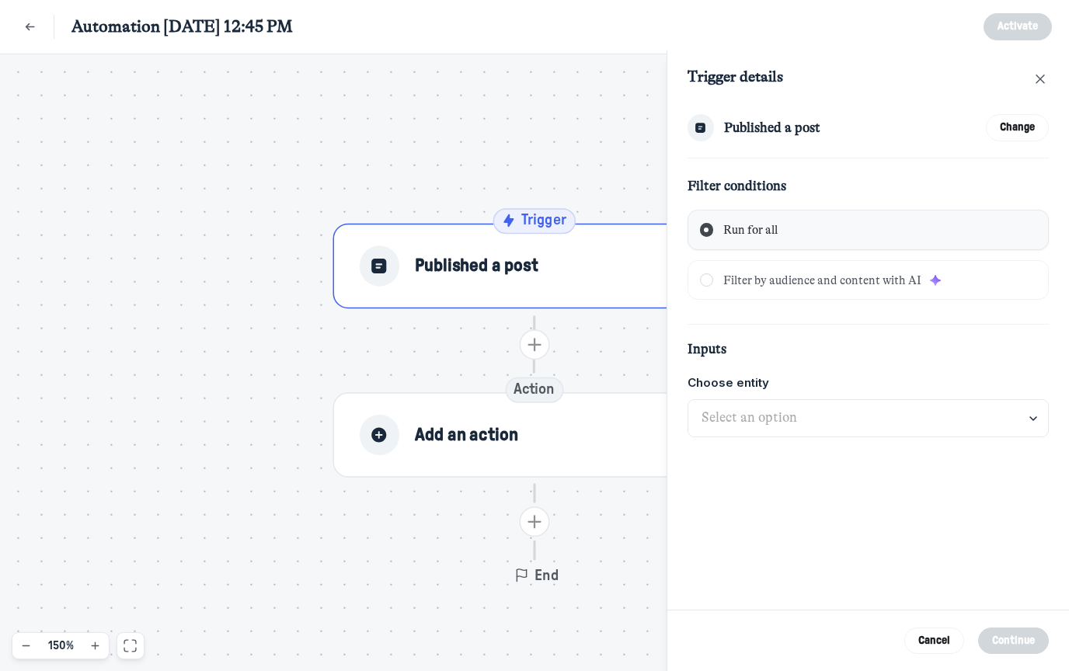
click at [780, 274] on span "Filter by audience and content with AI" at bounding box center [833, 281] width 221 height 14
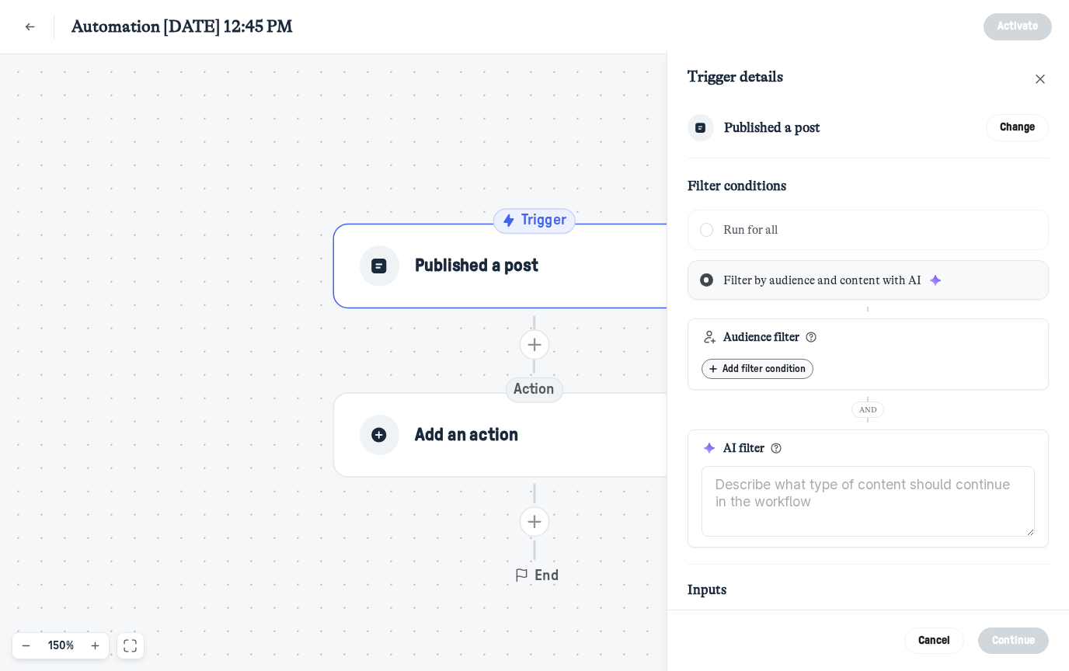
click at [762, 371] on span "Add filter condition" at bounding box center [768, 369] width 90 height 10
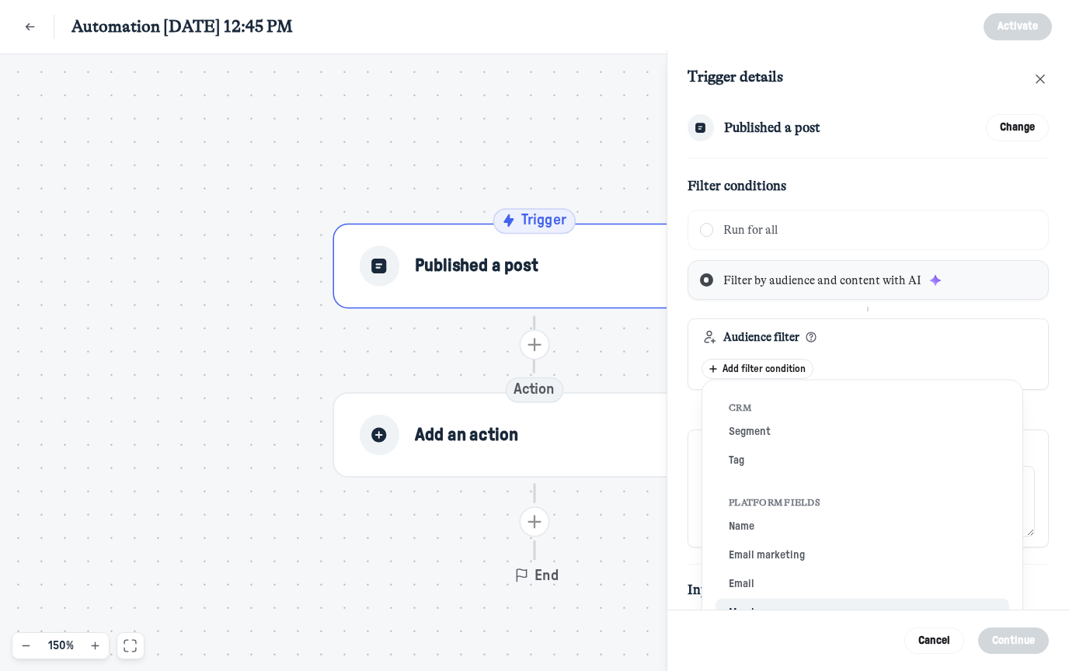
click at [782, 611] on button "Member" at bounding box center [863, 613] width 294 height 29
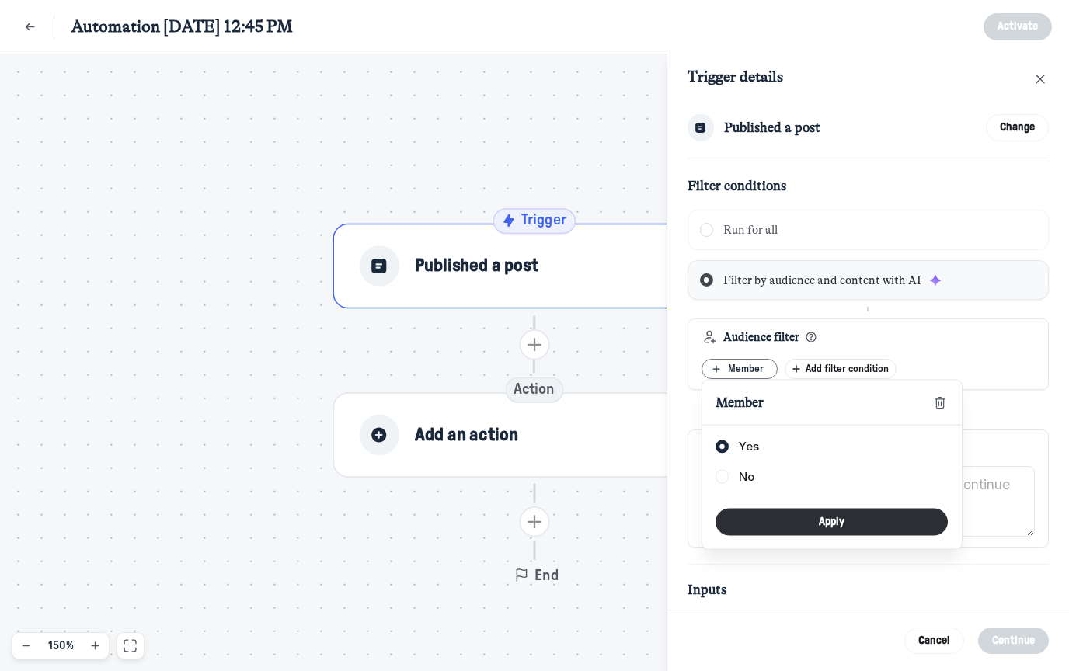
click at [929, 404] on div "Member" at bounding box center [832, 403] width 260 height 45
click at [940, 403] on icon "button" at bounding box center [941, 403] width 16 height 12
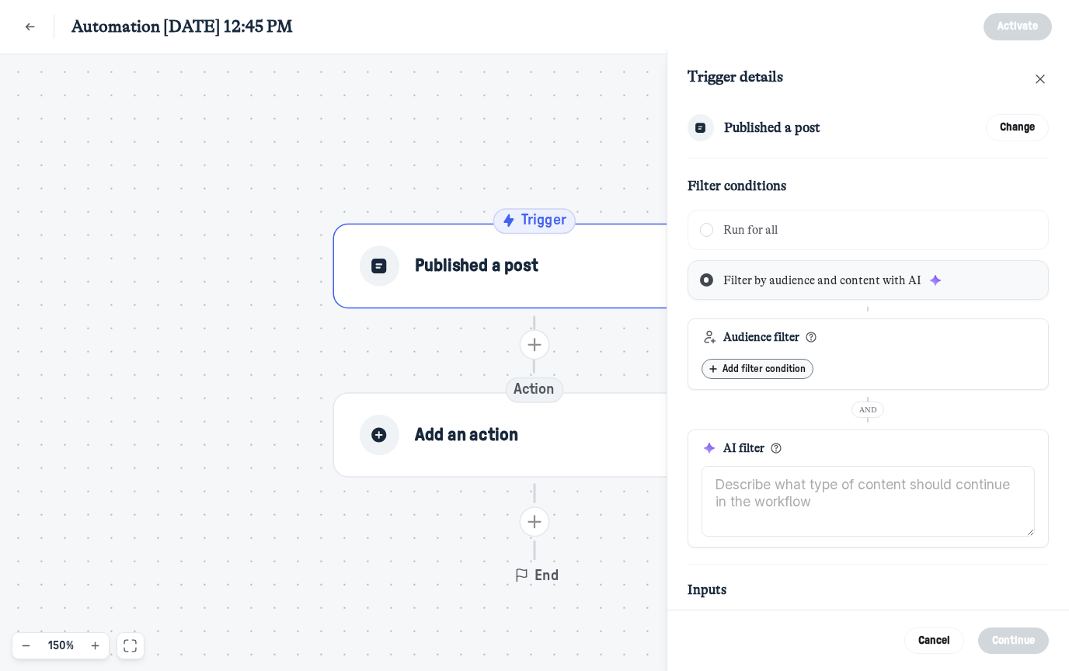
click at [775, 374] on button "Add filter condition" at bounding box center [758, 369] width 112 height 20
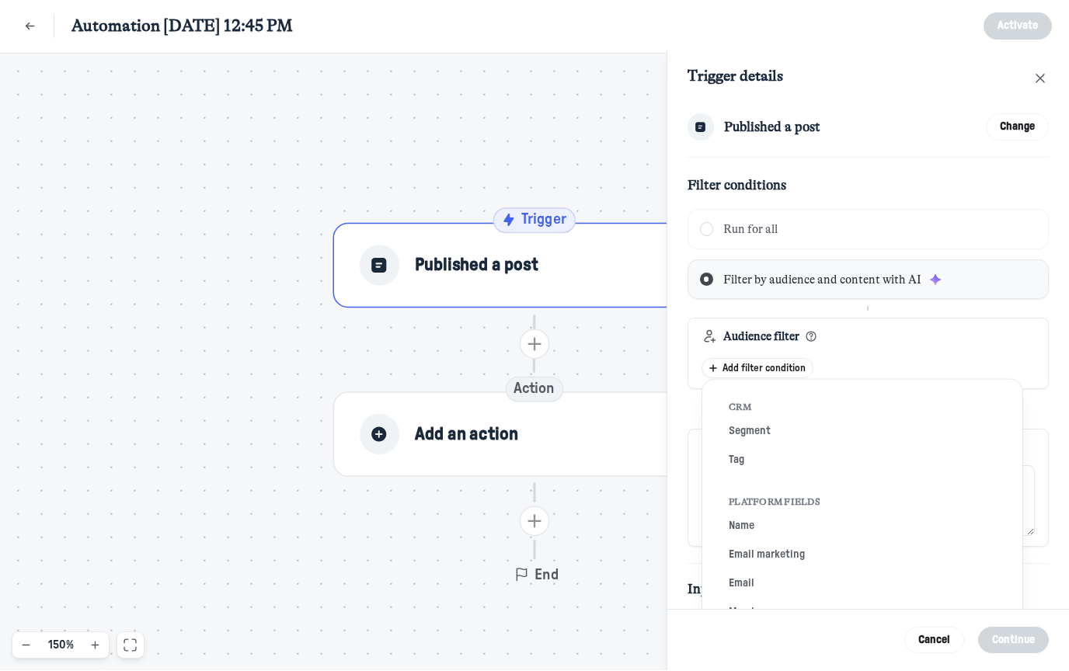
scroll to position [0, 0]
click at [753, 434] on button "Segment" at bounding box center [863, 432] width 294 height 29
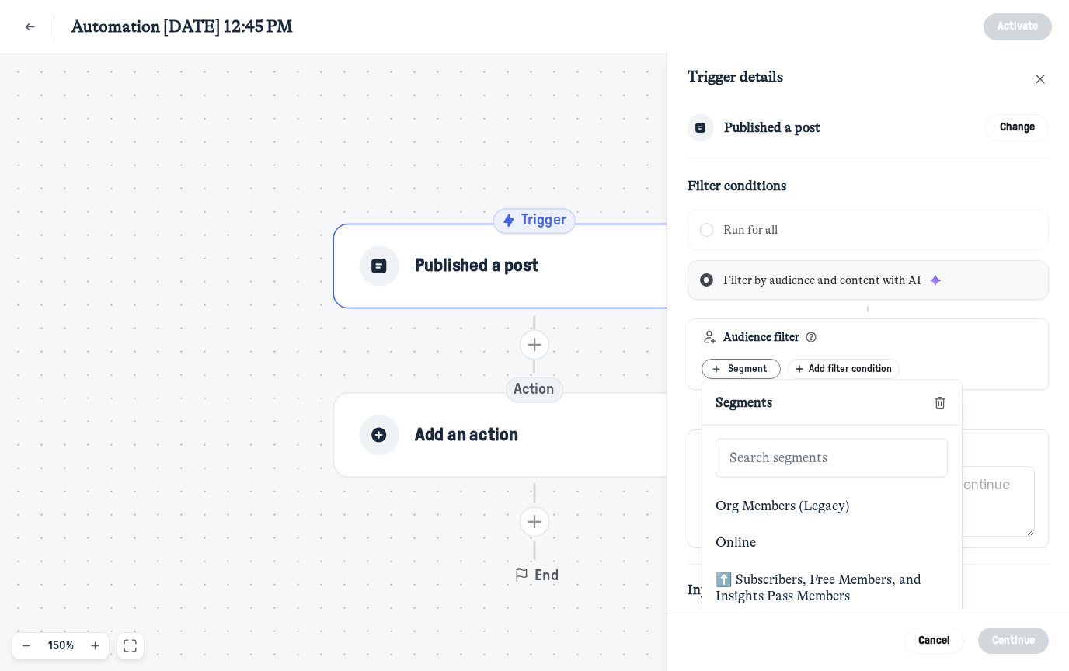
scroll to position [51, 0]
click at [985, 350] on div "Audience filter Segment Segments Select segment Org Members (Legacy) Online ⬆️ …" at bounding box center [869, 355] width 362 height 72
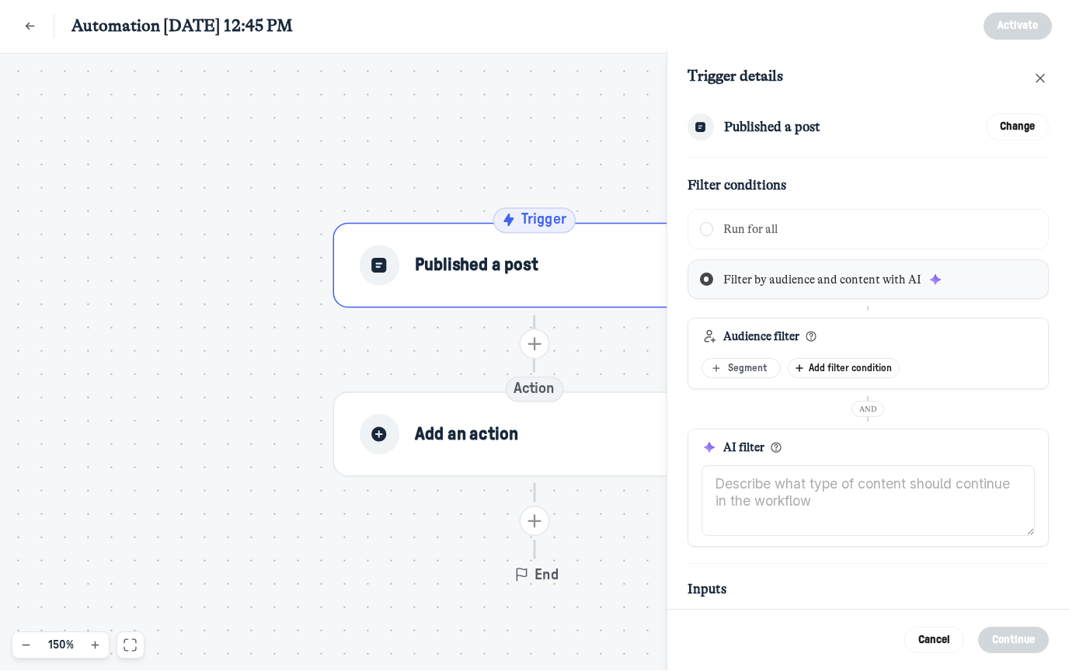
scroll to position [0, 0]
click at [865, 366] on span "Add filter condition" at bounding box center [854, 369] width 90 height 10
click at [949, 364] on ul "Segment Add filter condition CRM Segment Tag Platform fields Name Email marketi…" at bounding box center [868, 369] width 333 height 20
click at [782, 238] on div "Run for all" at bounding box center [869, 230] width 362 height 40
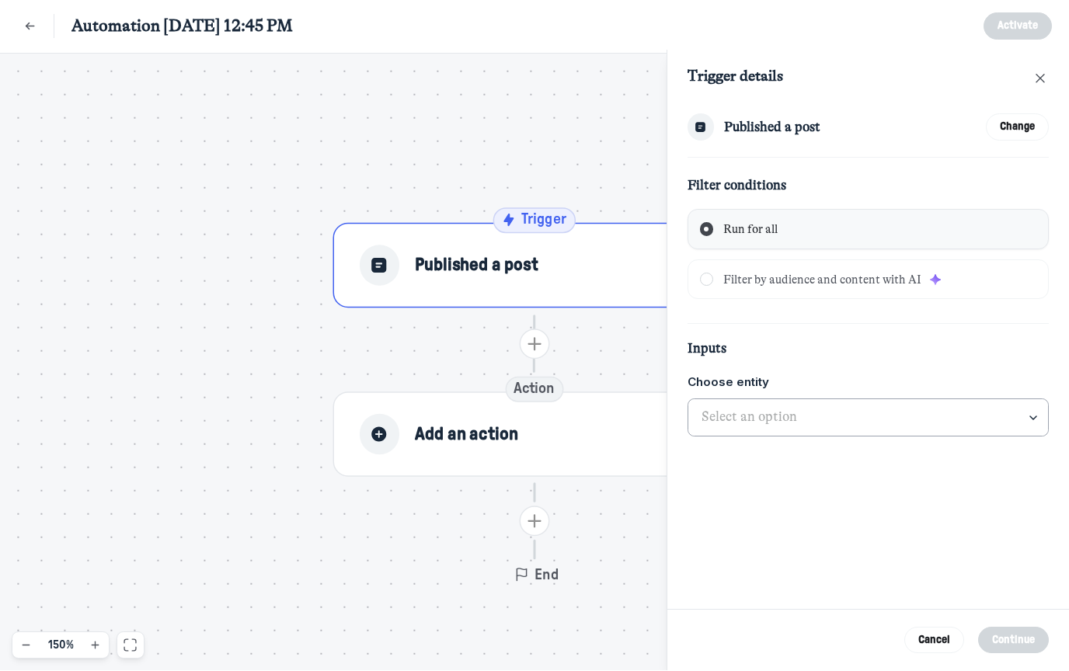
click at [774, 403] on input "text" at bounding box center [869, 418] width 361 height 37
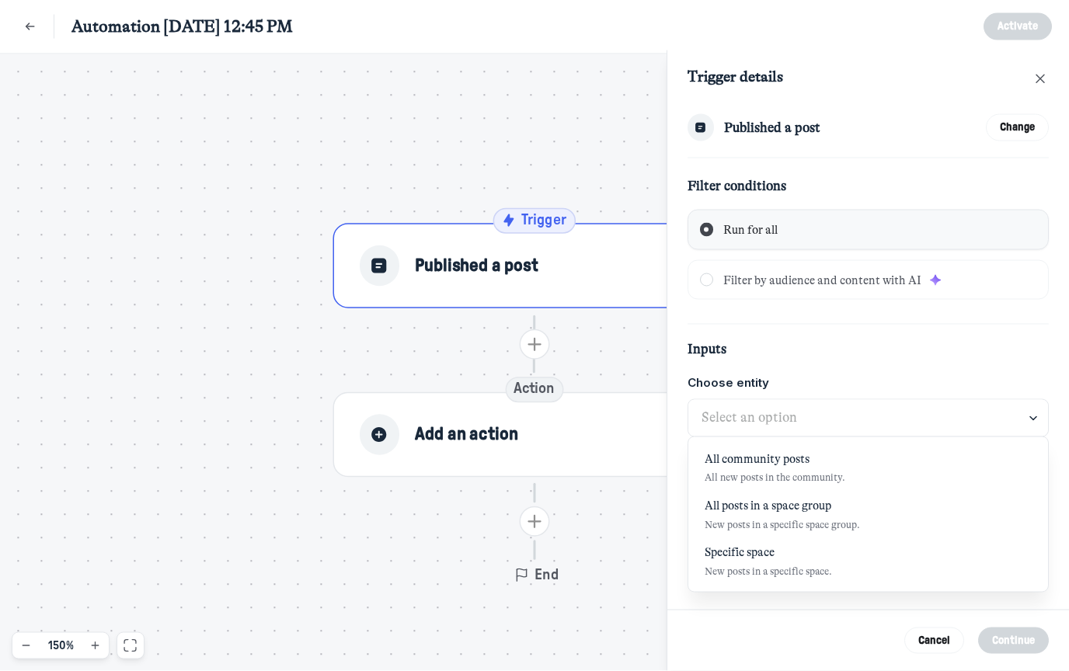
click at [798, 472] on html "Automation [DATE] 12:45 PM Automation [DATE] 12:45 PM Activate Trigger Publishe…" at bounding box center [534, 335] width 1069 height 671
click at [798, 472] on span "All new posts in the community." at bounding box center [775, 478] width 141 height 12
type input "All community posts"
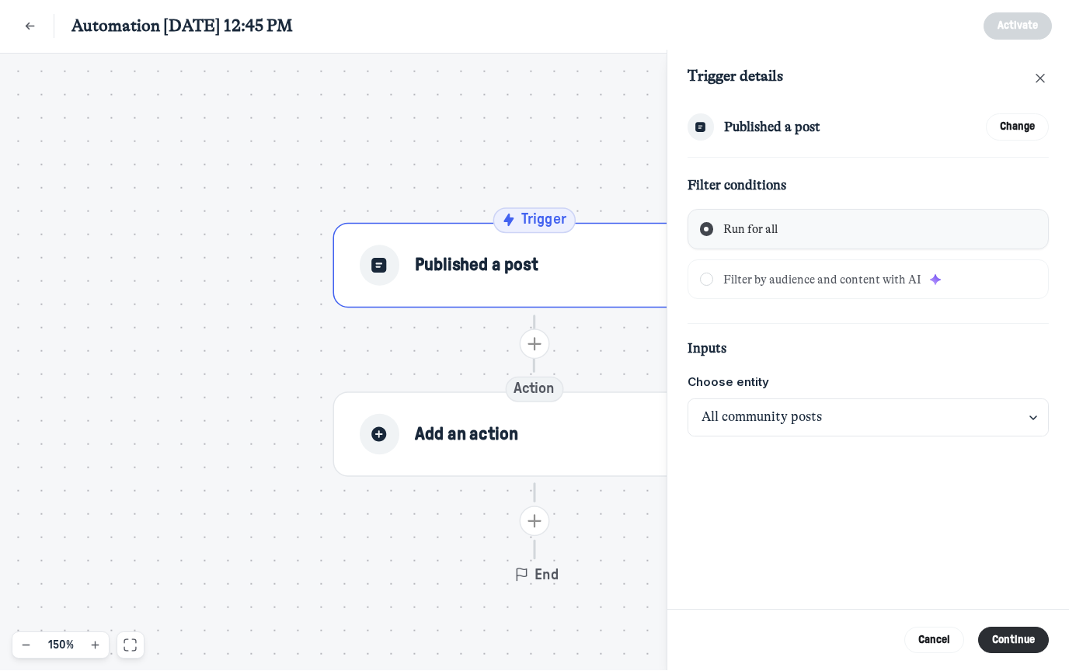
click at [770, 280] on span "Filter by audience and content with AI" at bounding box center [833, 281] width 221 height 14
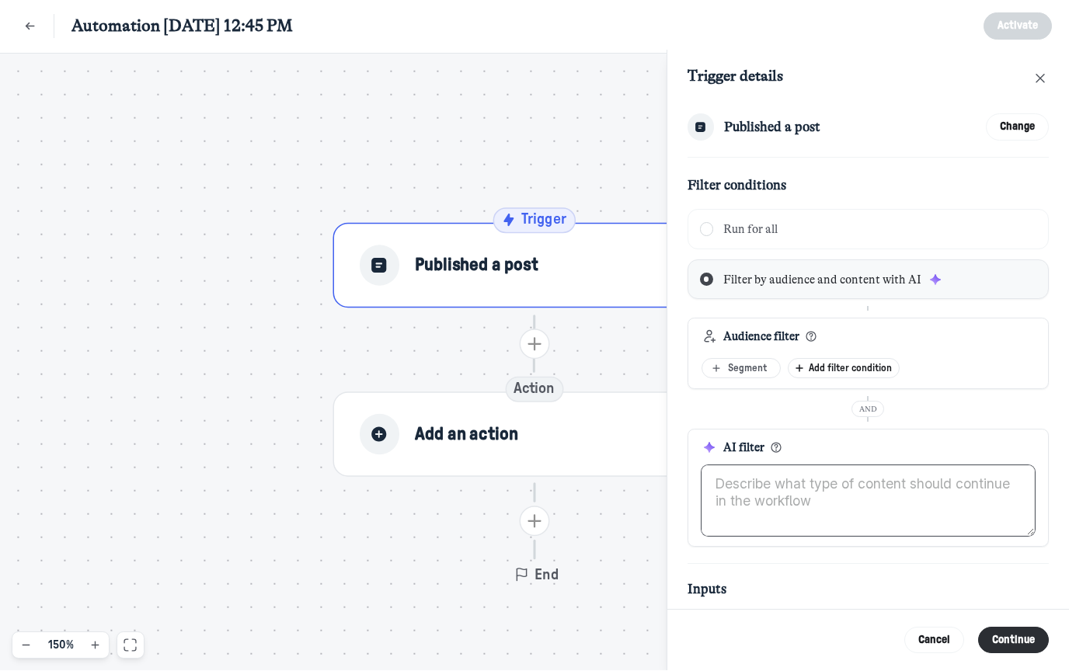
click at [788, 470] on textarea at bounding box center [868, 501] width 333 height 71
click at [812, 479] on textarea at bounding box center [868, 501] width 333 height 71
click at [745, 363] on div "Segment" at bounding box center [741, 369] width 64 height 13
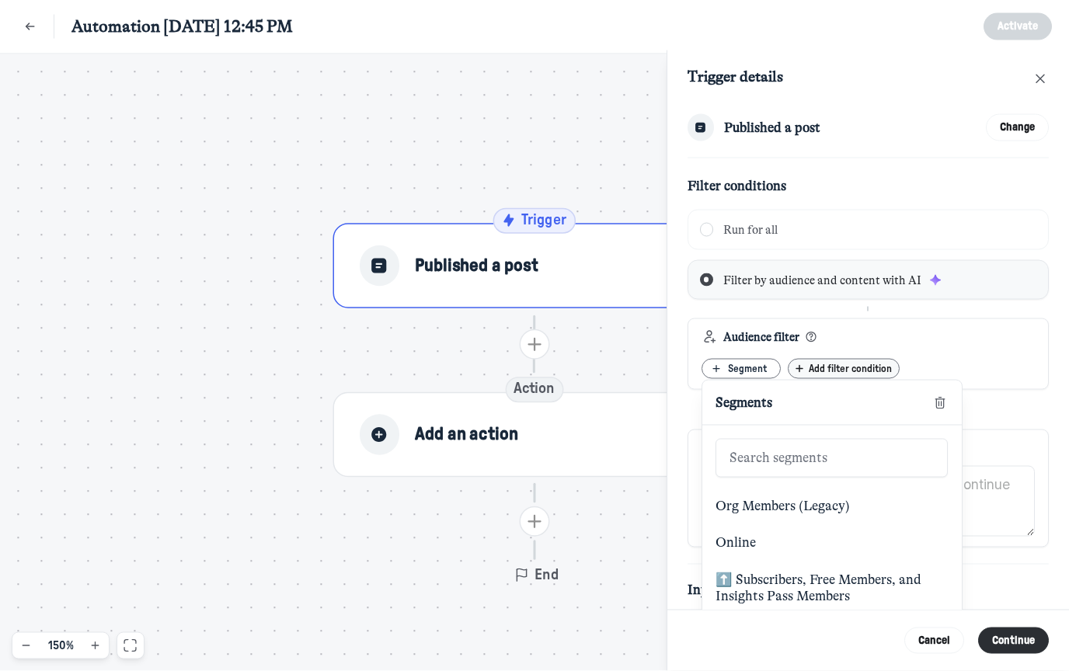
click at [842, 364] on span "Add filter condition" at bounding box center [854, 369] width 90 height 10
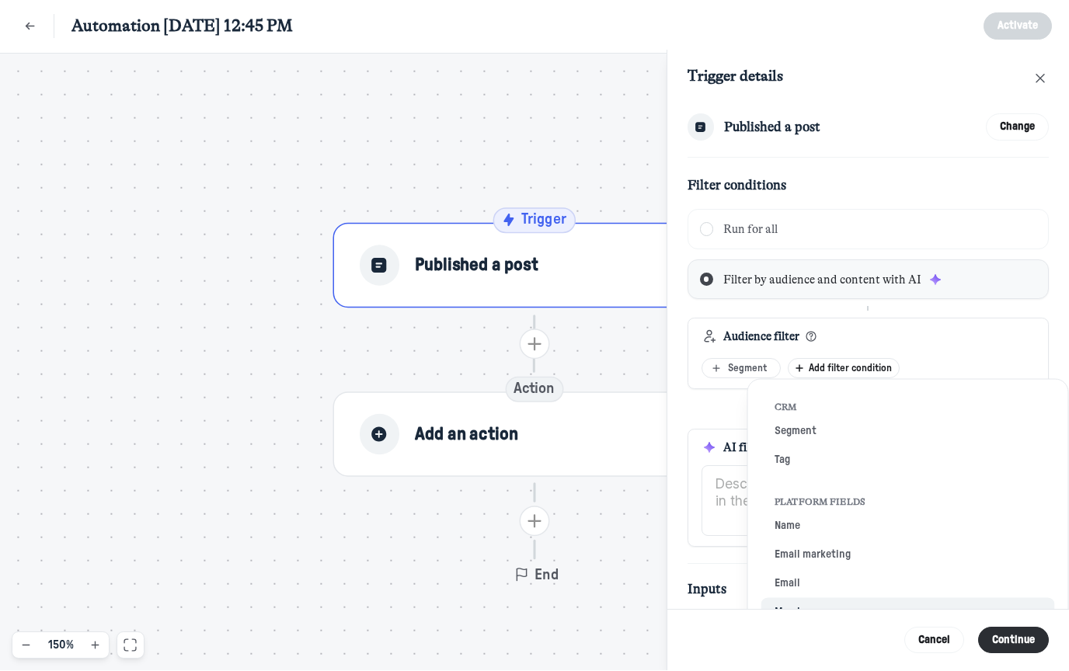
click at [807, 601] on button "Member" at bounding box center [908, 613] width 294 height 29
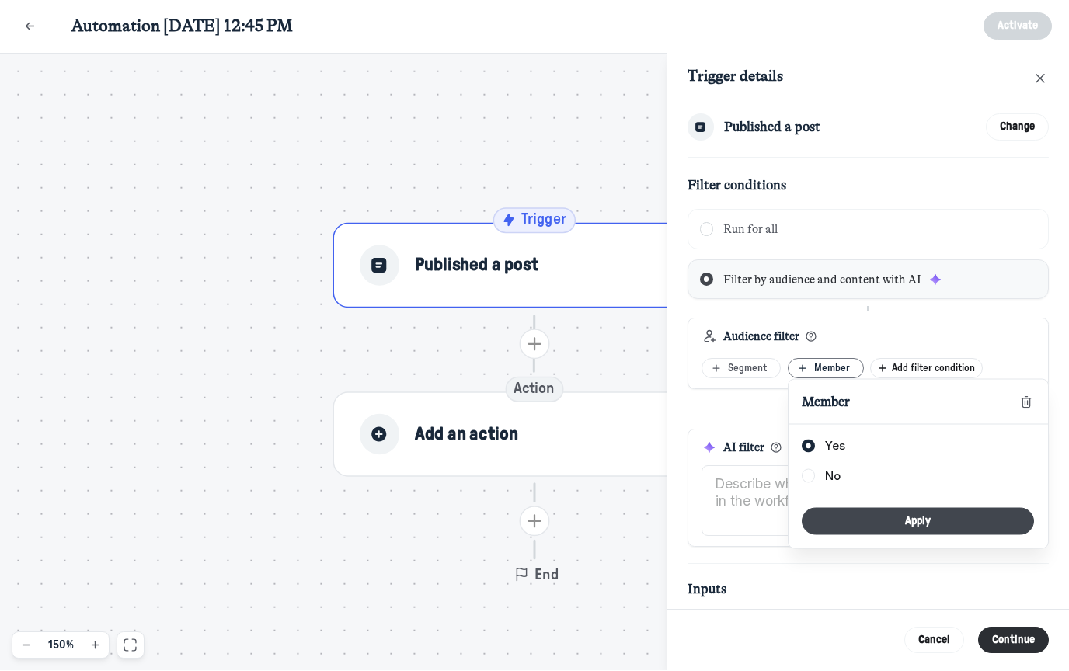
click at [878, 515] on button "Apply" at bounding box center [918, 522] width 232 height 27
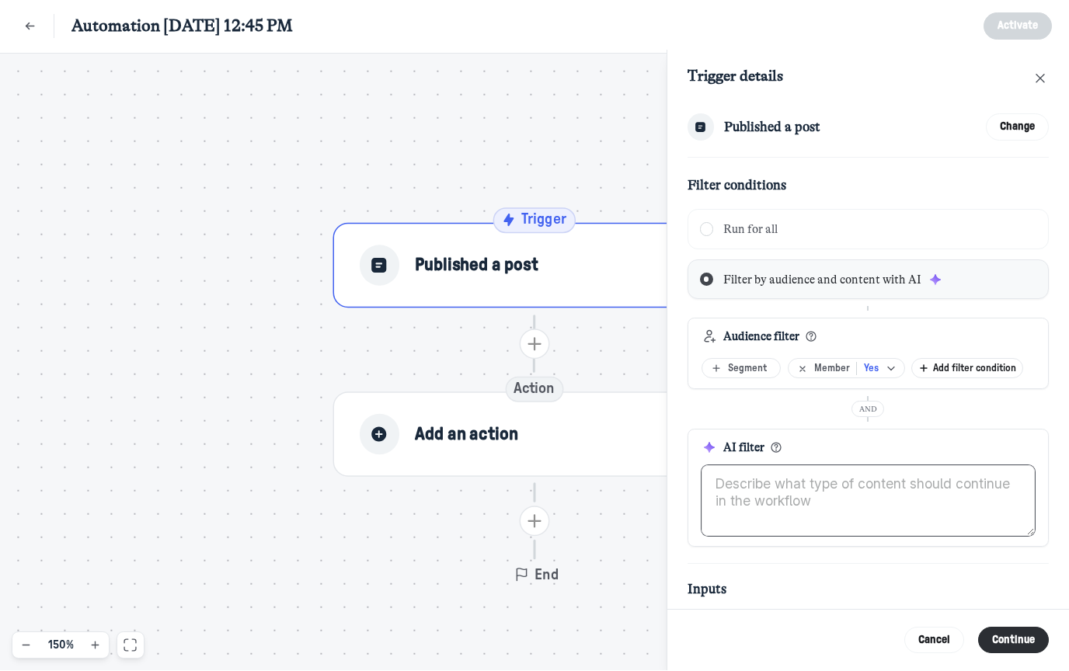
click at [774, 510] on textarea at bounding box center [868, 501] width 333 height 71
click at [790, 479] on textarea at bounding box center [868, 501] width 333 height 71
click at [769, 488] on textarea at bounding box center [868, 501] width 333 height 71
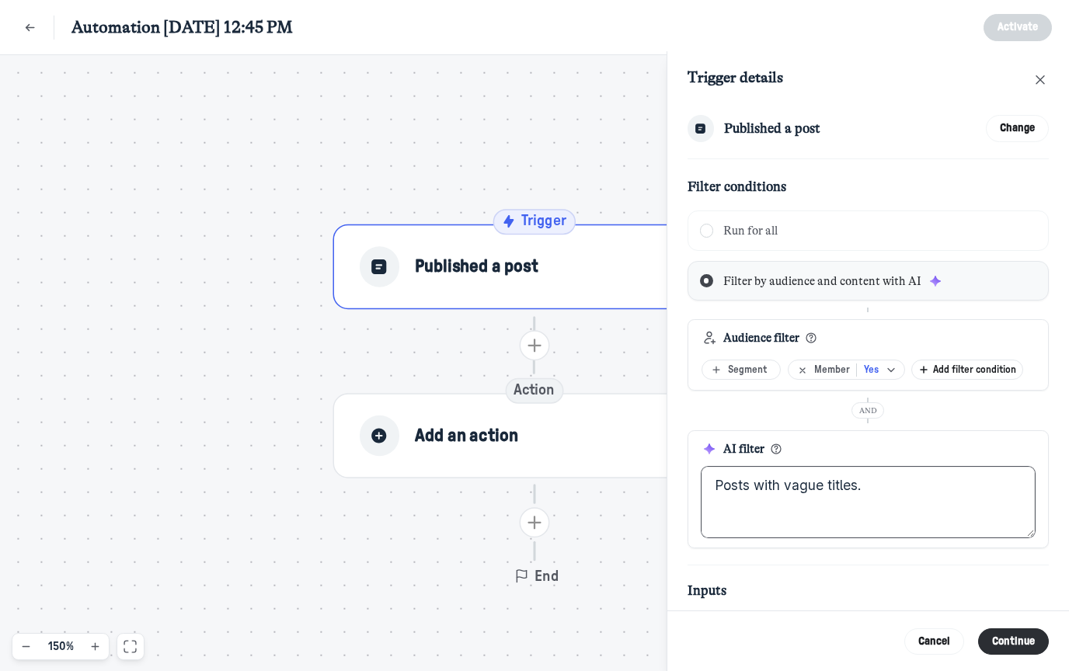
scroll to position [52, 0]
type textarea "Posts with vague titles."
click at [783, 654] on input "All community posts" at bounding box center [869, 658] width 361 height 37
click at [836, 640] on input "All community posts" at bounding box center [869, 658] width 361 height 37
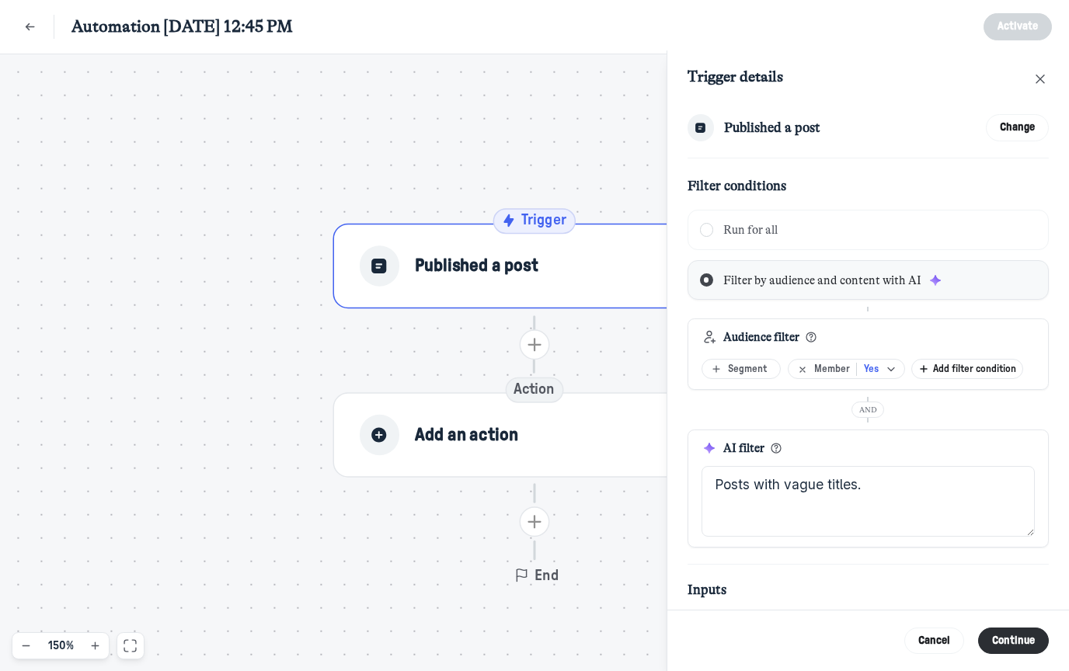
scroll to position [52, 0]
click at [1028, 655] on button "Continue" at bounding box center [1013, 641] width 71 height 27
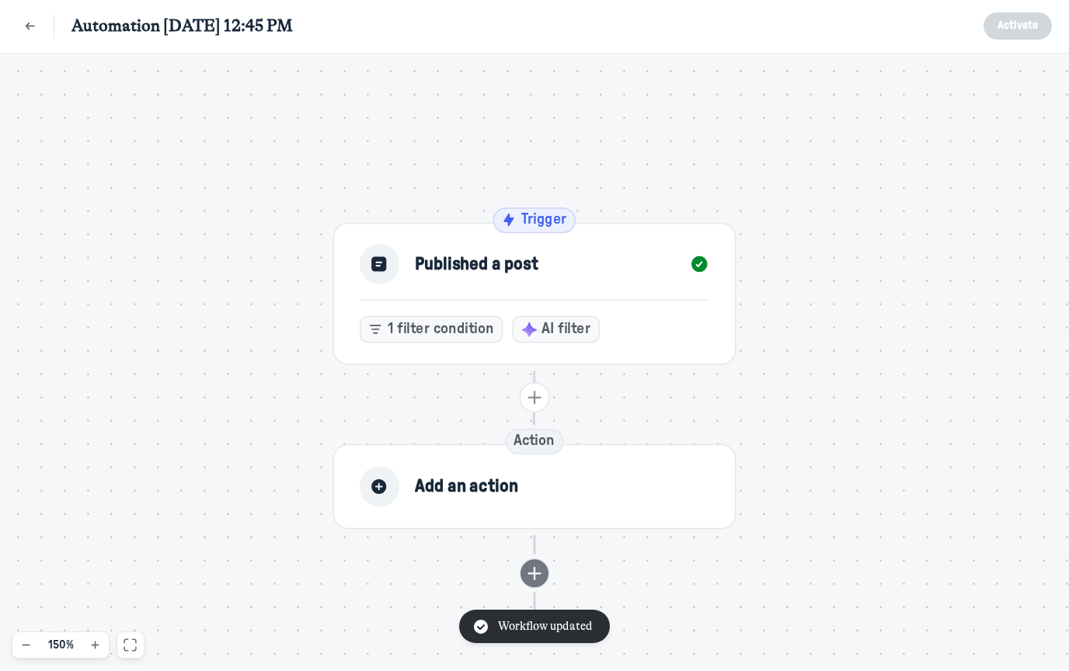
click at [538, 579] on icon "Add action" at bounding box center [534, 574] width 23 height 23
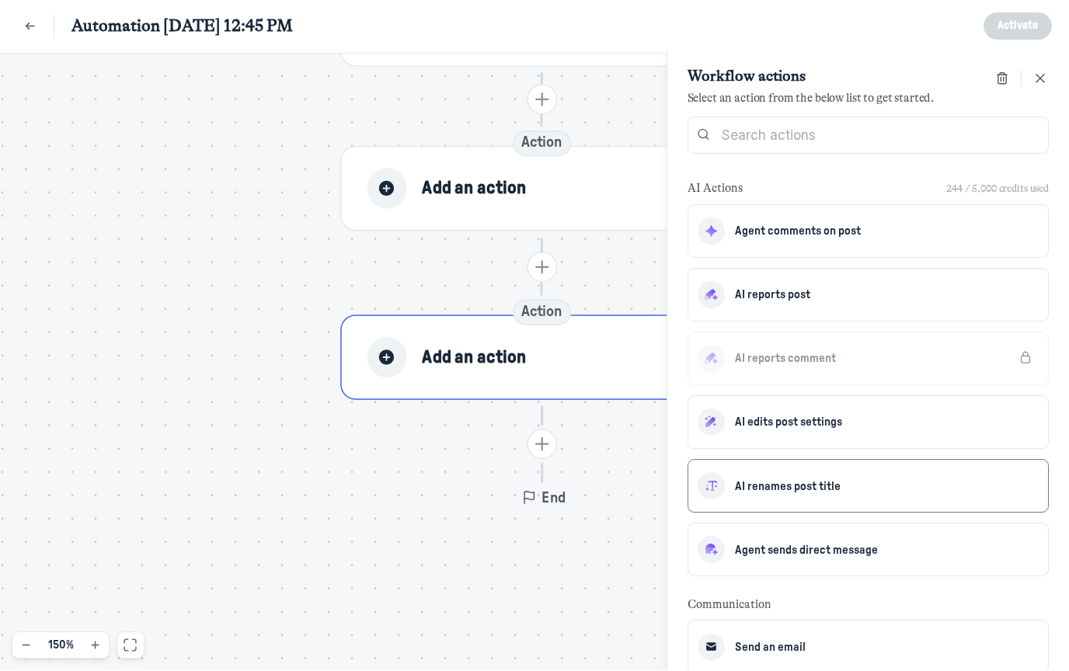
click at [835, 485] on span "AI renames post title" at bounding box center [788, 488] width 106 height 12
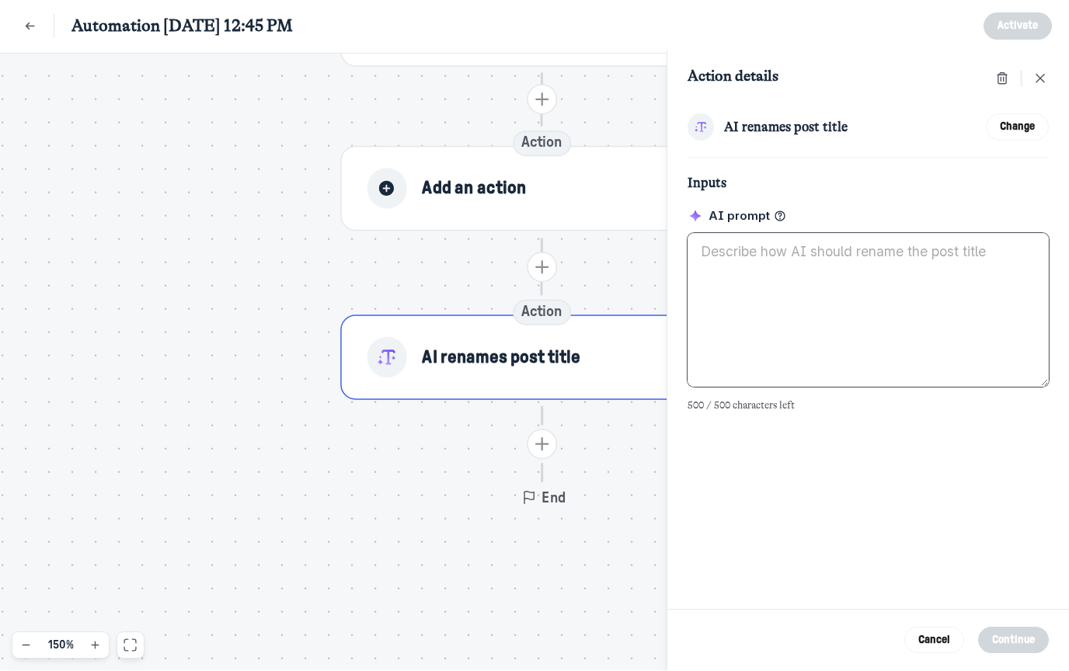
click at [776, 288] on textarea at bounding box center [869, 311] width 362 height 155
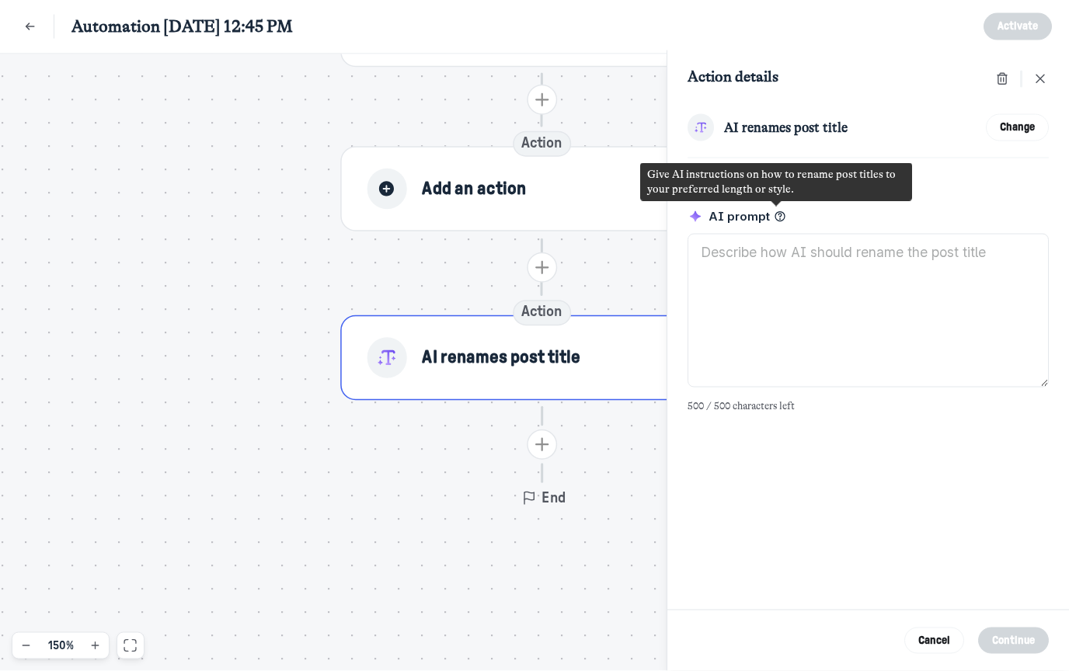
click at [777, 214] on use at bounding box center [780, 216] width 9 height 9
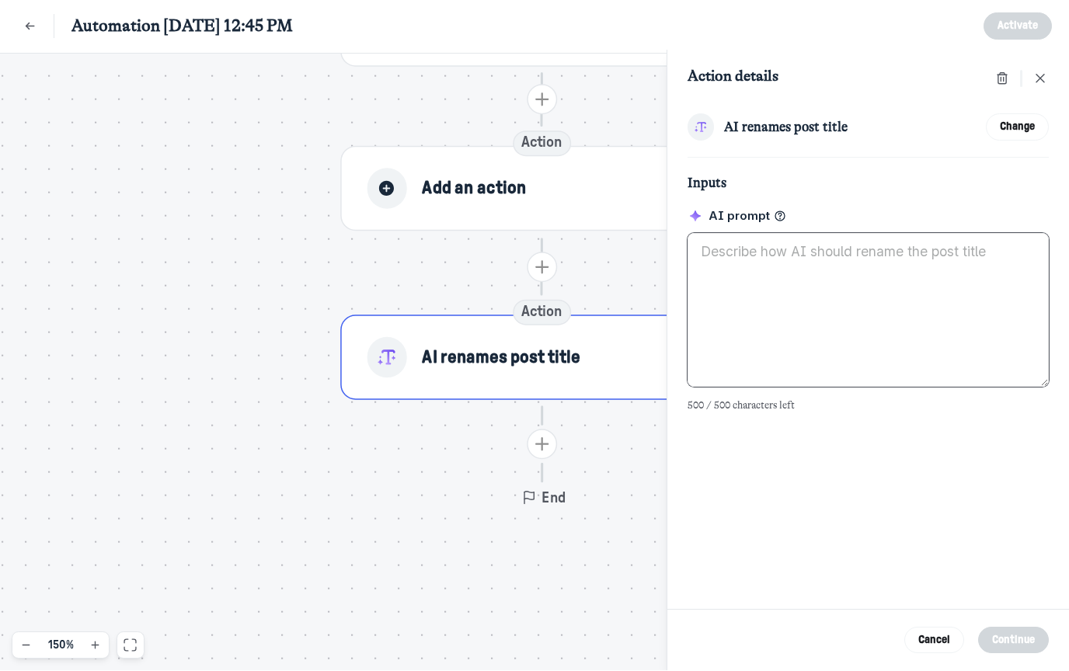
click at [773, 266] on textarea at bounding box center [869, 311] width 362 height 155
type textarea "Assign a"
type textarea "Give"
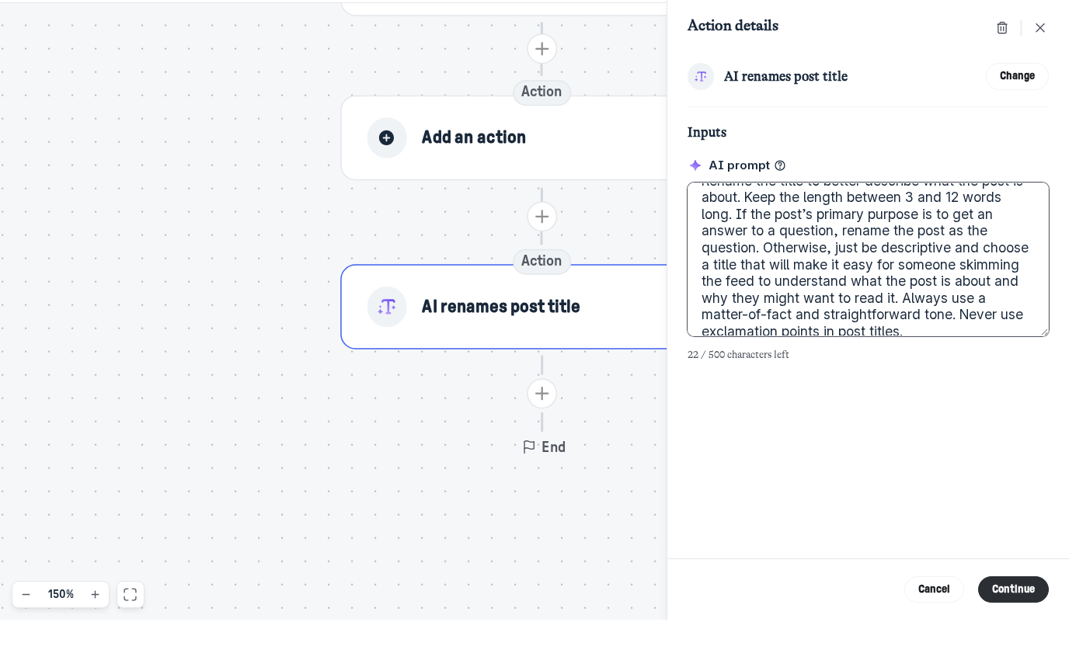
scroll to position [85, 0]
type textarea "Rename the title to better describe what the post is about. Keep the length bet…"
click at [980, 498] on div "AI renames post title Change Inputs AI prompt Rename the title to better descri…" at bounding box center [869, 357] width 402 height 506
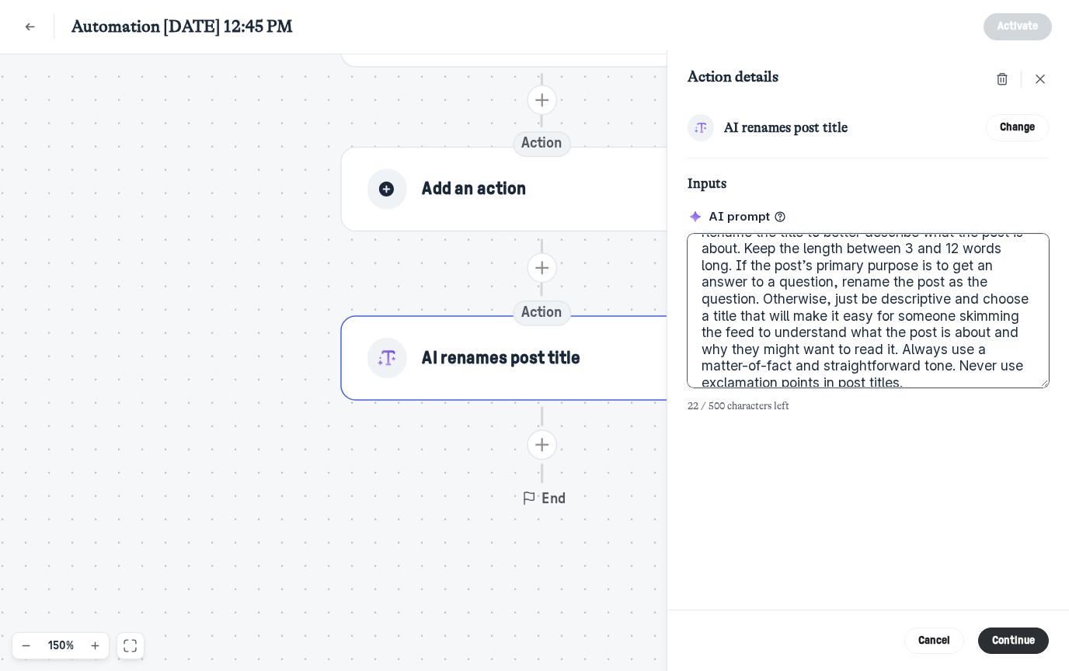
click at [779, 311] on textarea "Rename the title to better describe what the post is about. Keep the length bet…" at bounding box center [869, 311] width 362 height 155
click at [629, 455] on div "Trigger Published a post 1 filter condition AI filter Action Add an action Acti…" at bounding box center [534, 362] width 1069 height 617
click at [1041, 85] on icon "Close" at bounding box center [1041, 79] width 16 height 17
